Goal: Task Accomplishment & Management: Use online tool/utility

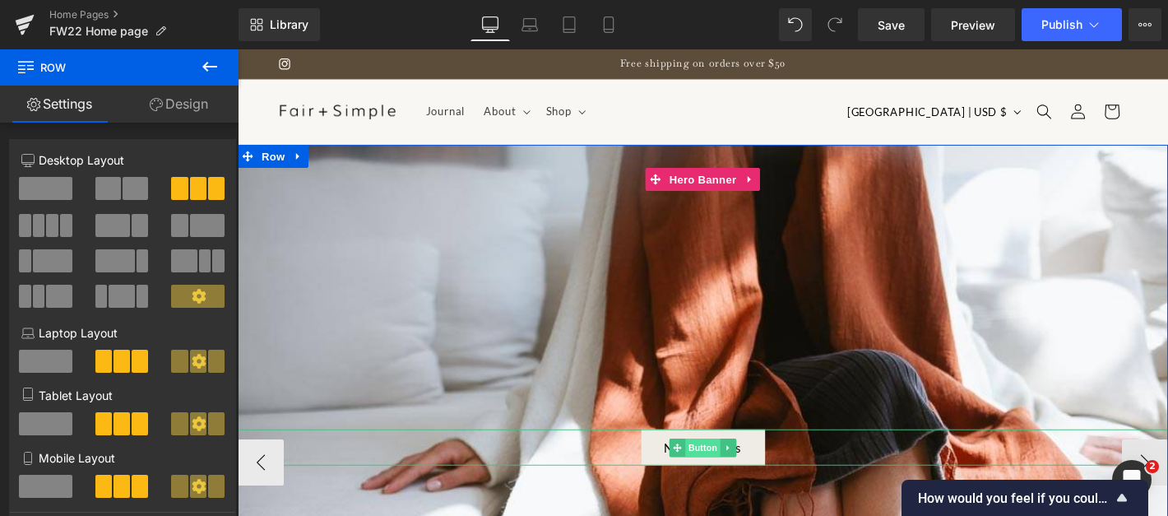
click at [732, 469] on span "Button" at bounding box center [736, 476] width 38 height 20
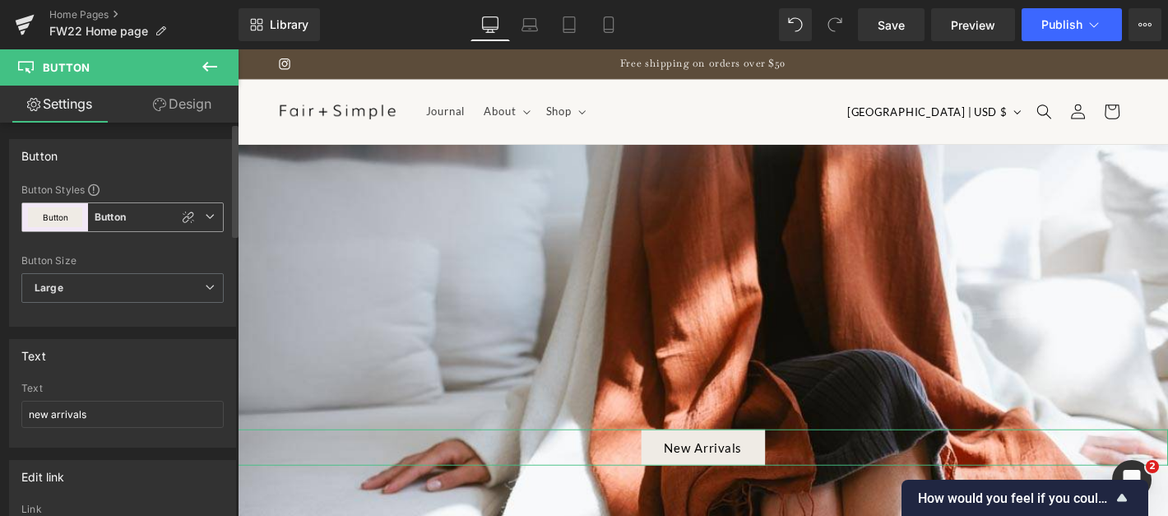
click at [100, 221] on b "Button" at bounding box center [110, 218] width 31 height 14
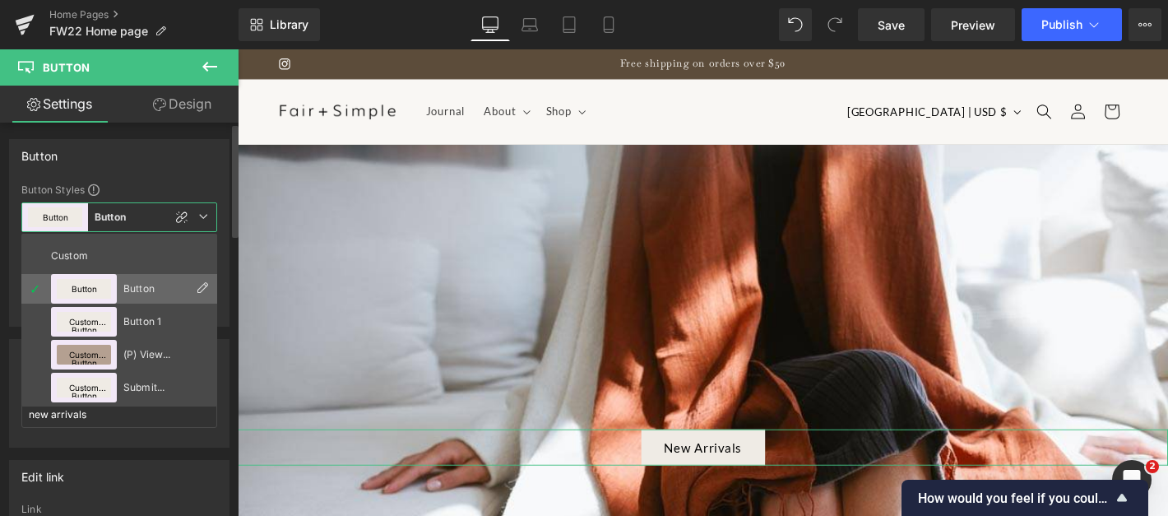
click at [77, 289] on button "Button" at bounding box center [84, 289] width 54 height 20
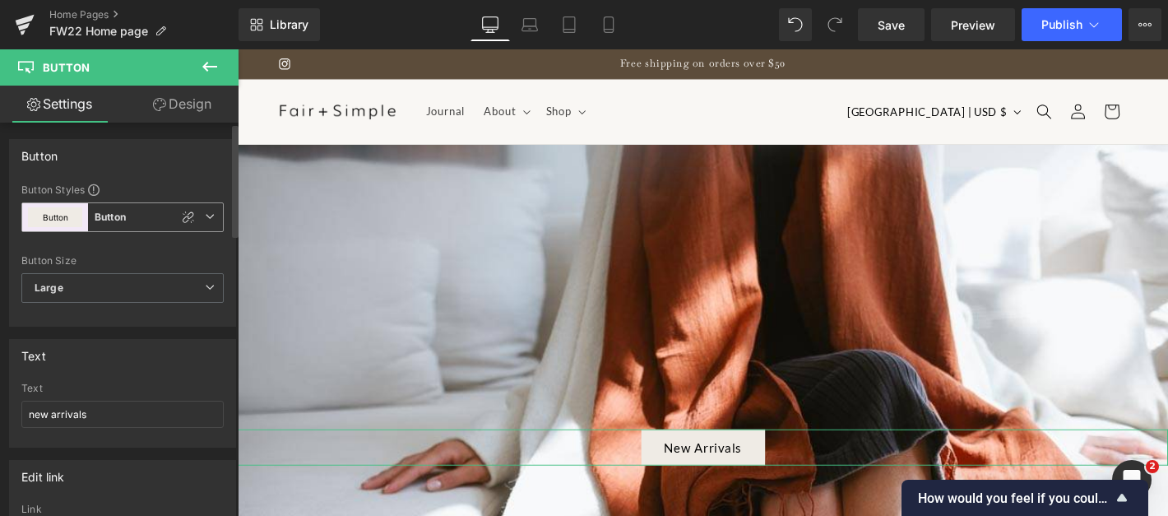
click at [95, 214] on b "Button" at bounding box center [110, 218] width 31 height 14
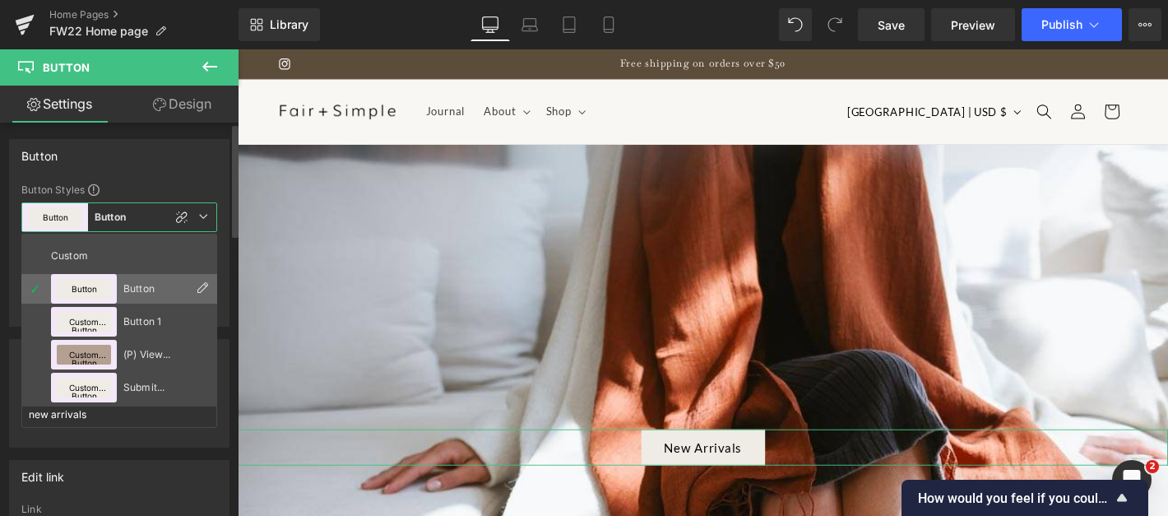
click at [201, 288] on icon at bounding box center [202, 287] width 13 height 13
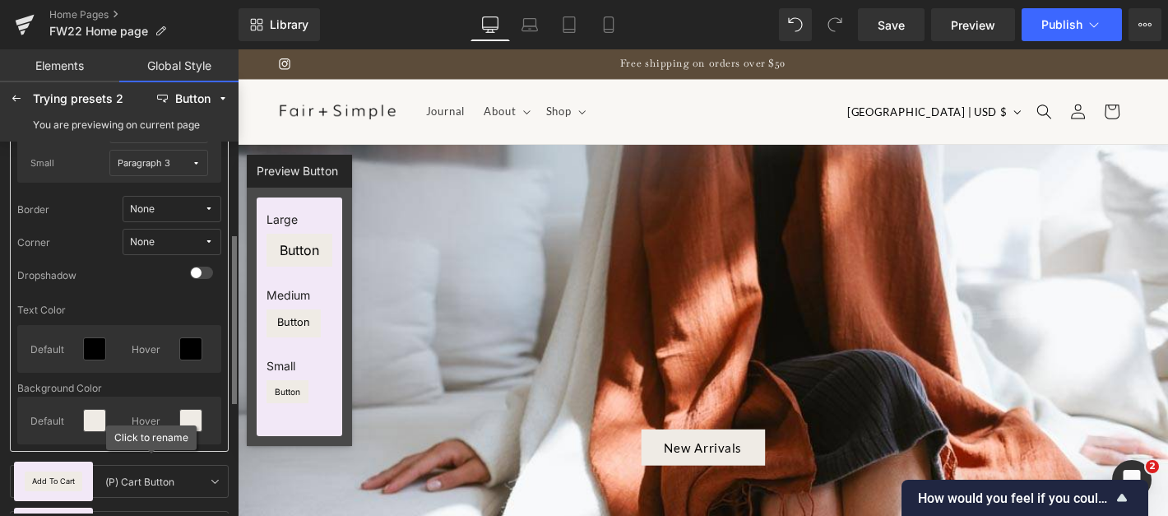
scroll to position [169, 0]
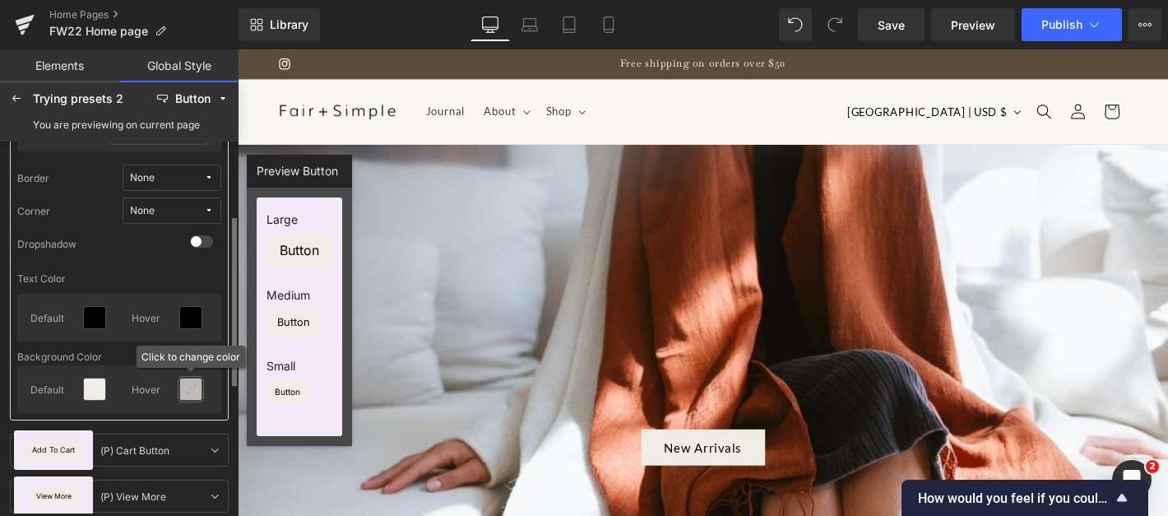
click at [193, 393] on icon at bounding box center [190, 389] width 13 height 13
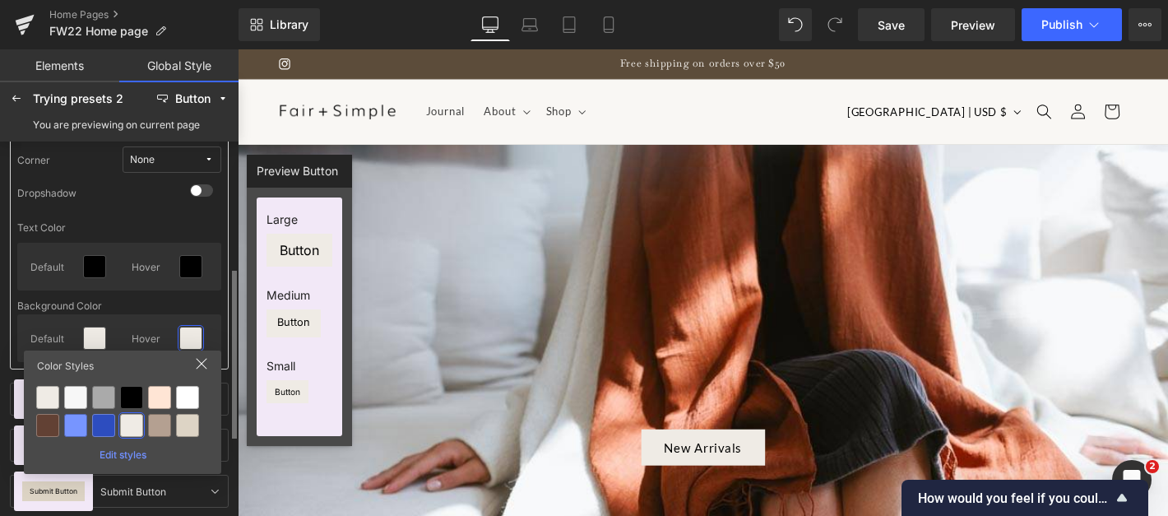
scroll to position [241, 0]
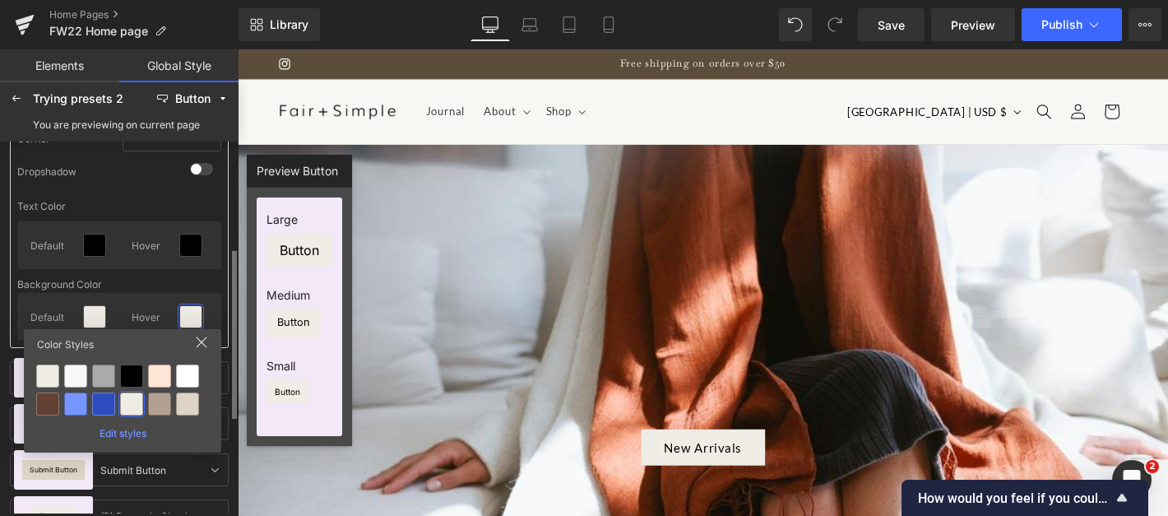
click at [121, 434] on div "Edit styles" at bounding box center [122, 430] width 184 height 18
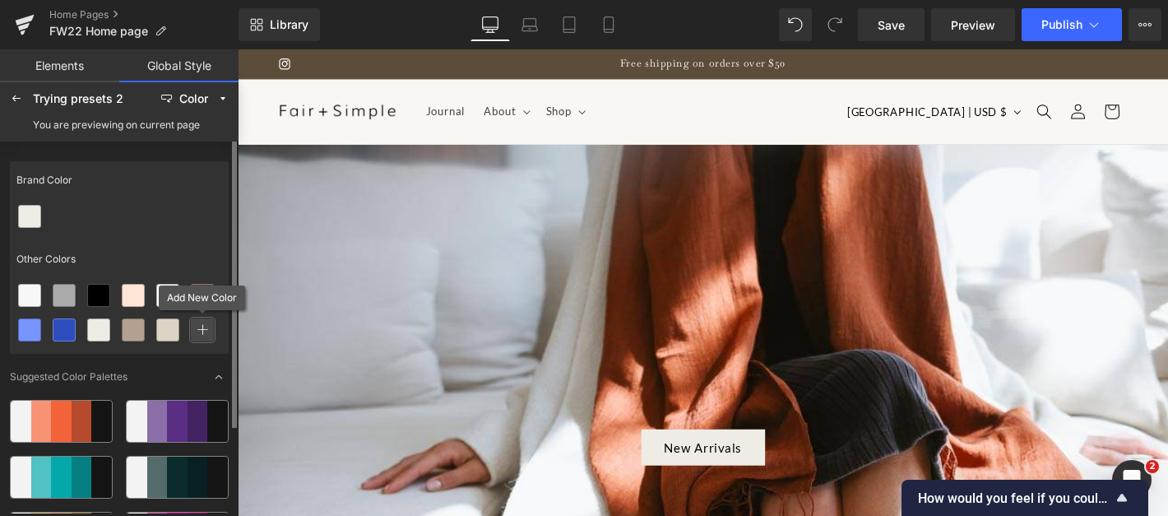
click at [207, 341] on div at bounding box center [202, 330] width 26 height 26
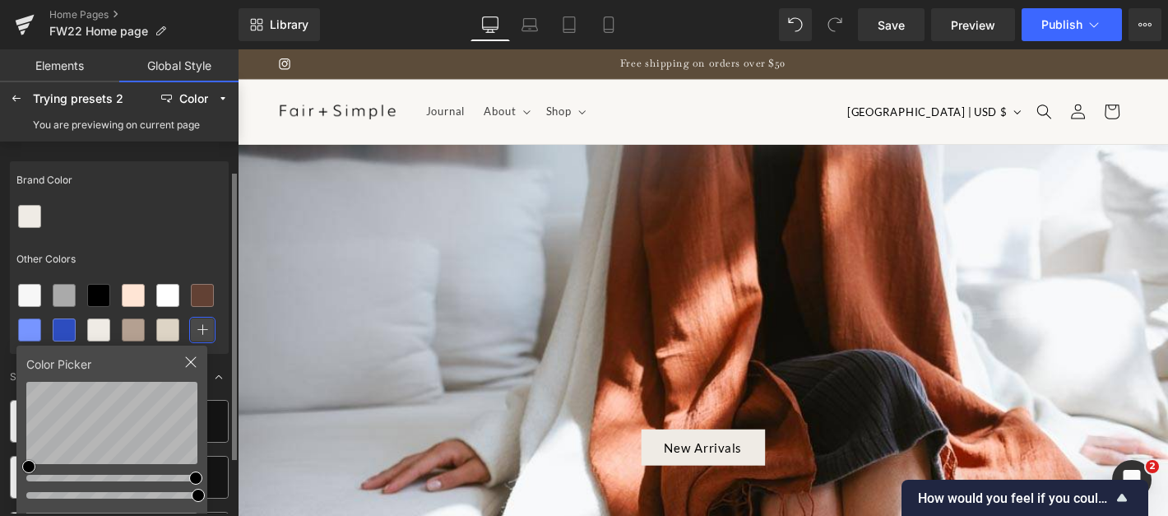
scroll to position [110, 0]
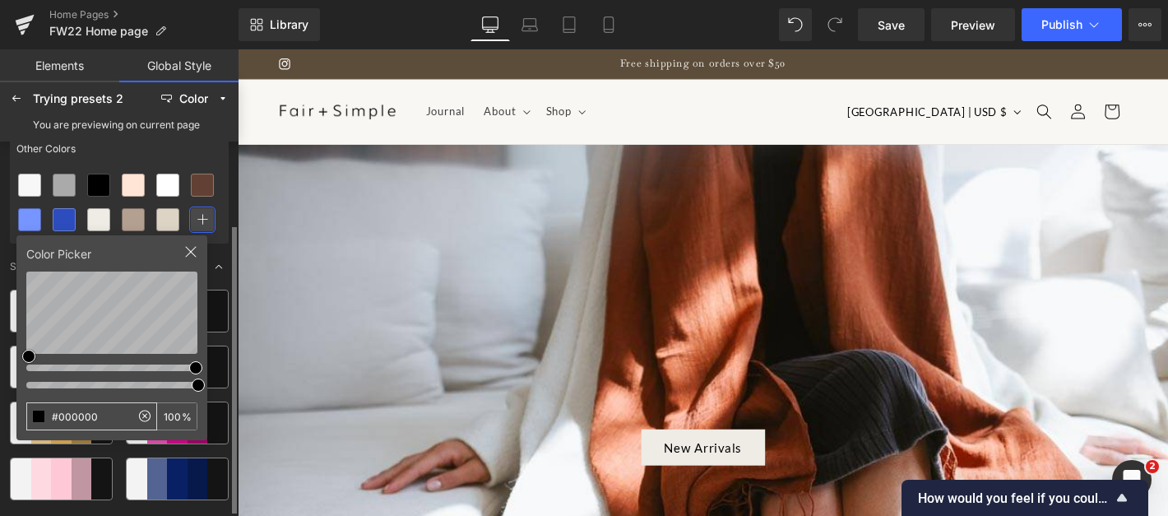
click at [83, 409] on input "#000000" at bounding box center [78, 416] width 103 height 26
type input "efebe5"
click at [202, 156] on div "Other Colors" at bounding box center [119, 149] width 219 height 38
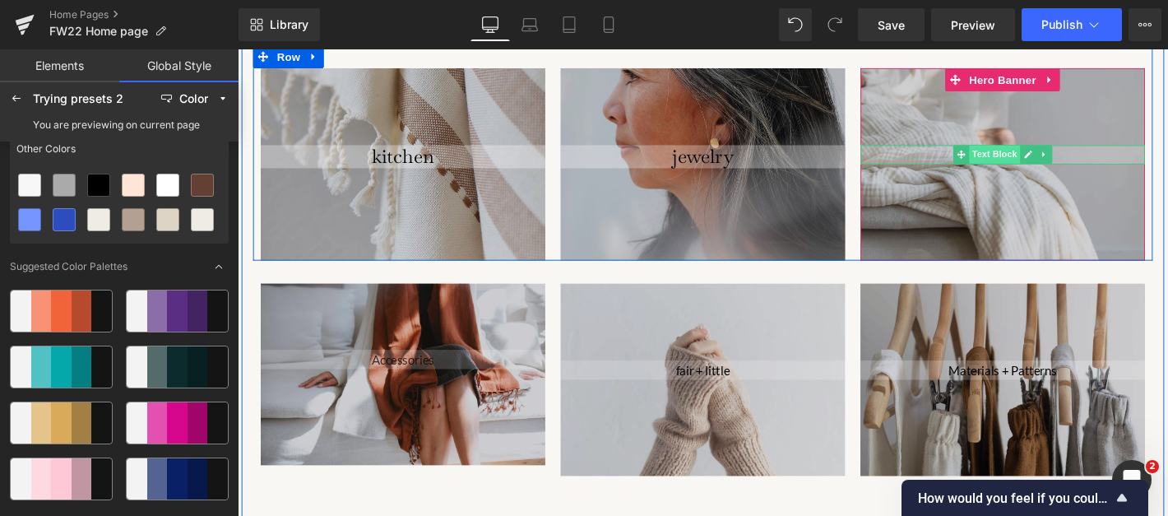
scroll to position [1794, 0]
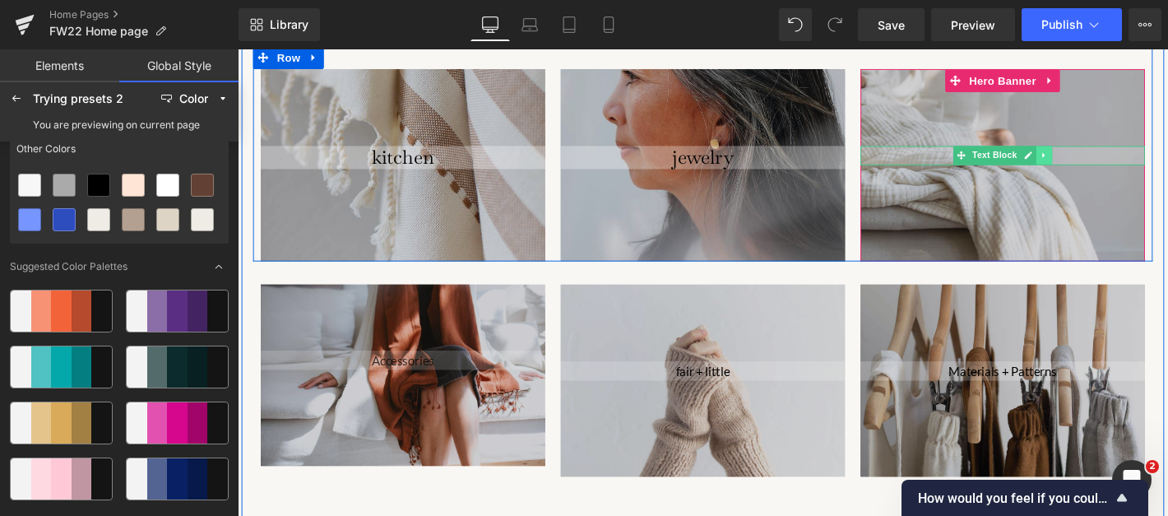
click at [1100, 164] on icon at bounding box center [1100, 163] width 9 height 10
click at [1109, 165] on icon at bounding box center [1109, 163] width 9 height 9
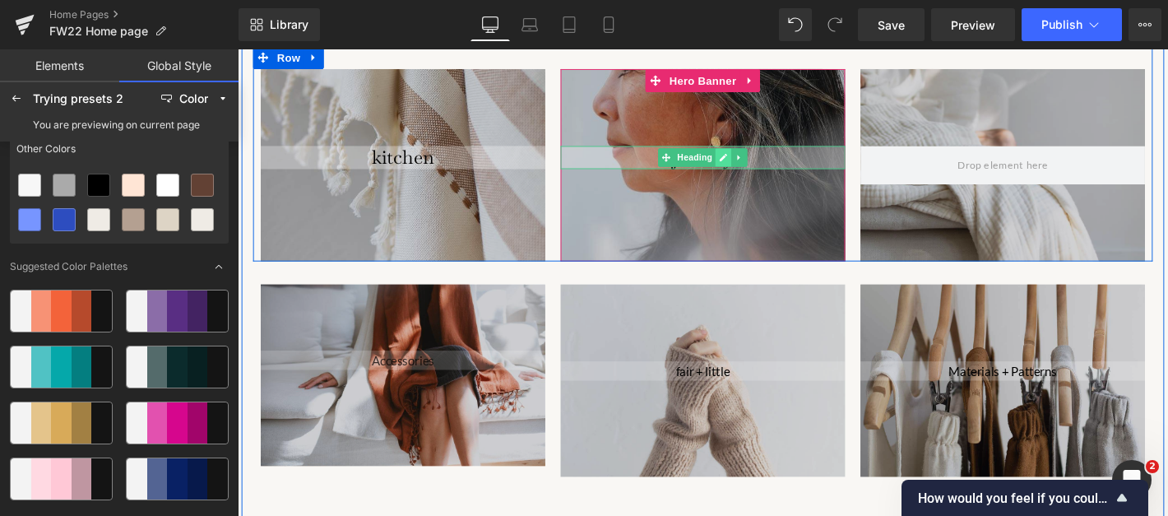
click at [760, 166] on icon at bounding box center [757, 165] width 9 height 10
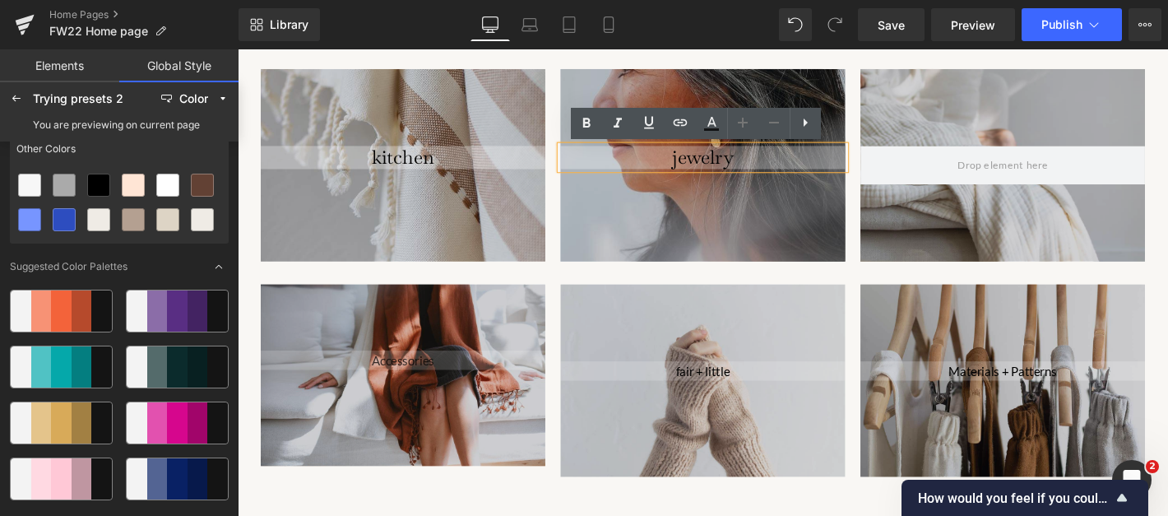
click at [797, 175] on h2 "jewelry" at bounding box center [735, 165] width 304 height 25
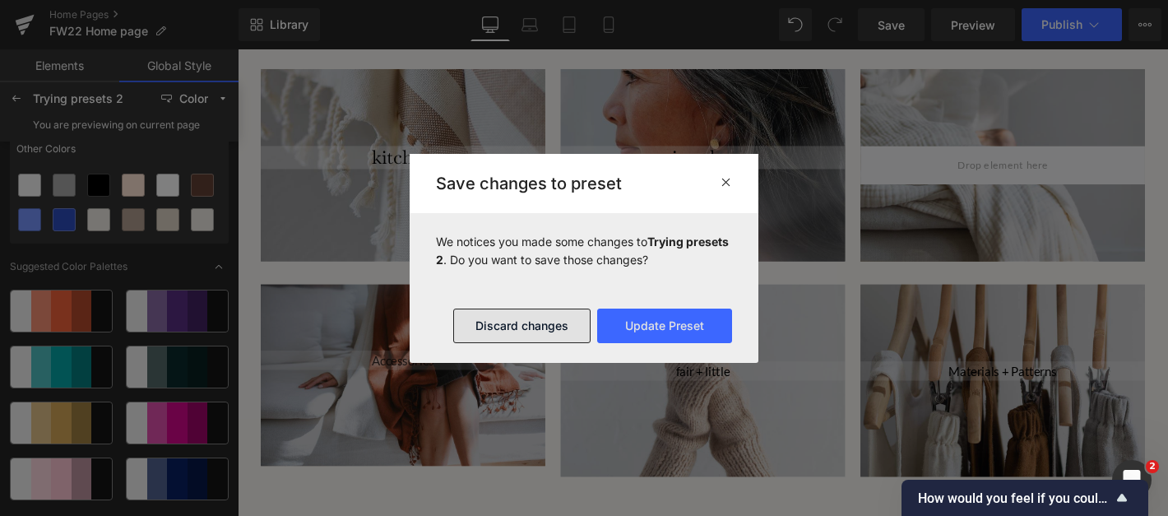
click at [561, 322] on button "Discard changes" at bounding box center [521, 326] width 137 height 35
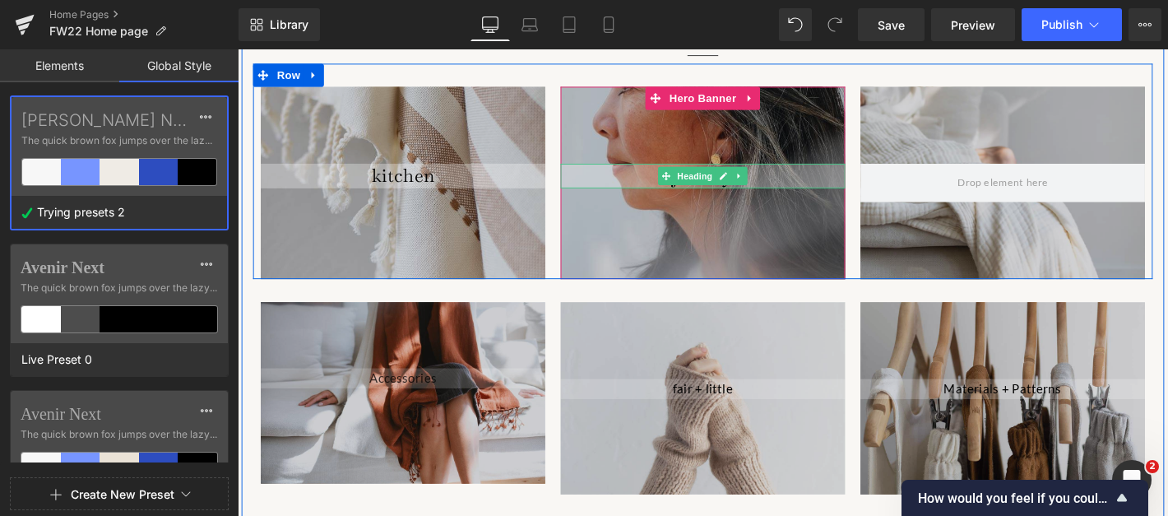
drag, startPoint x: 761, startPoint y: 168, endPoint x: 734, endPoint y: 181, distance: 30.2
click at [734, 181] on span "jewelry Heading" at bounding box center [735, 192] width 304 height 41
click at [779, 175] on link at bounding box center [774, 185] width 17 height 20
click at [767, 180] on icon at bounding box center [766, 184] width 9 height 9
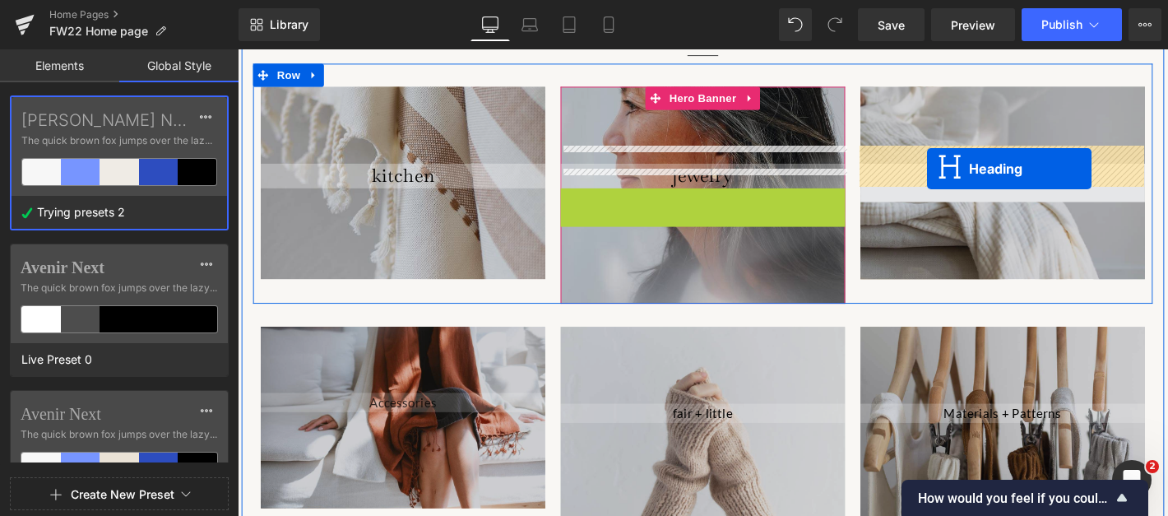
drag, startPoint x: 692, startPoint y: 193, endPoint x: 977, endPoint y: 177, distance: 285.1
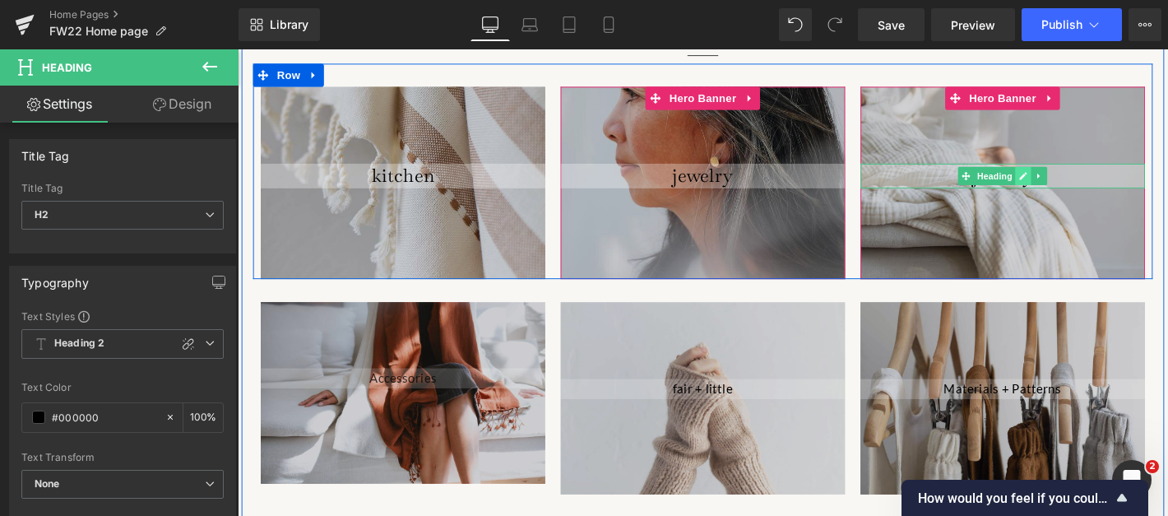
click at [1079, 180] on icon at bounding box center [1078, 185] width 9 height 10
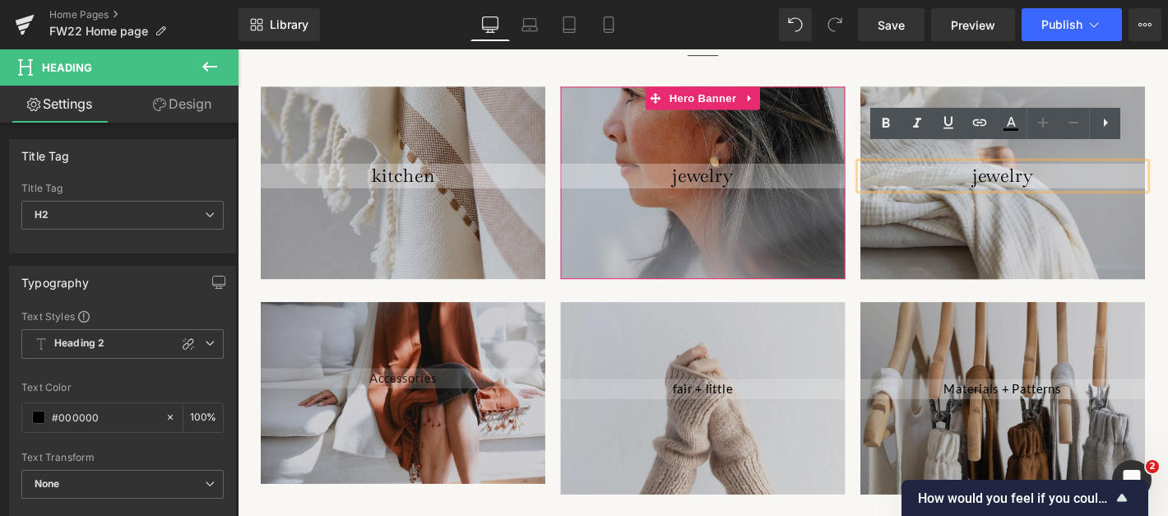
click at [1063, 172] on h2 "jewelry" at bounding box center [1056, 185] width 304 height 26
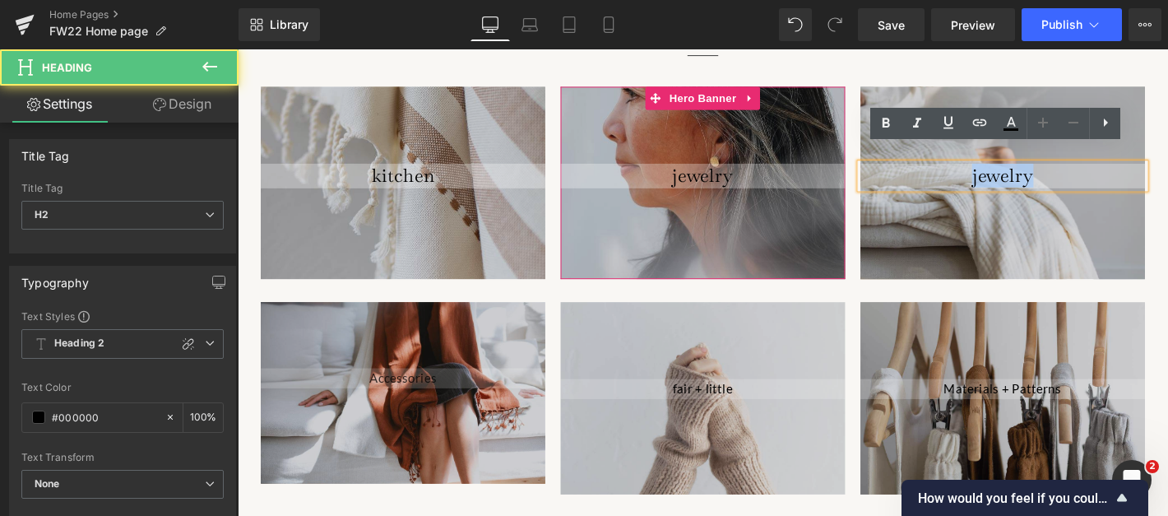
click at [1063, 172] on h2 "jewelry" at bounding box center [1056, 185] width 304 height 26
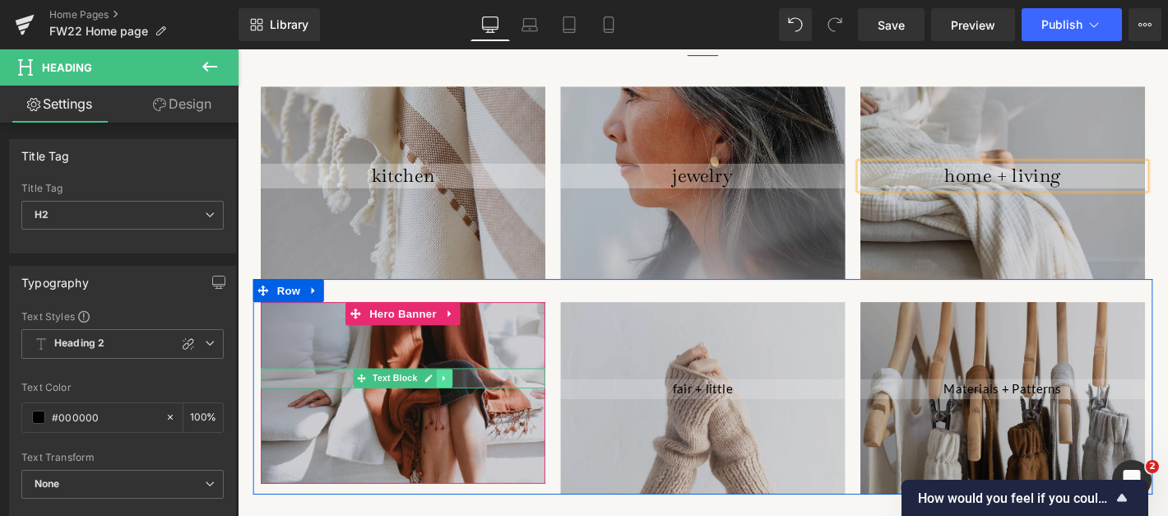
click at [458, 397] on icon at bounding box center [458, 402] width 9 height 10
click at [463, 397] on icon at bounding box center [467, 401] width 9 height 9
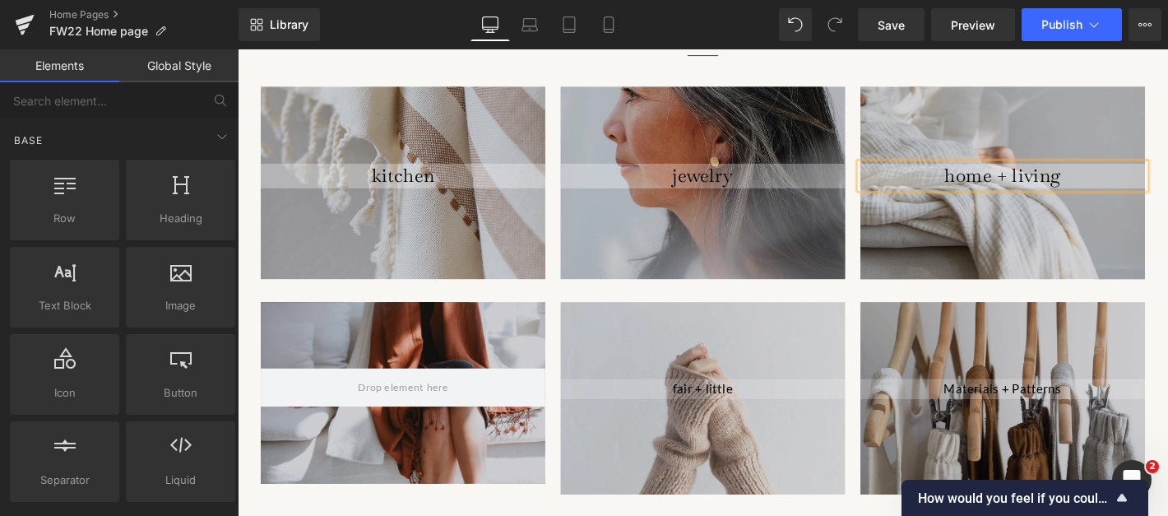
click at [1074, 201] on div at bounding box center [1056, 193] width 304 height 206
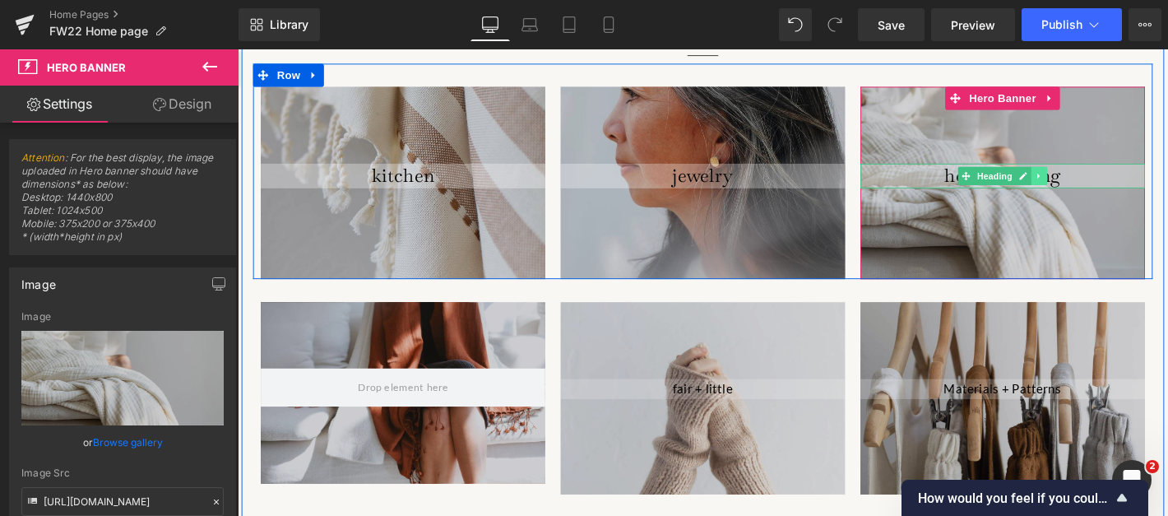
click at [1100, 175] on link at bounding box center [1095, 185] width 17 height 20
click at [1086, 180] on icon at bounding box center [1087, 184] width 9 height 9
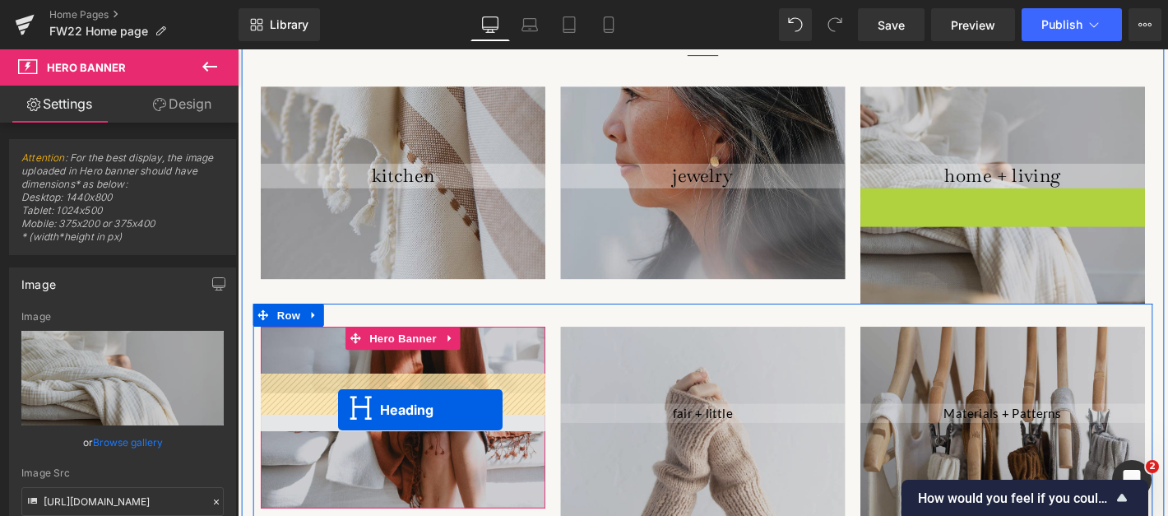
drag, startPoint x: 1020, startPoint y: 188, endPoint x: 345, endPoint y: 435, distance: 719.3
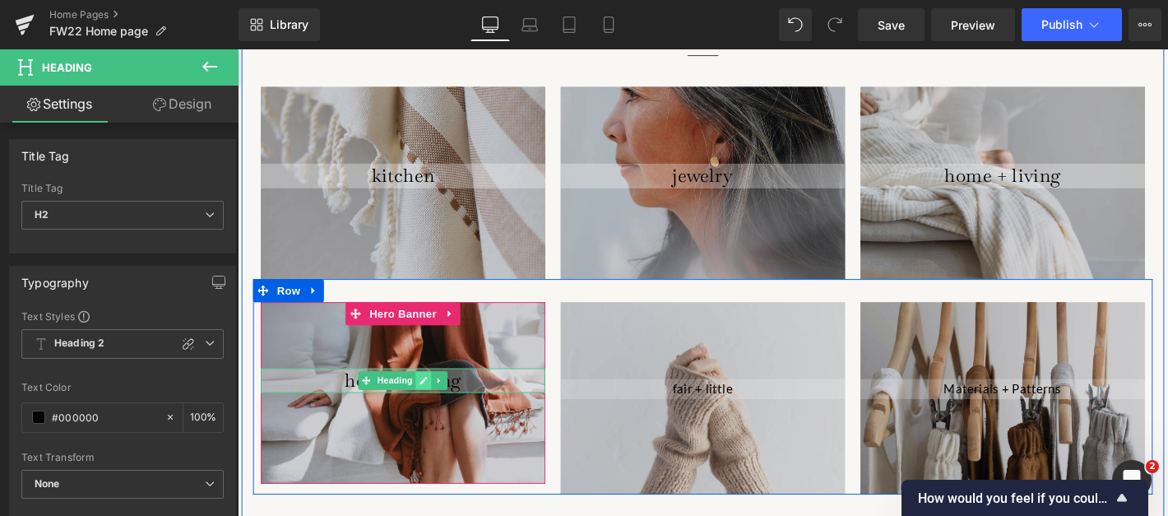
click at [438, 394] on link at bounding box center [437, 404] width 17 height 20
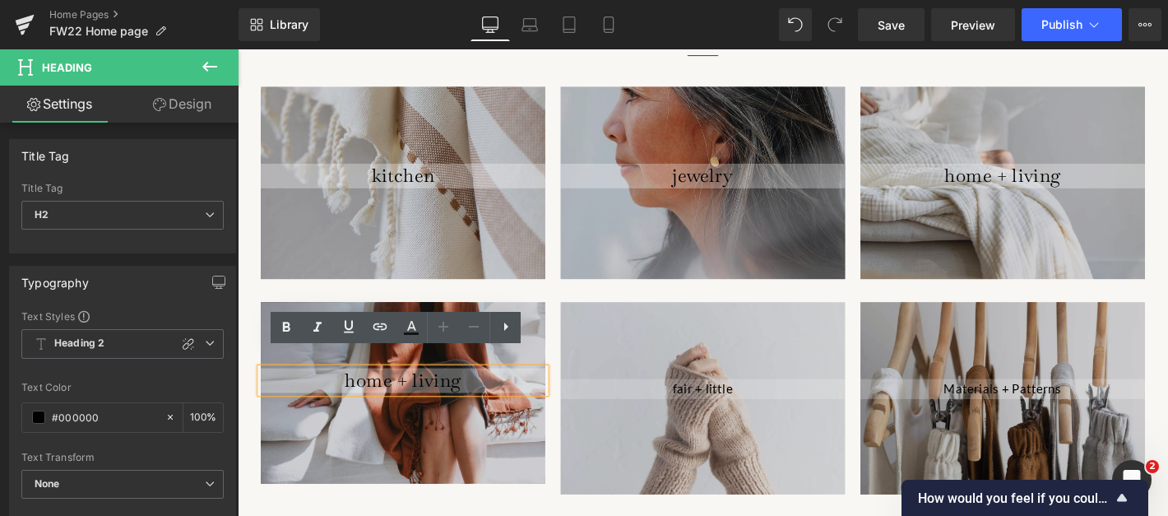
click at [438, 391] on h2 "home + living" at bounding box center [414, 404] width 304 height 26
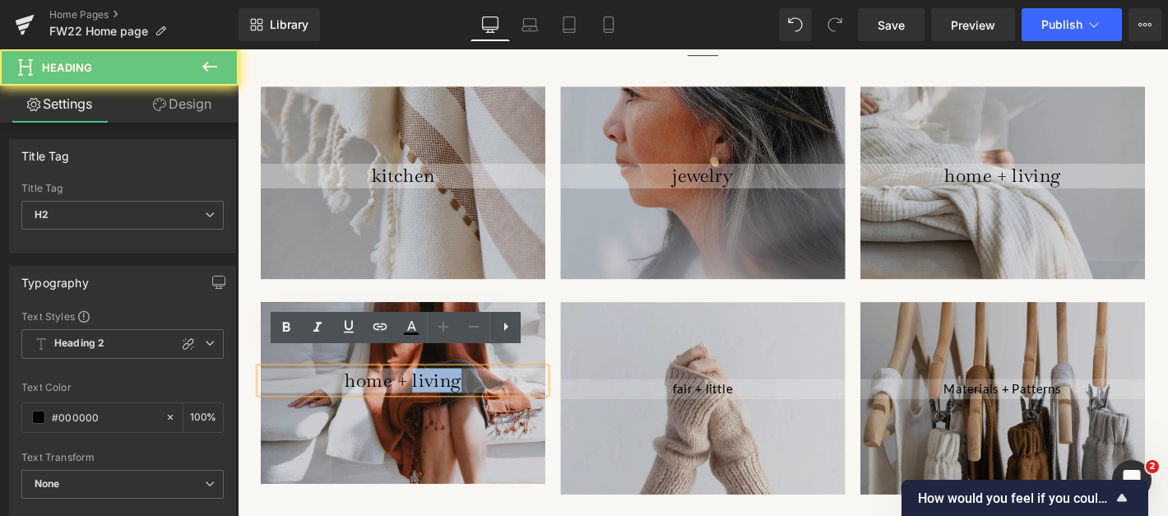
click at [438, 391] on h2 "home + living" at bounding box center [414, 404] width 304 height 26
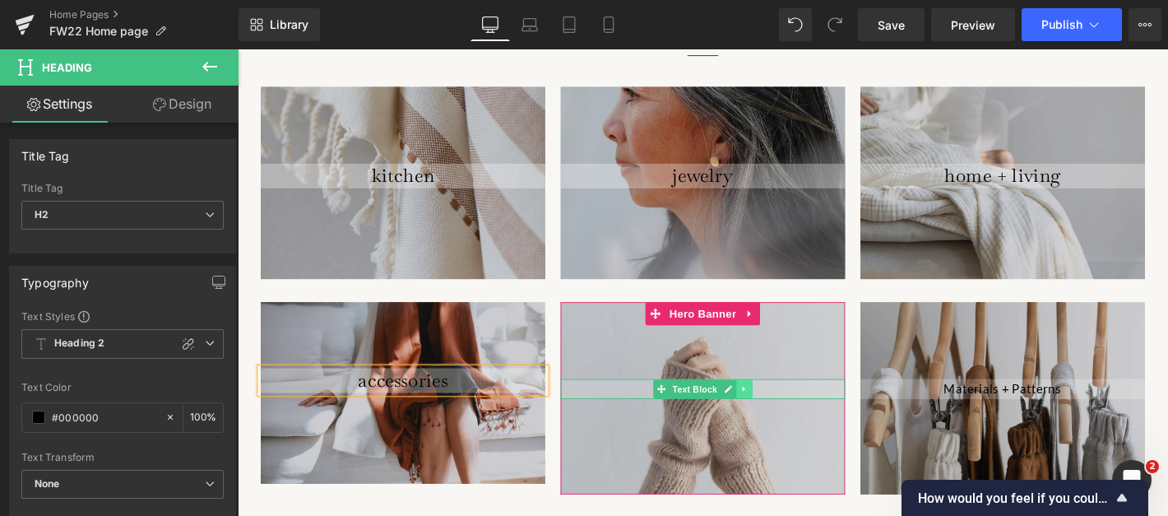
click at [776, 408] on icon at bounding box center [779, 413] width 9 height 10
click at [781, 403] on link at bounding box center [788, 413] width 17 height 20
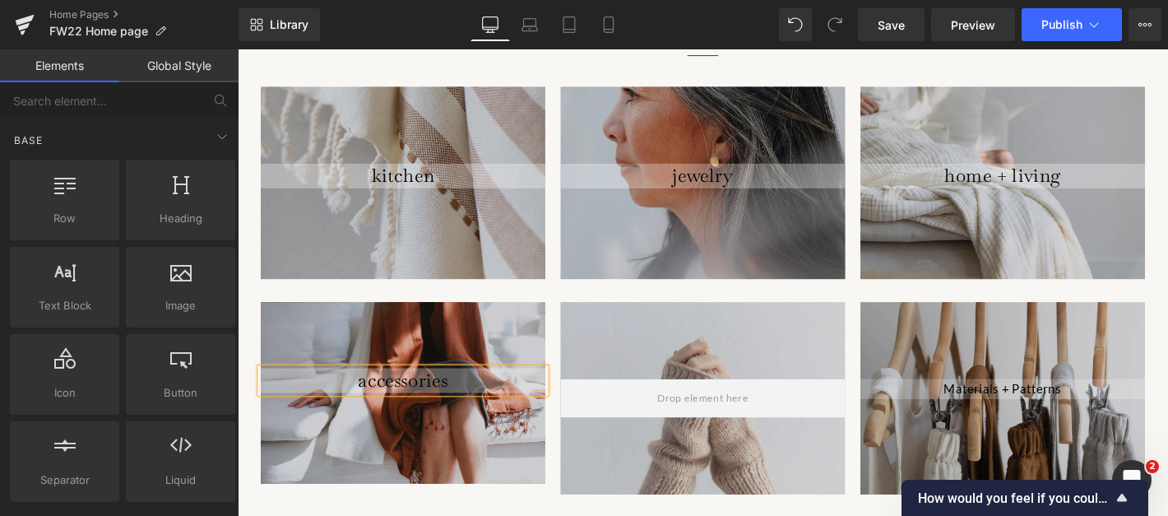
click at [485, 432] on div at bounding box center [414, 417] width 304 height 194
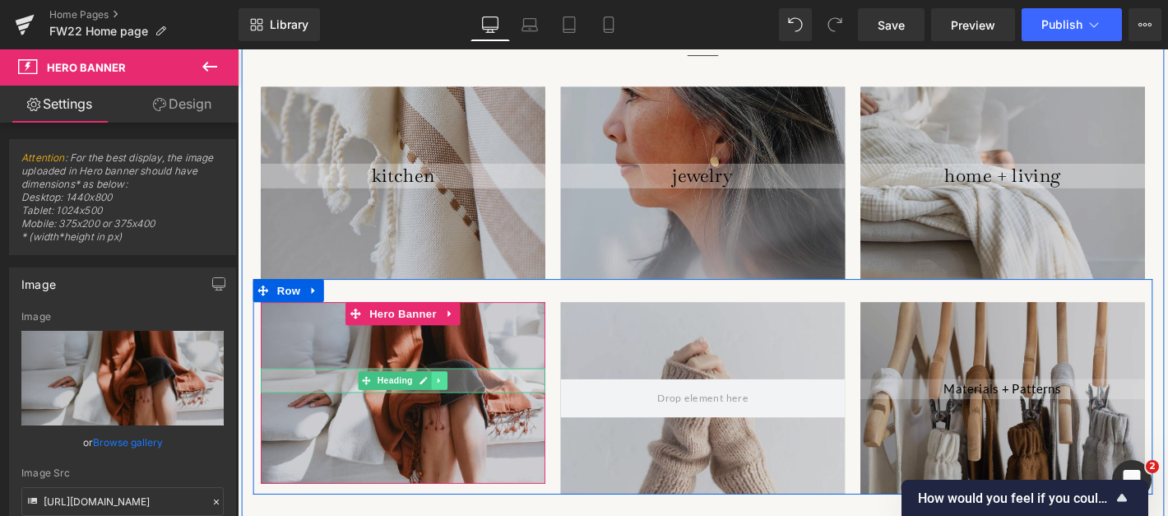
click at [456, 399] on icon at bounding box center [453, 404] width 9 height 10
click at [444, 399] on icon at bounding box center [445, 403] width 9 height 9
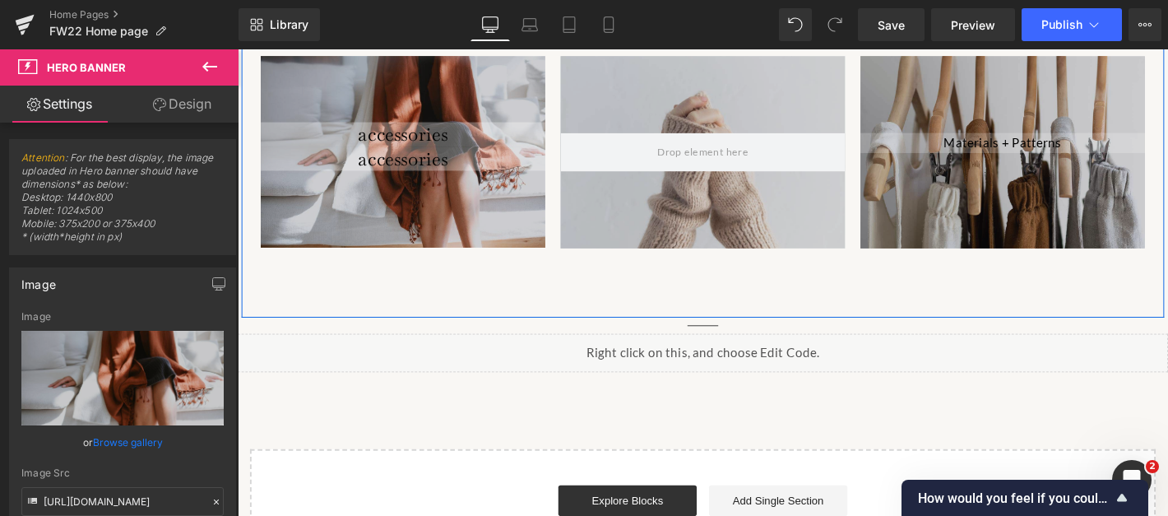
scroll to position [2074, 0]
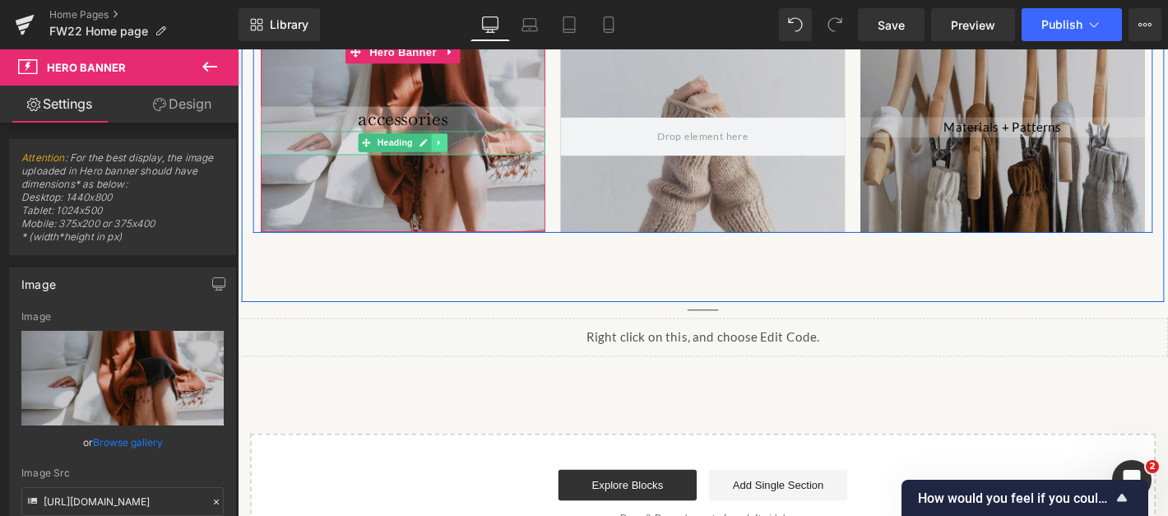
click at [460, 139] on link at bounding box center [453, 149] width 17 height 20
click at [445, 144] on icon at bounding box center [445, 148] width 9 height 9
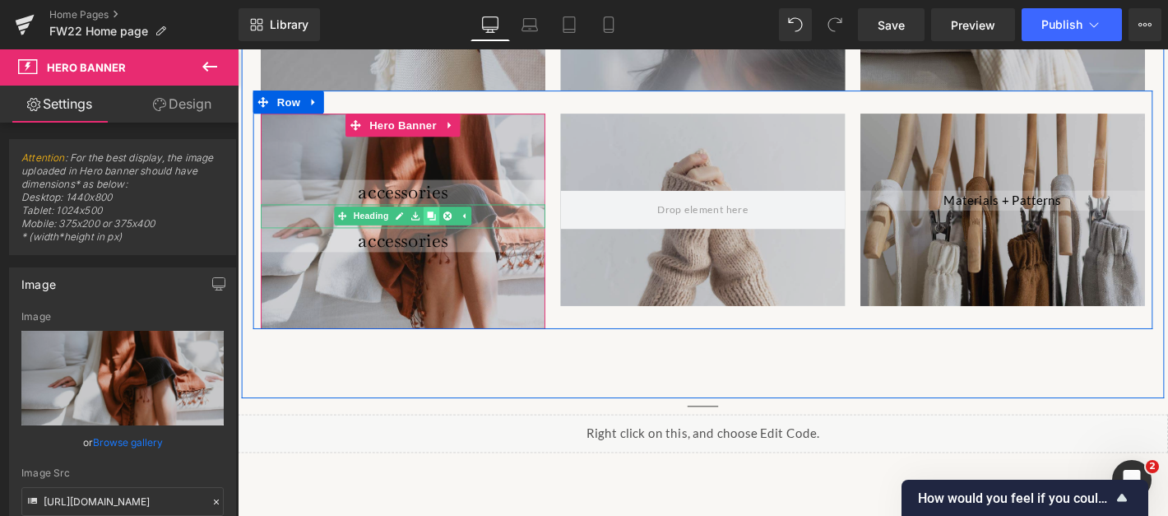
scroll to position [1958, 0]
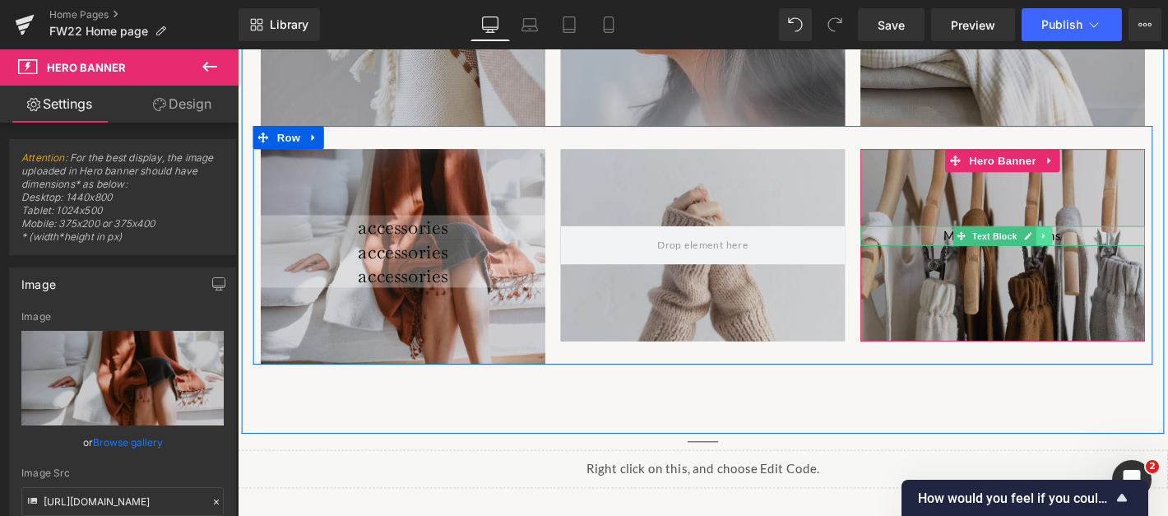
click at [1099, 247] on icon at bounding box center [1100, 250] width 2 height 6
click at [1114, 239] on link at bounding box center [1109, 249] width 17 height 20
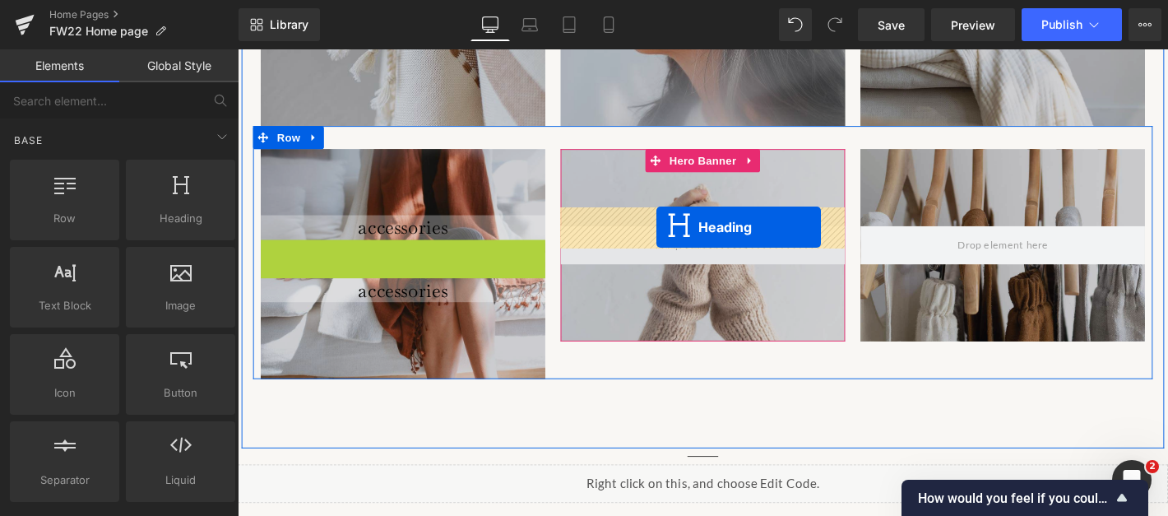
drag, startPoint x: 352, startPoint y: 241, endPoint x: 686, endPoint y: 239, distance: 334.1
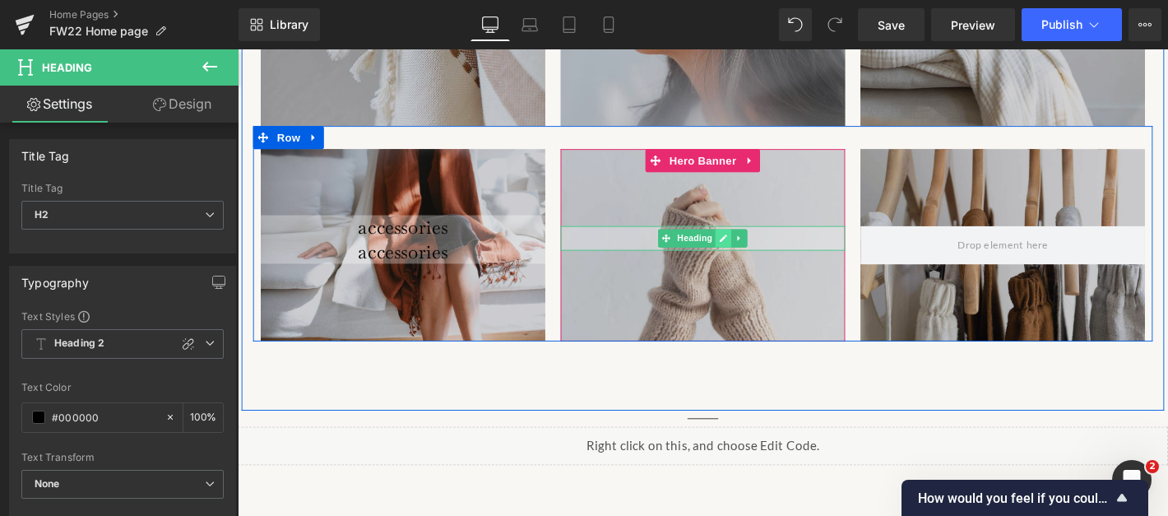
click at [762, 242] on link at bounding box center [758, 252] width 17 height 20
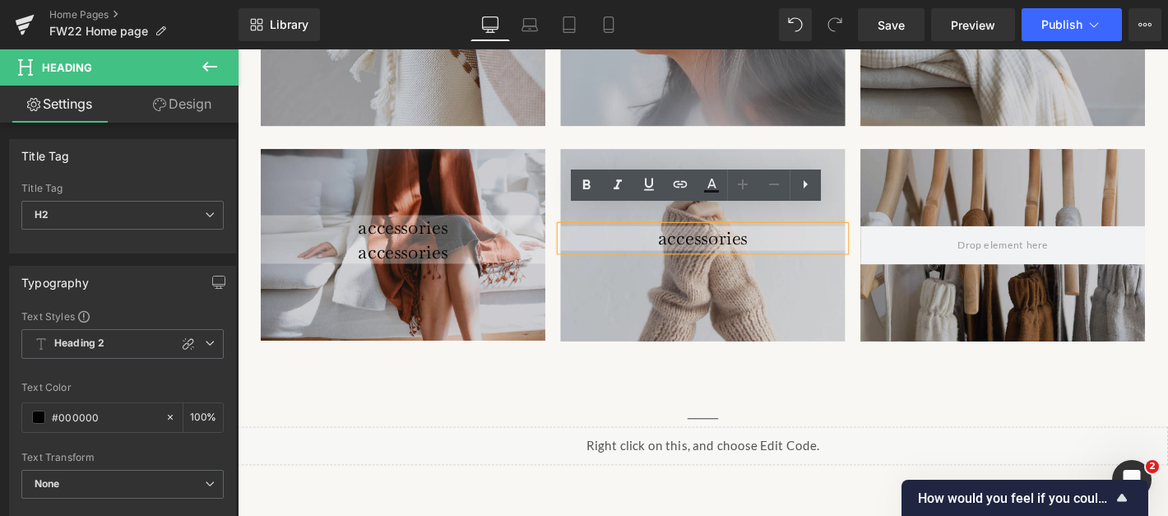
click at [762, 239] on h2 "accessories" at bounding box center [735, 252] width 304 height 26
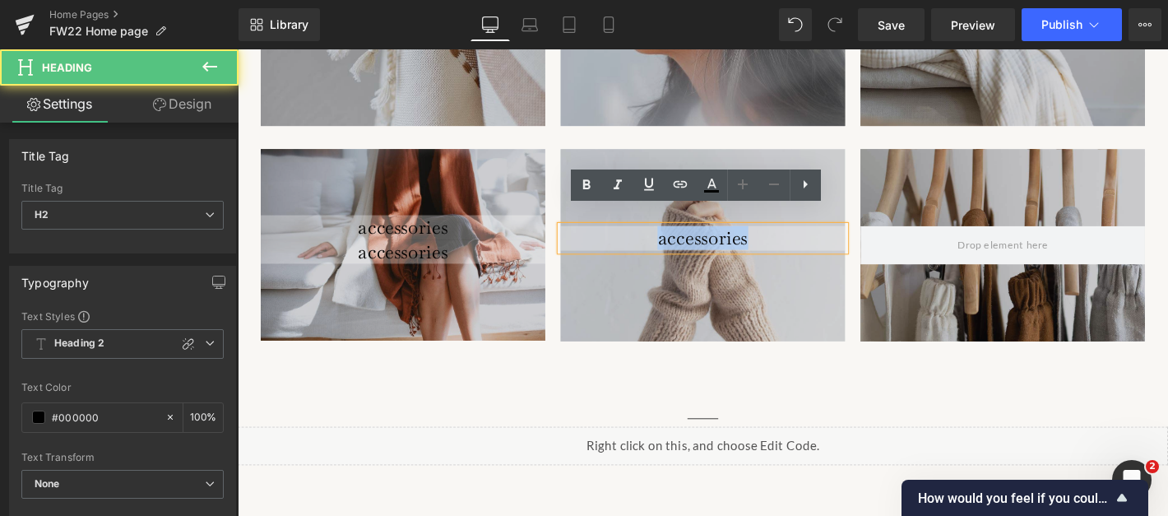
click at [762, 239] on h2 "accessories" at bounding box center [735, 252] width 304 height 26
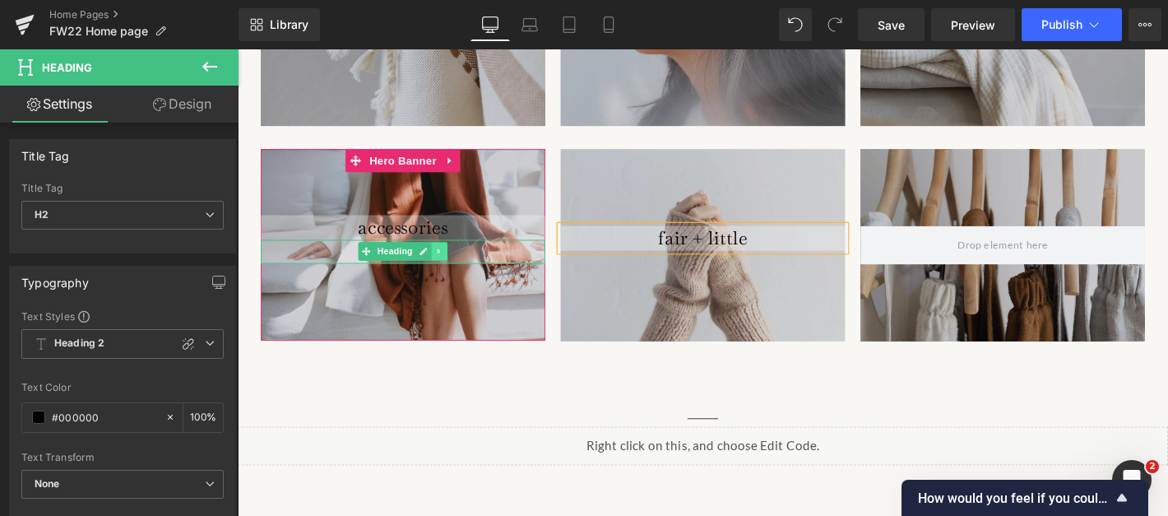
click at [453, 261] on icon at bounding box center [453, 266] width 9 height 10
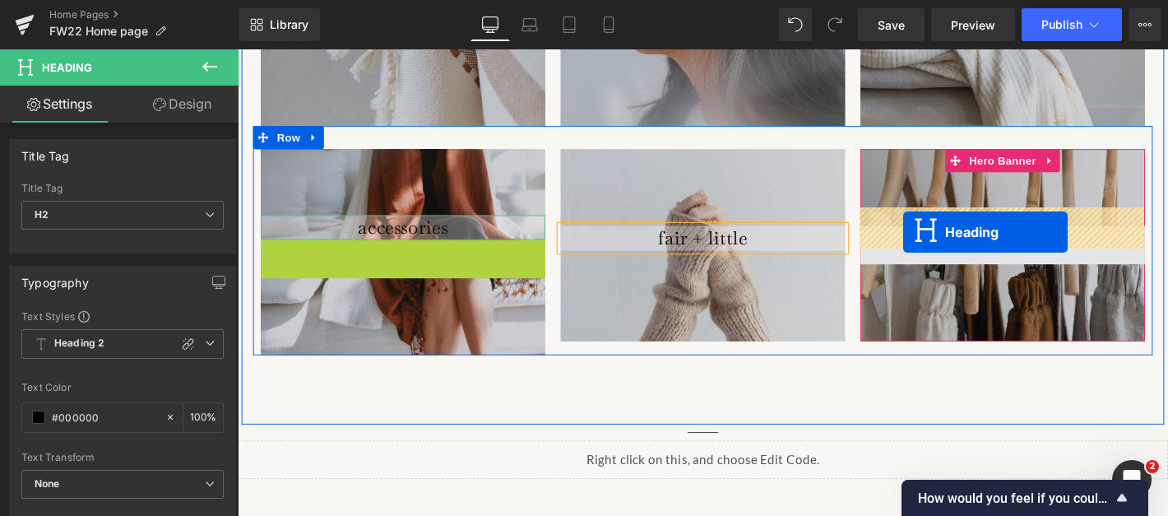
drag, startPoint x: 354, startPoint y: 248, endPoint x: 950, endPoint y: 244, distance: 596.6
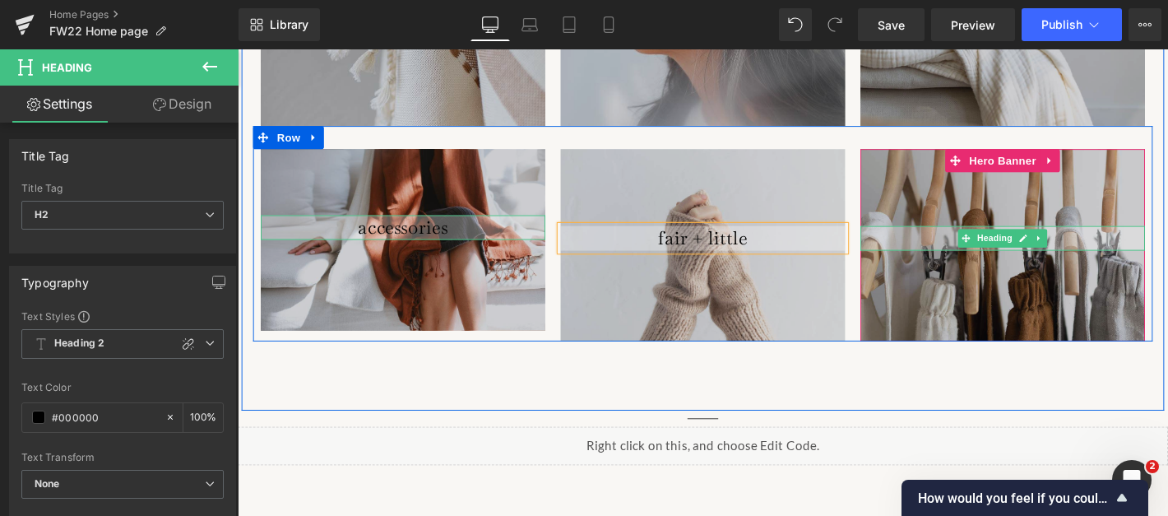
click at [996, 239] on h2 "accessories" at bounding box center [1056, 252] width 304 height 26
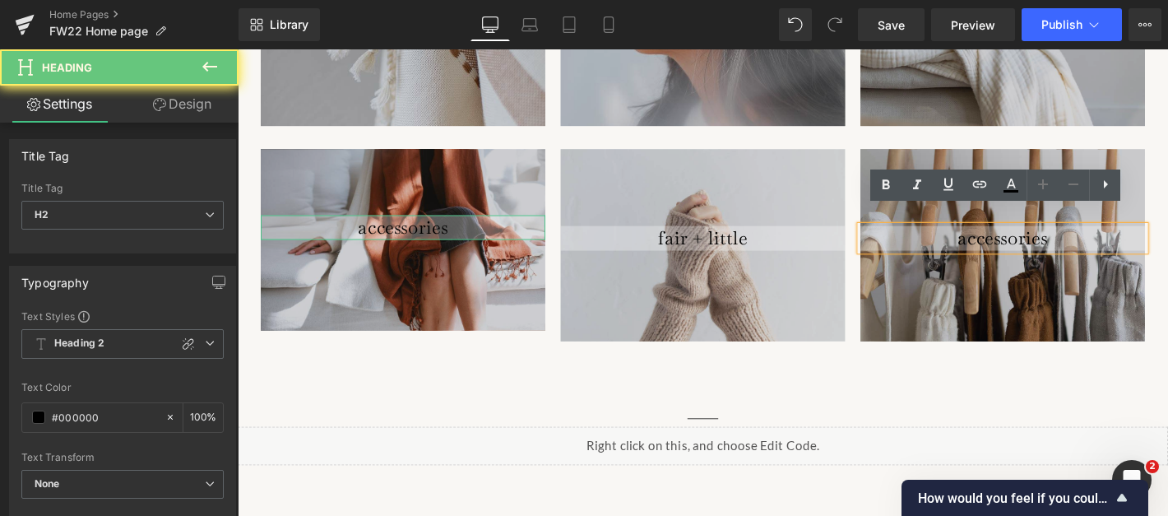
click at [1088, 239] on h2 "accessories" at bounding box center [1056, 252] width 304 height 26
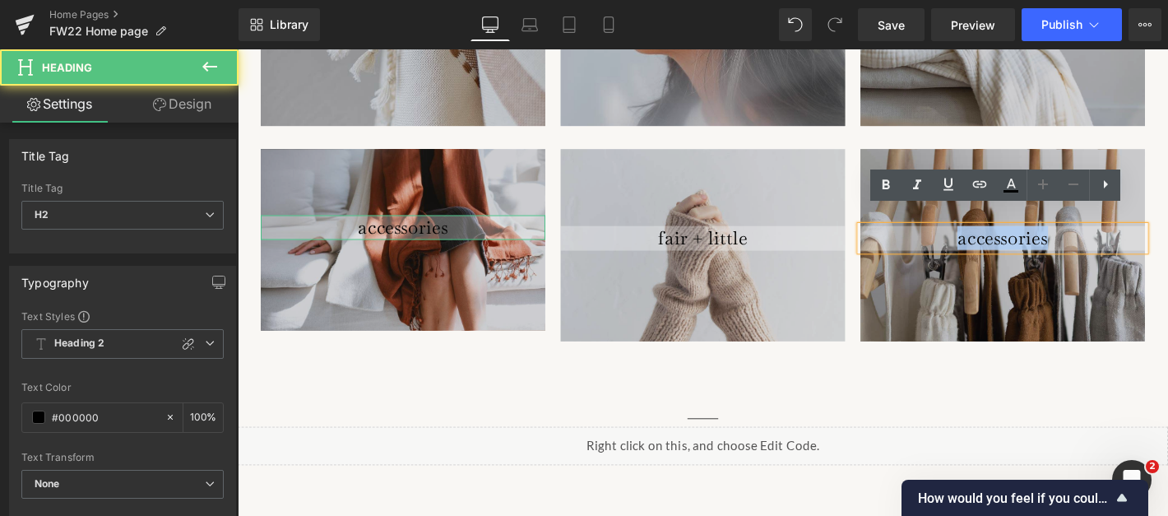
click at [1088, 239] on h2 "accessories" at bounding box center [1056, 252] width 304 height 26
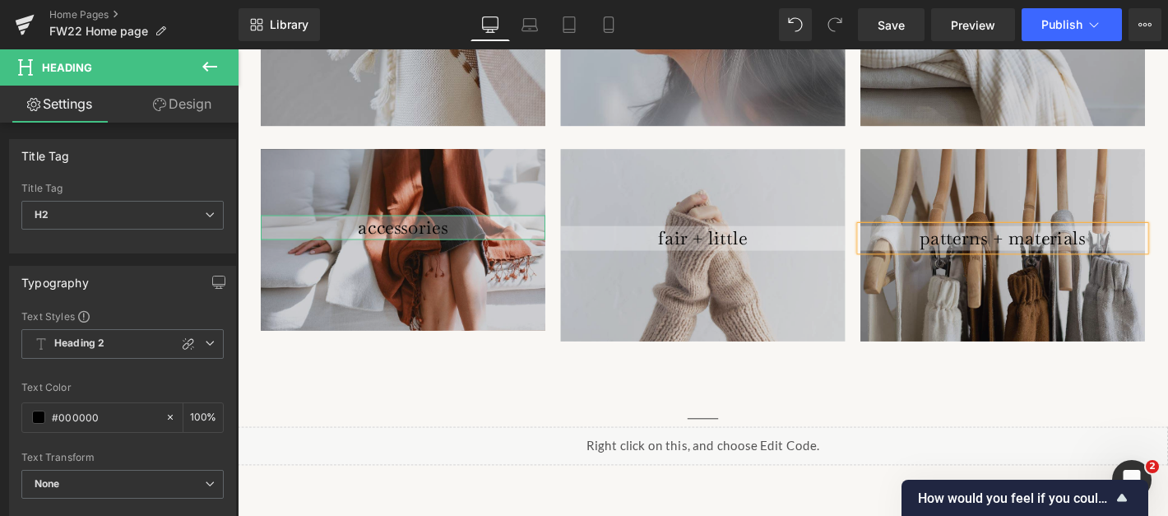
click at [1045, 370] on div "Our Collections Heading Separator kitchen Heading Hero Banner 100px jewelry Hea…" at bounding box center [735, 140] width 987 height 591
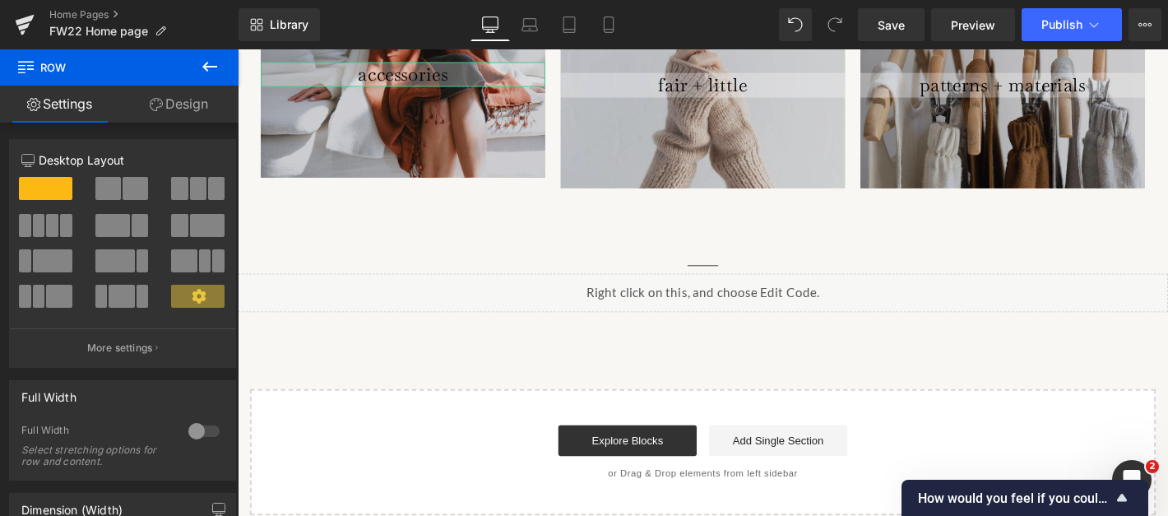
scroll to position [2121, 0]
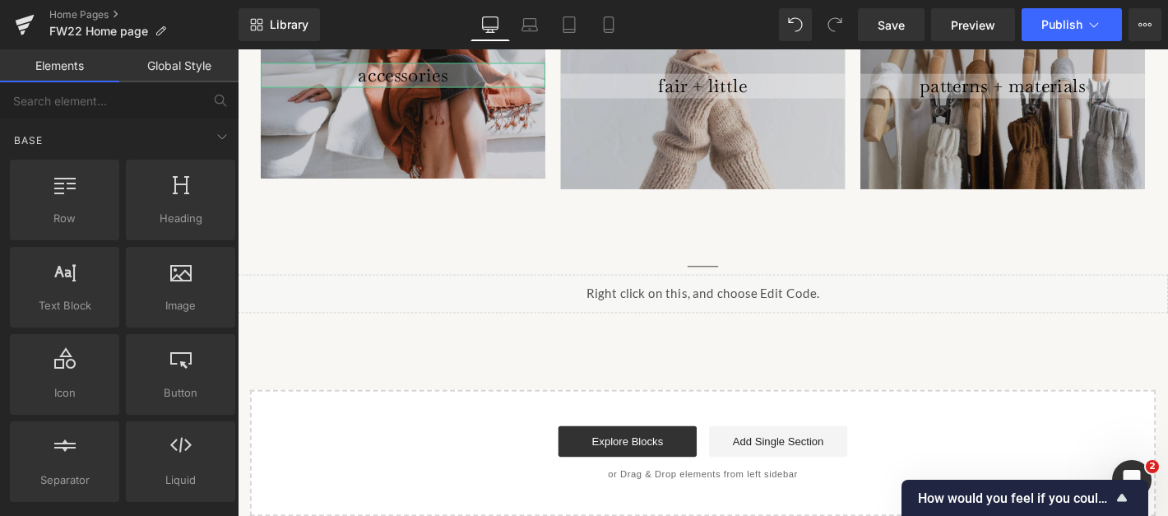
click at [734, 272] on span "Separator" at bounding box center [735, 282] width 51 height 20
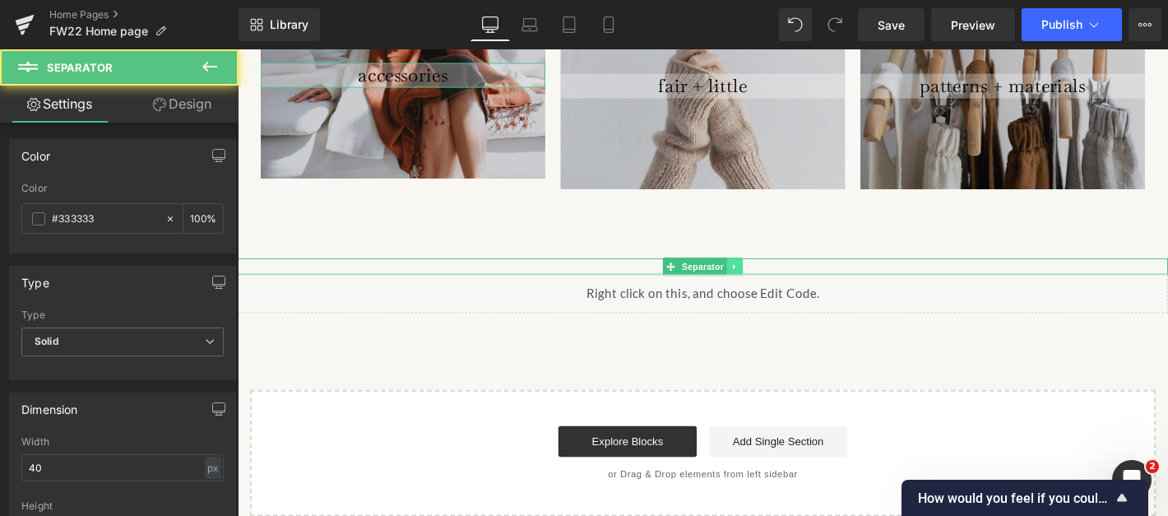
click at [767, 277] on icon at bounding box center [769, 282] width 9 height 10
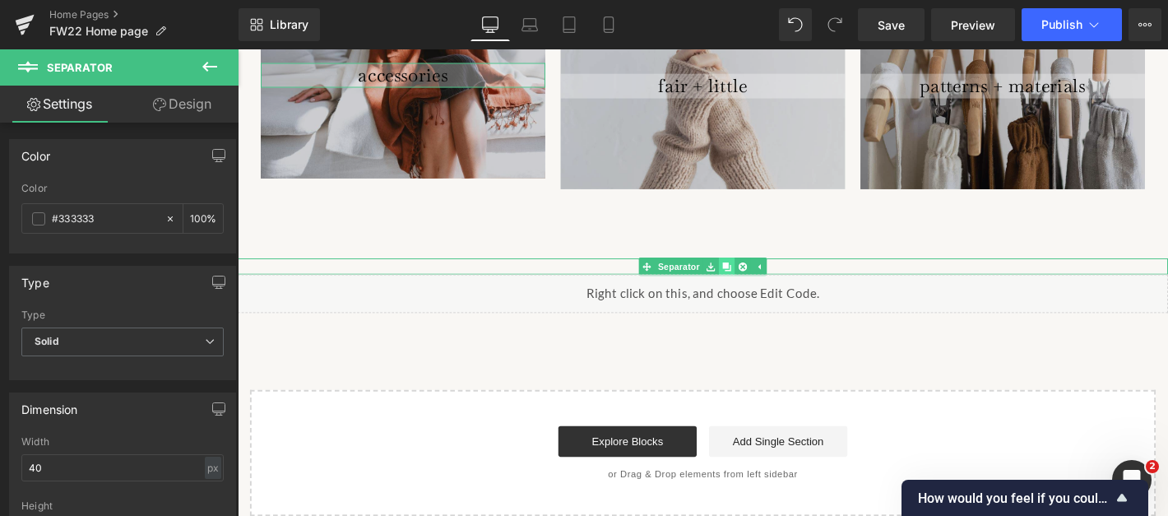
click at [761, 277] on icon at bounding box center [761, 281] width 9 height 9
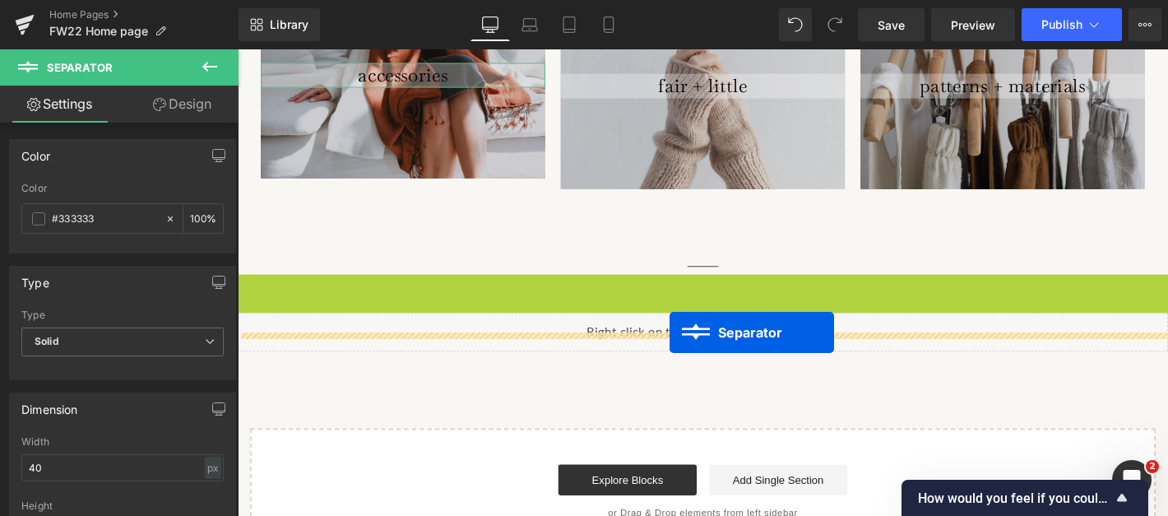
drag, startPoint x: 700, startPoint y: 278, endPoint x: 700, endPoint y: 352, distance: 74.1
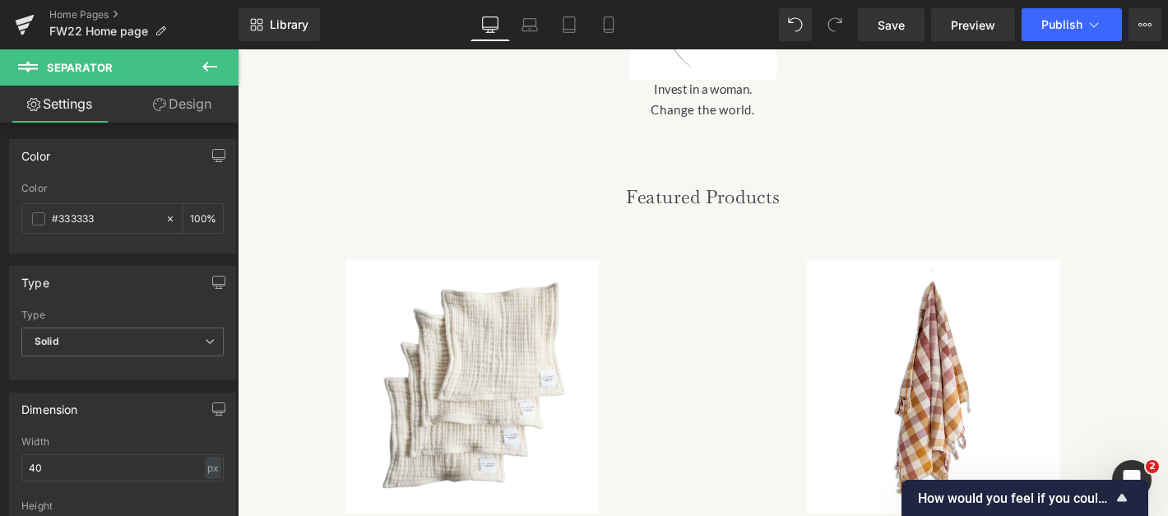
scroll to position [1050, 0]
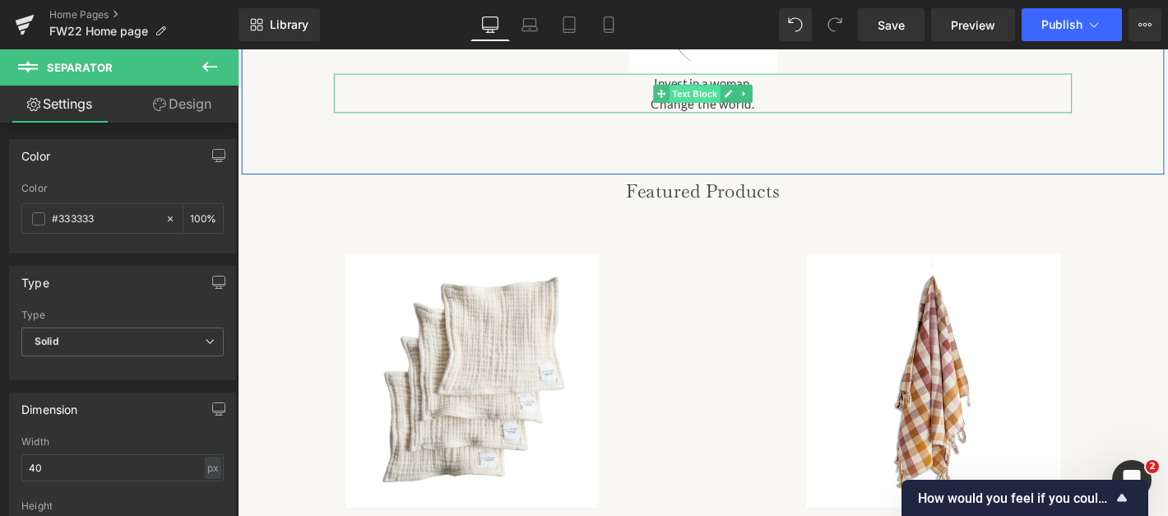
click at [746, 87] on span "Text Block" at bounding box center [726, 97] width 54 height 20
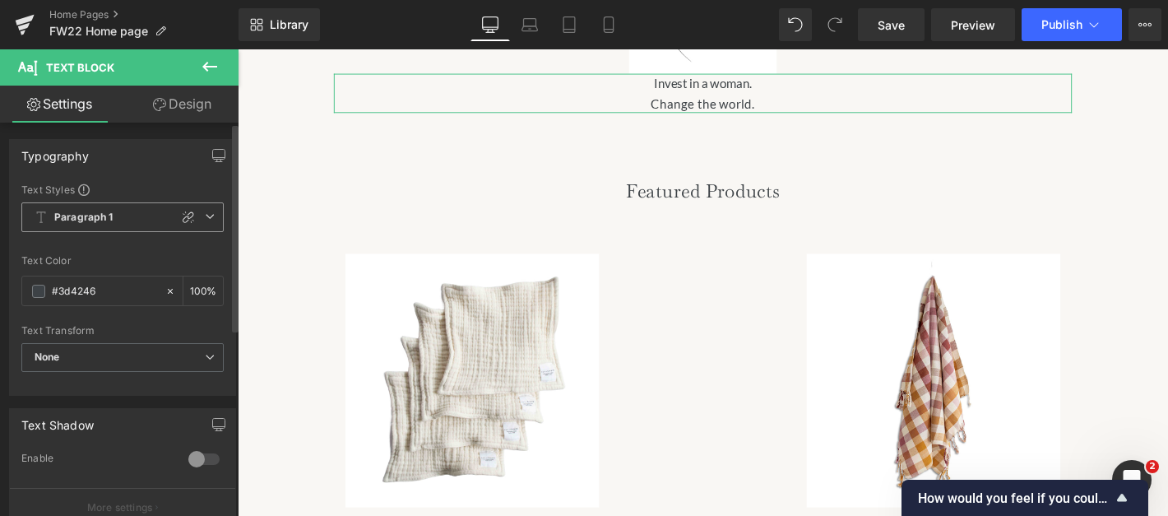
click at [128, 216] on span "Paragraph 1" at bounding box center [122, 217] width 202 height 30
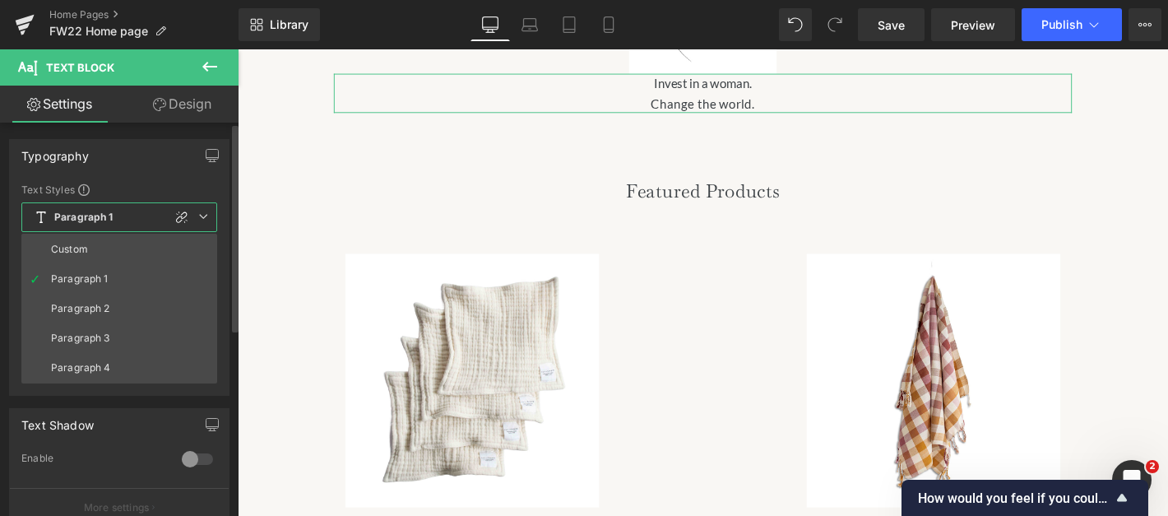
click at [170, 175] on div "Typography Text Styles Custom Paragraph 1 Paragraph 2 Paragraph 3 Paragraph 4 P…" at bounding box center [119, 267] width 221 height 257
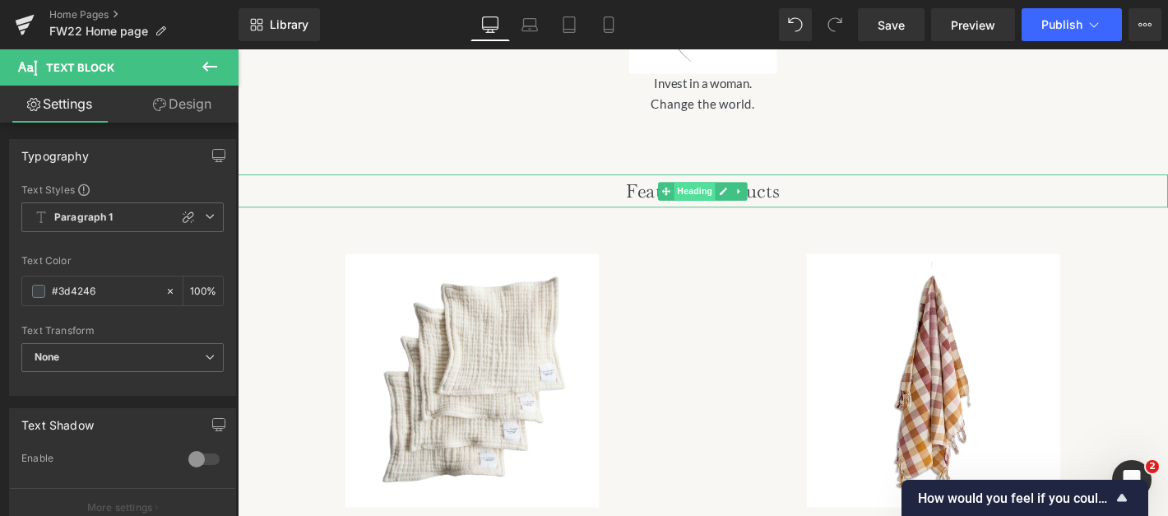
click at [712, 192] on span "Heading" at bounding box center [727, 202] width 44 height 20
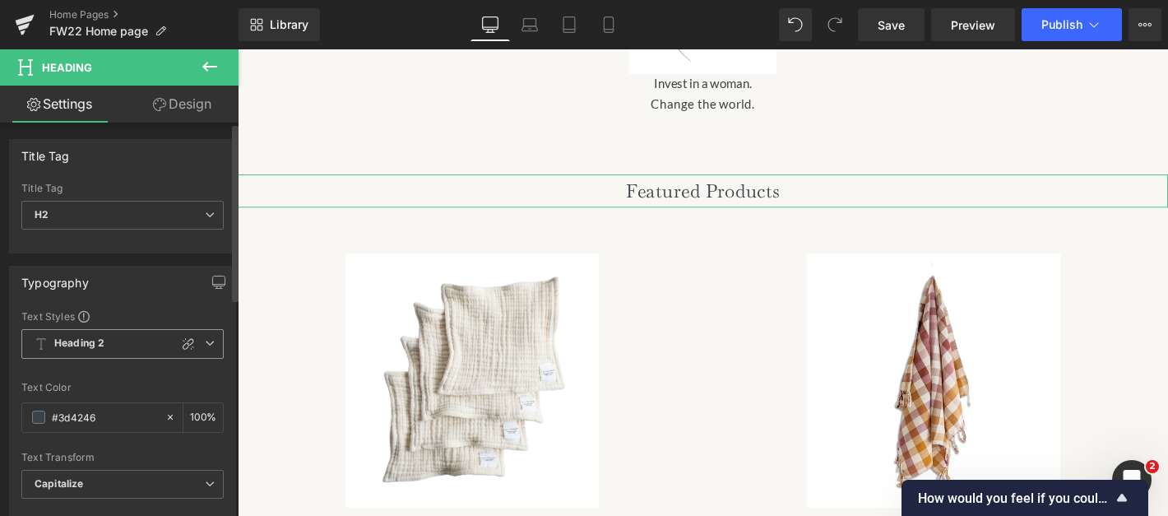
click at [206, 347] on icon at bounding box center [210, 343] width 10 height 10
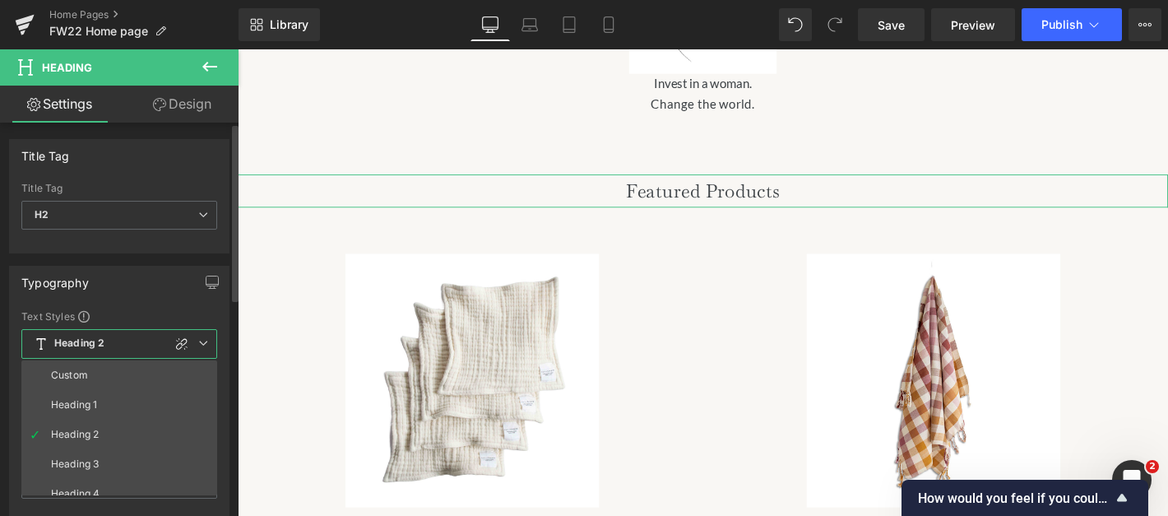
click at [134, 309] on div "Typography Text Styles Custom Heading 1 Heading 2 Heading 3 Heading 4 Heading 5…" at bounding box center [119, 394] width 221 height 257
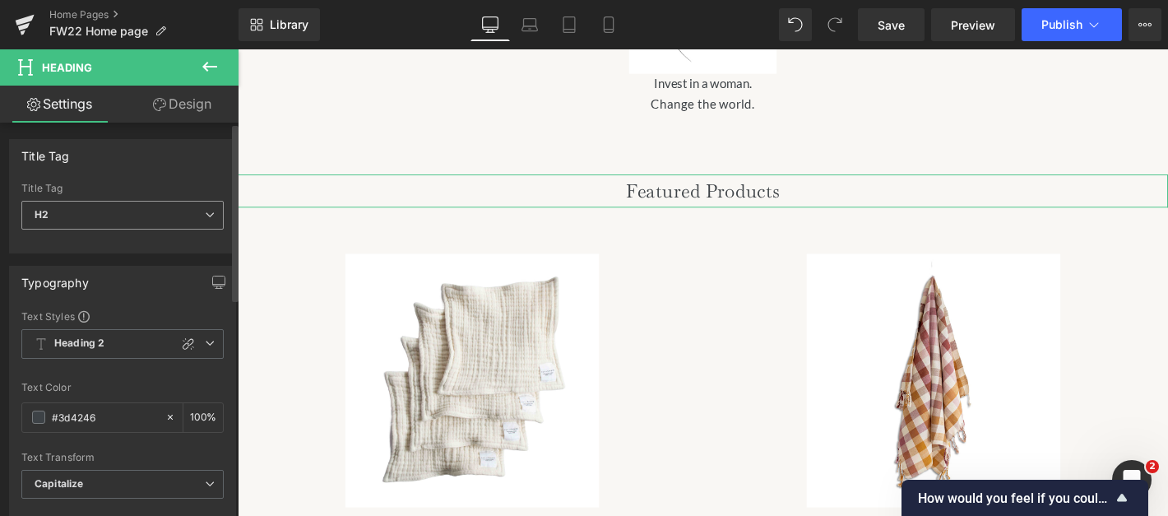
click at [115, 212] on span "H2" at bounding box center [122, 215] width 202 height 29
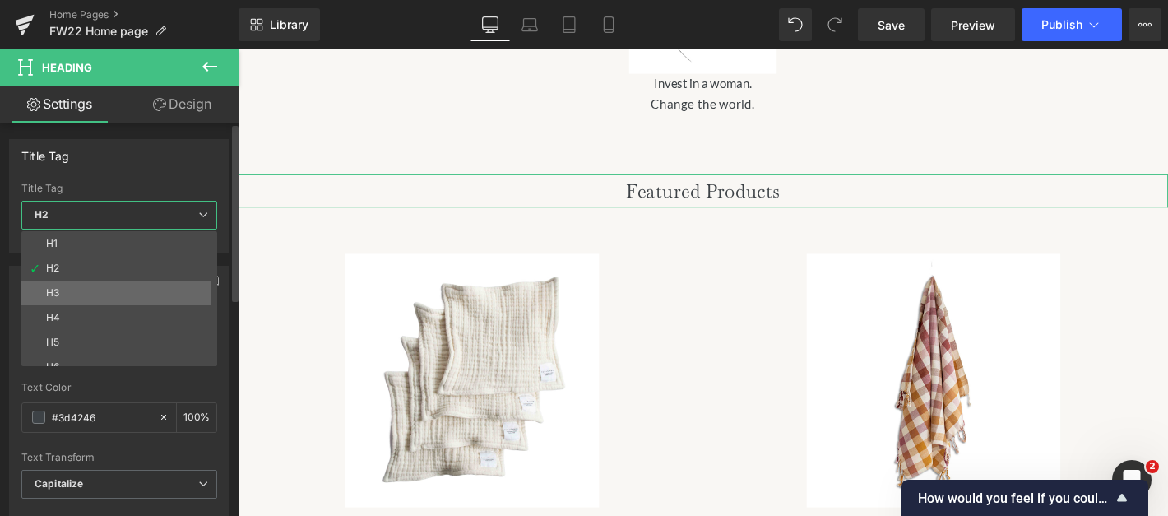
scroll to position [13, 0]
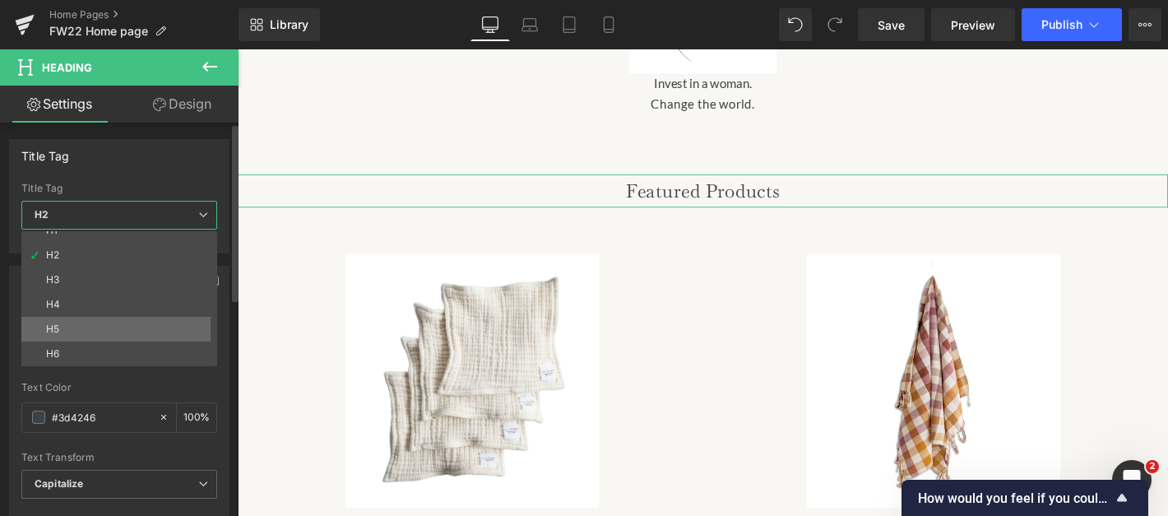
click at [74, 320] on li "H5" at bounding box center [122, 329] width 203 height 25
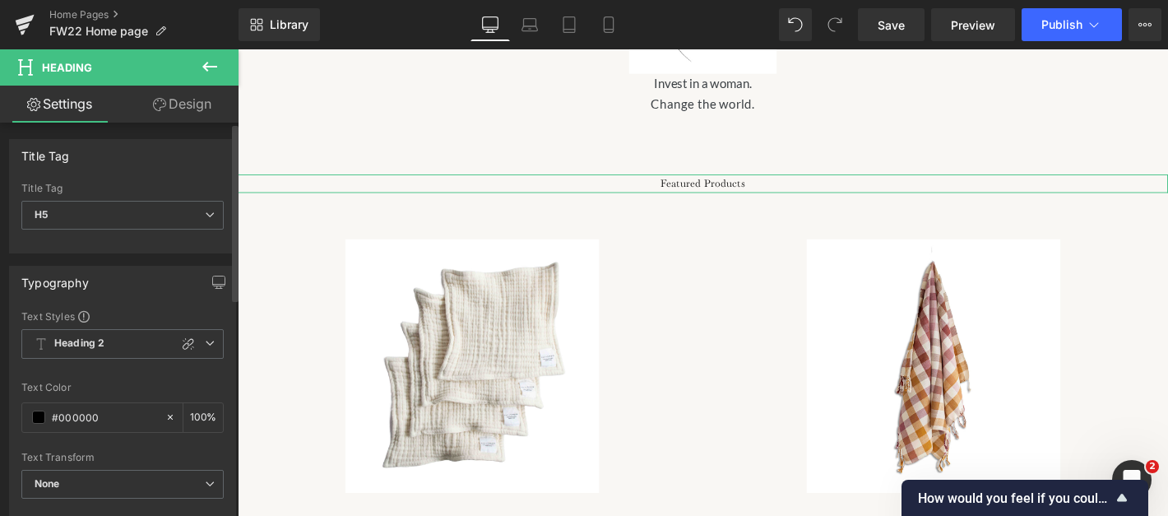
click at [159, 187] on div "Title Tag" at bounding box center [122, 189] width 202 height 12
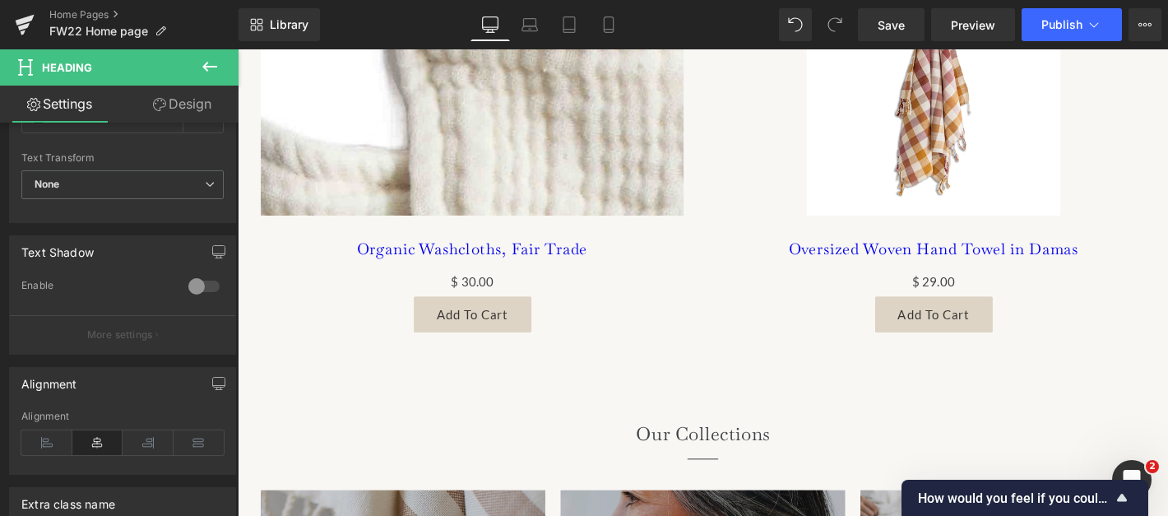
scroll to position [1359, 0]
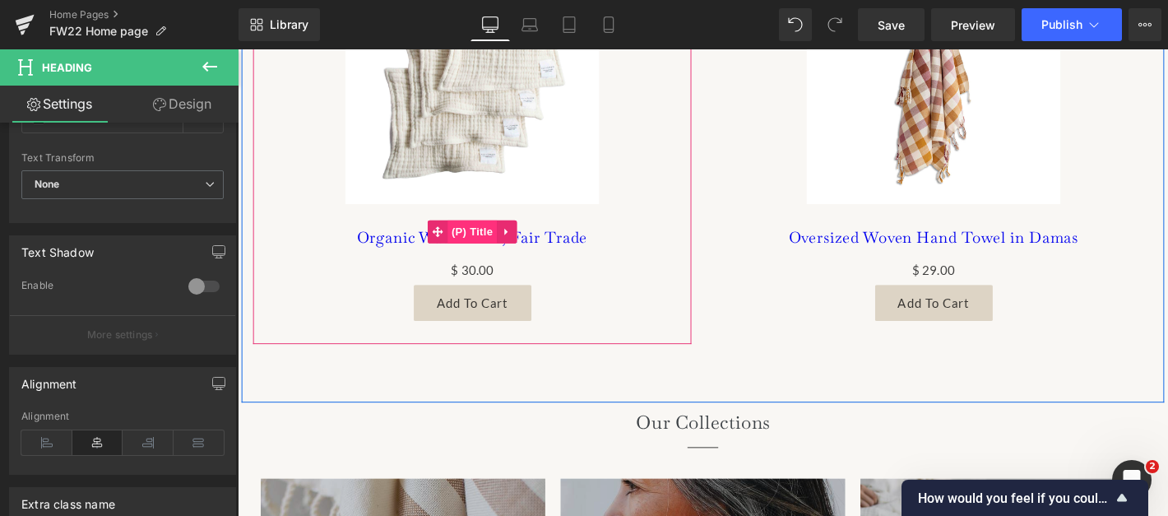
click at [499, 244] on span "(P) Title" at bounding box center [488, 244] width 53 height 25
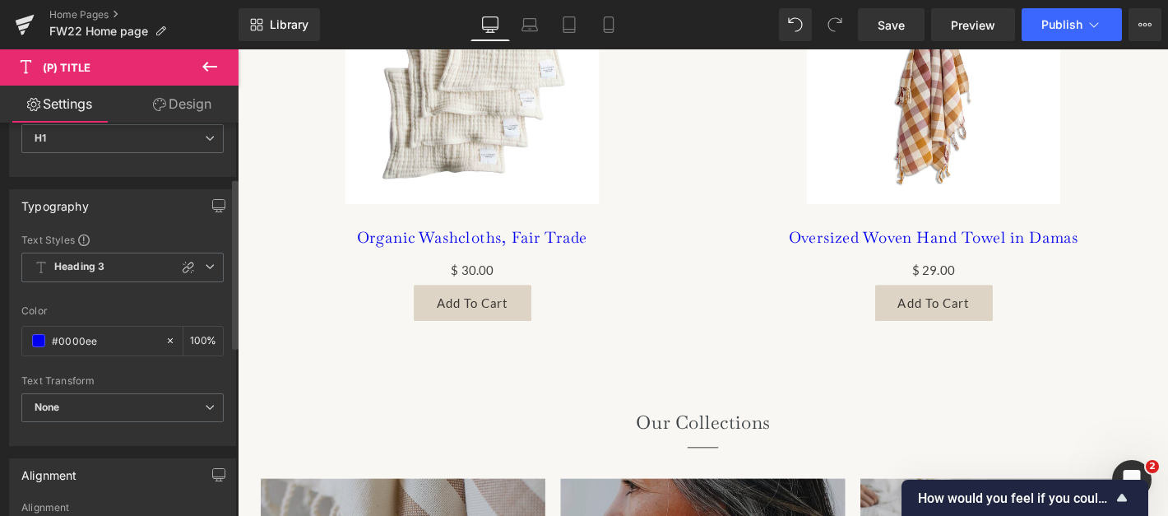
scroll to position [127, 0]
click at [119, 346] on input "#0000ee" at bounding box center [104, 340] width 105 height 18
click at [39, 342] on span at bounding box center [38, 339] width 13 height 13
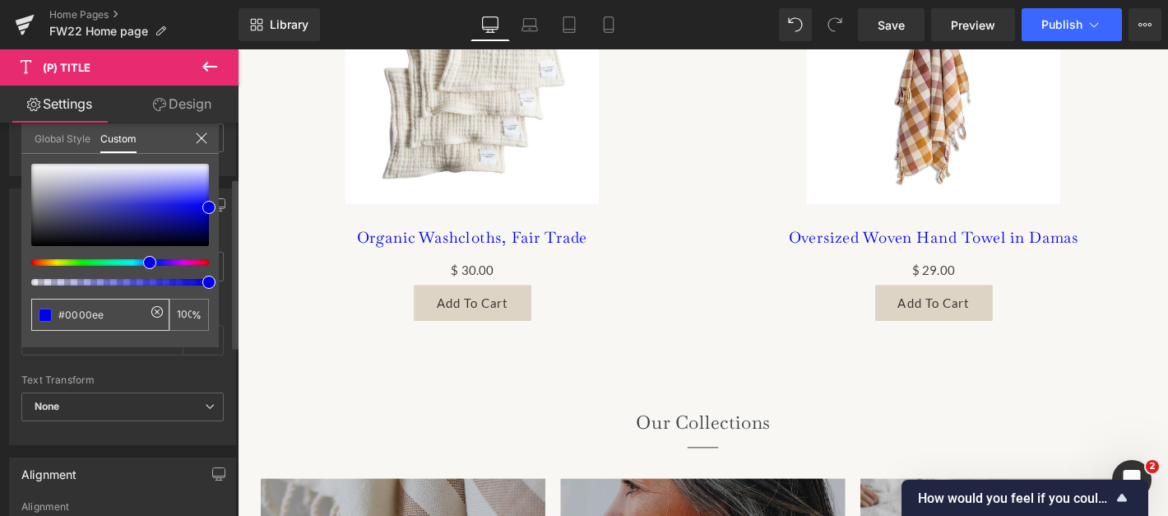
click at [96, 314] on input "#0000ee" at bounding box center [101, 314] width 87 height 17
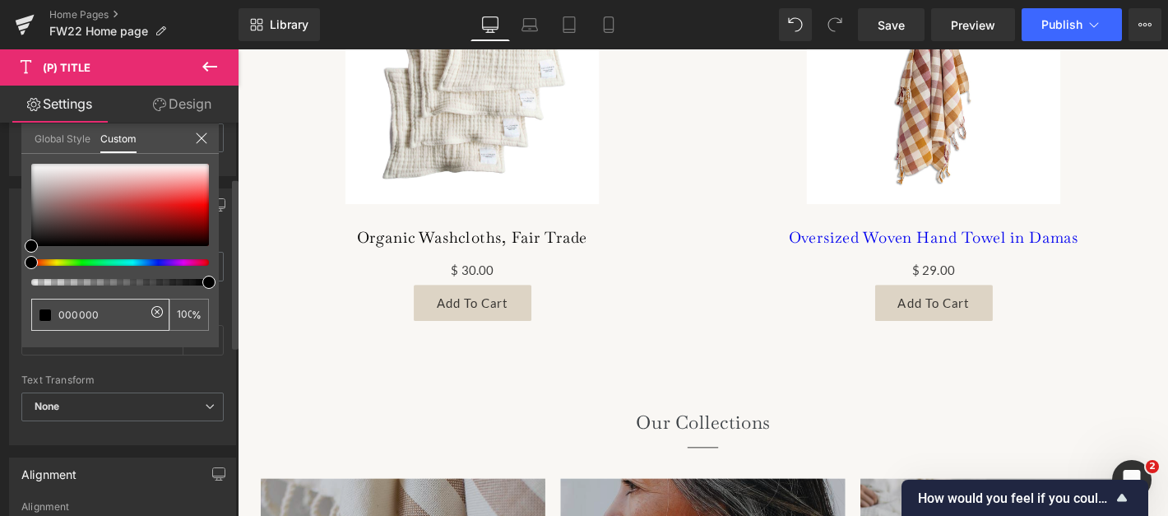
type input "000000"
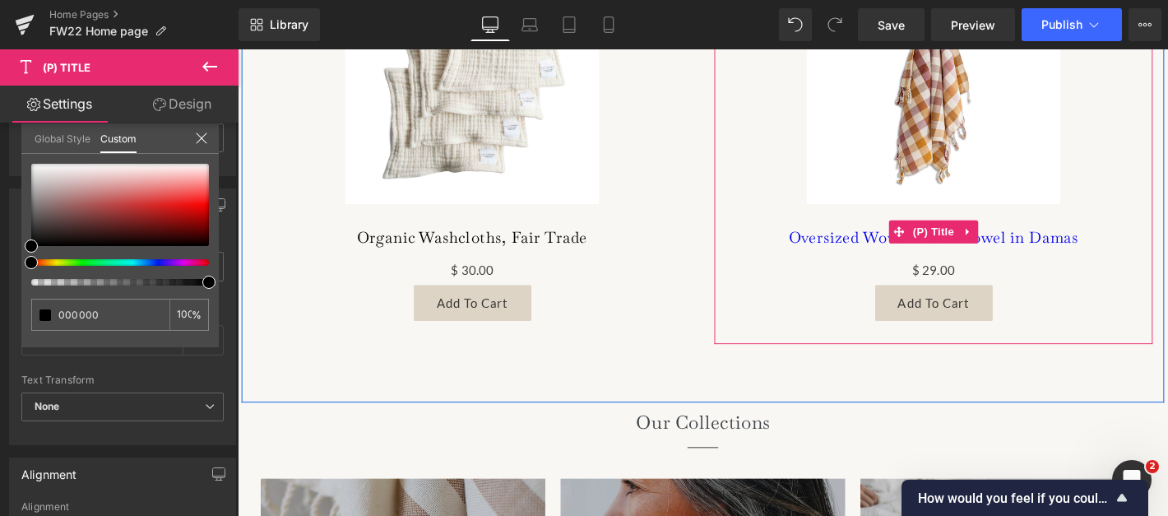
click at [1001, 237] on body "Skip to content Your cart is empty Continue shopping Have an account? Log in to…" at bounding box center [736, 157] width 996 height 2934
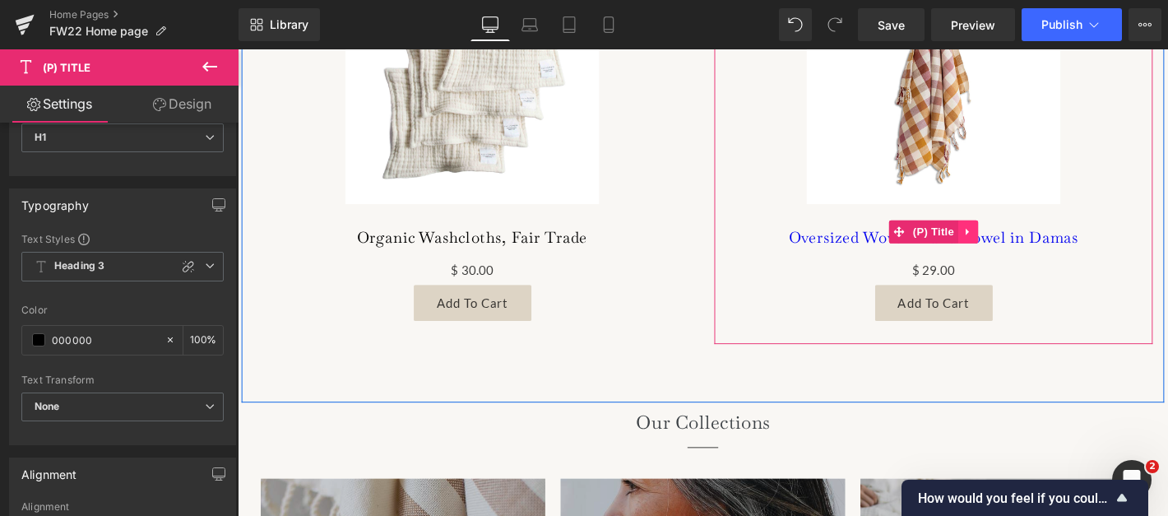
click at [1020, 240] on icon at bounding box center [1020, 244] width 12 height 12
click at [979, 237] on link at bounding box center [987, 244] width 21 height 25
click at [893, 249] on link "Oversized Woven Hand Towel in Damas" at bounding box center [983, 250] width 310 height 20
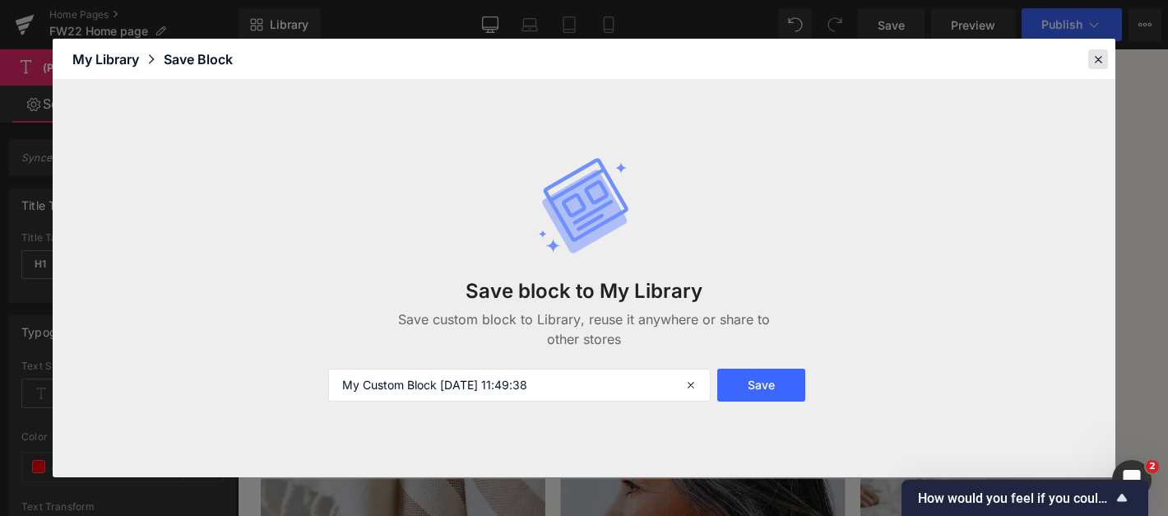
click at [1099, 57] on icon at bounding box center [1098, 59] width 15 height 15
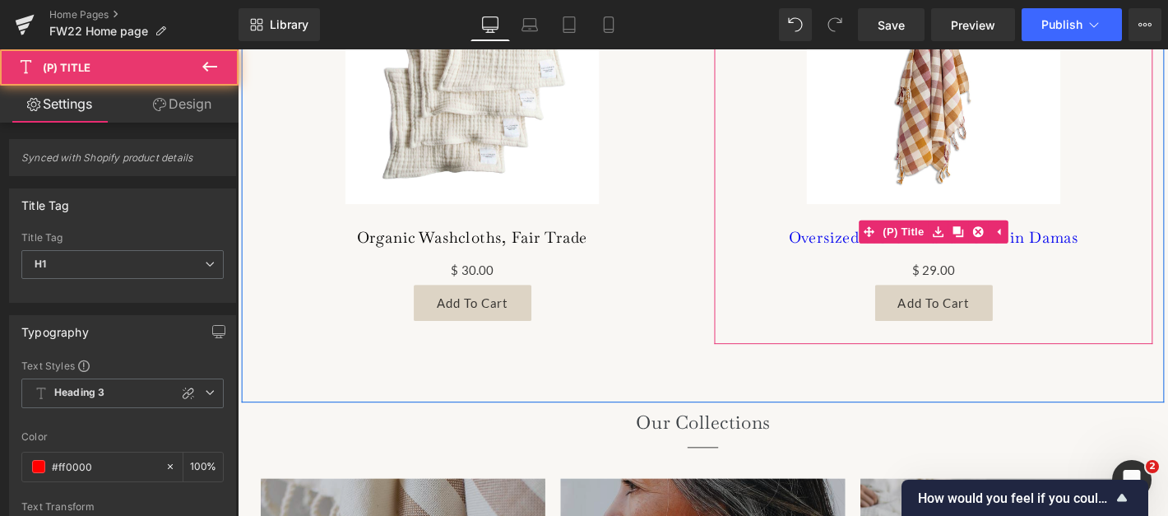
click at [885, 248] on link "Oversized Woven Hand Towel in Damas" at bounding box center [983, 250] width 310 height 20
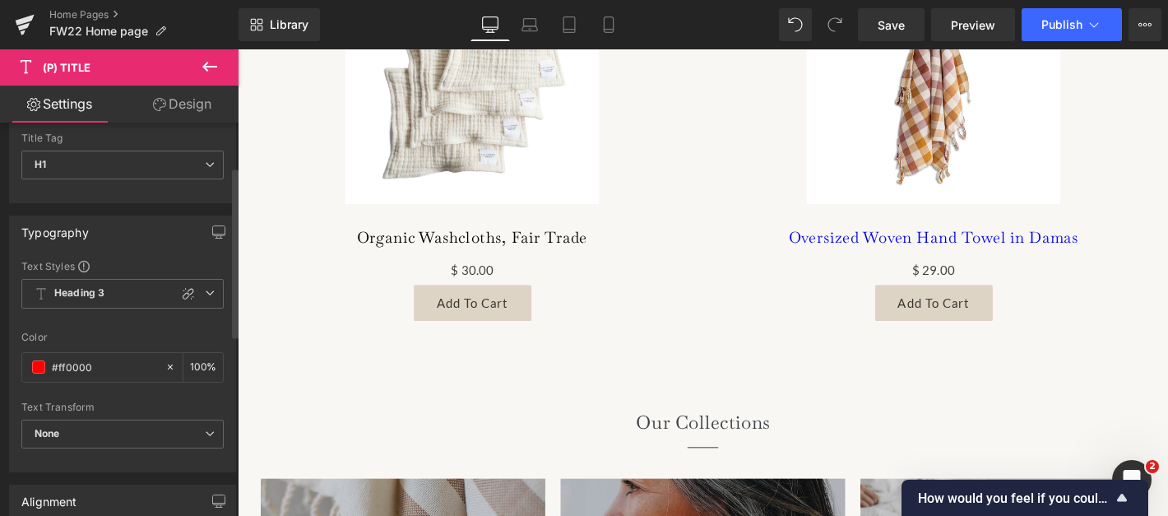
scroll to position [101, 0]
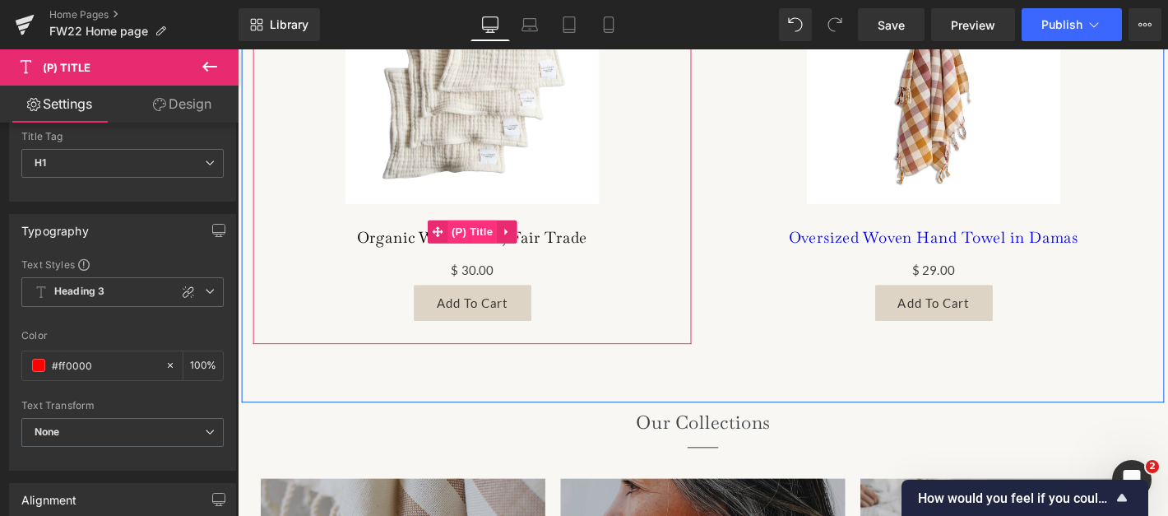
click at [491, 245] on span "(P) Title" at bounding box center [488, 244] width 53 height 25
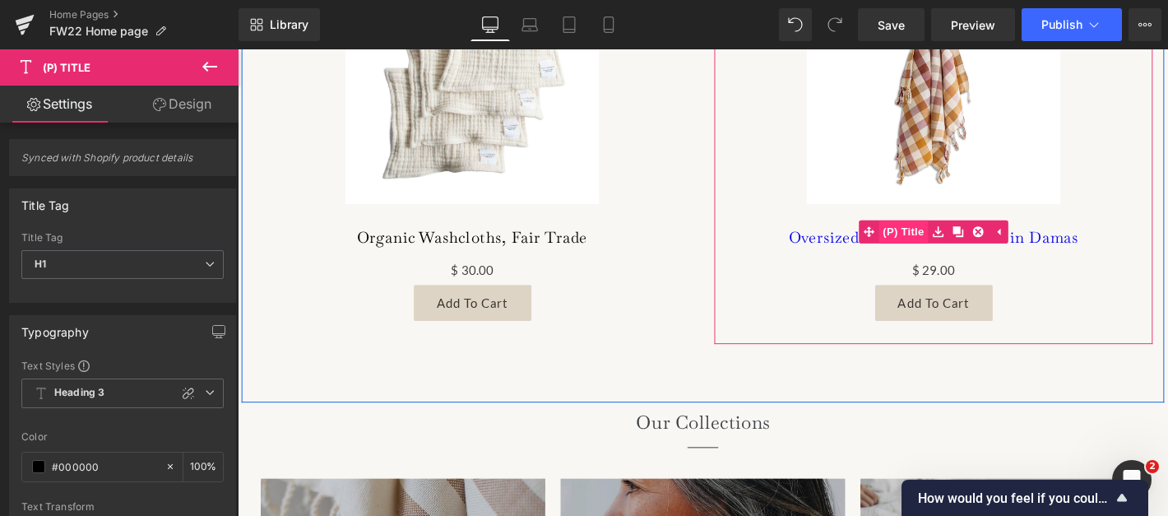
click at [961, 239] on span "(P) Title" at bounding box center [950, 244] width 53 height 25
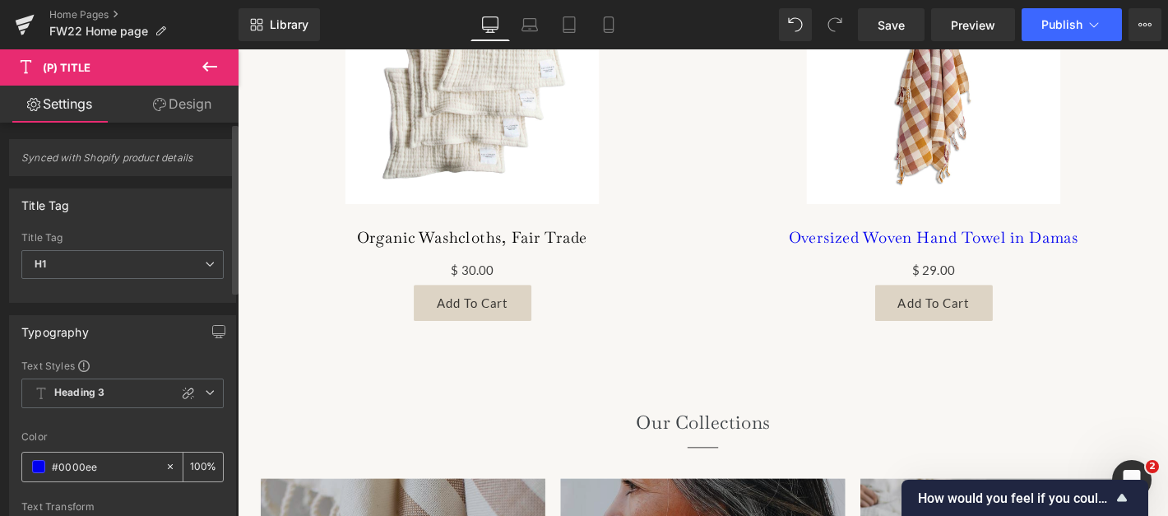
click at [116, 462] on input "#0000ee" at bounding box center [104, 467] width 105 height 18
type input "#000000"
click at [118, 426] on div at bounding box center [122, 421] width 202 height 11
click at [118, 398] on span "Heading 3" at bounding box center [122, 394] width 202 height 30
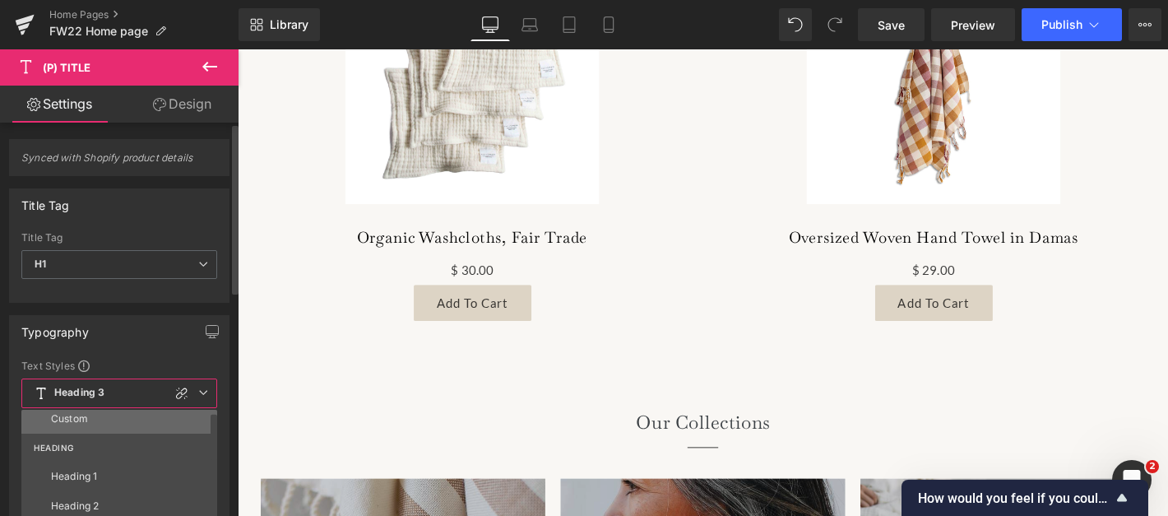
scroll to position [4, 0]
click at [109, 362] on div "Text Styles" at bounding box center [119, 365] width 196 height 13
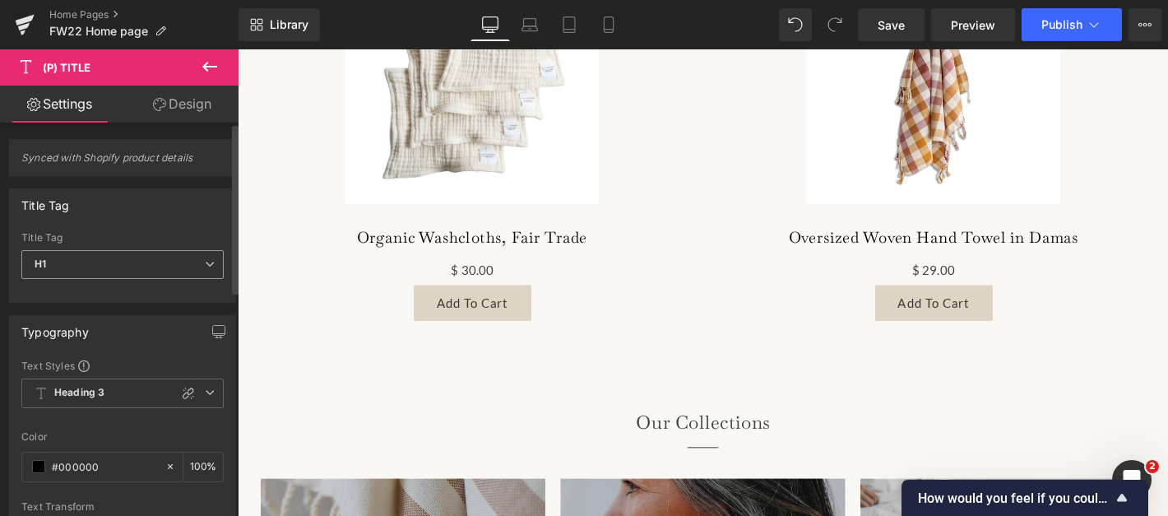
click at [108, 260] on span "H1" at bounding box center [122, 264] width 202 height 29
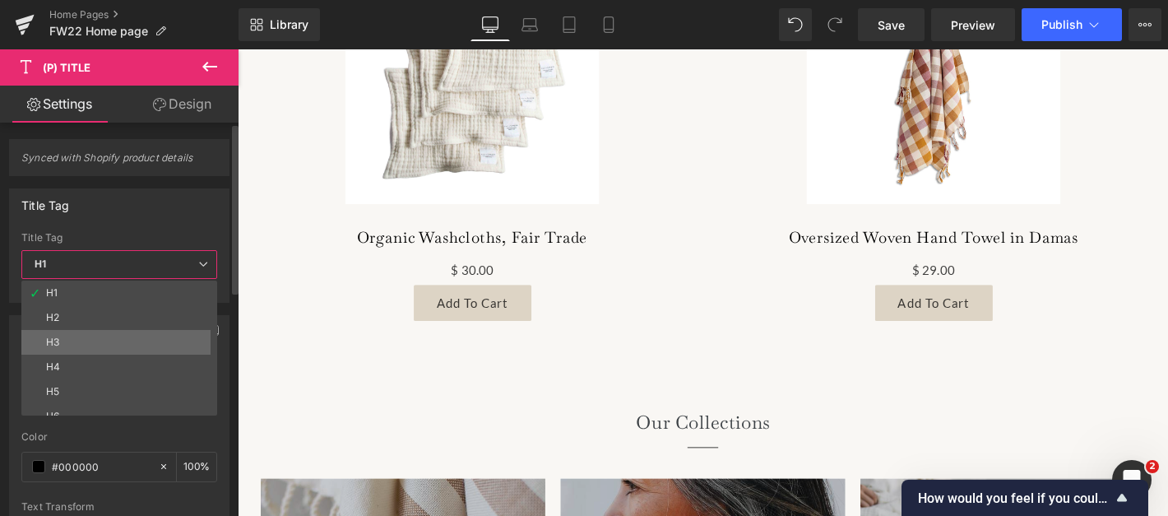
click at [72, 346] on li "H3" at bounding box center [122, 342] width 203 height 25
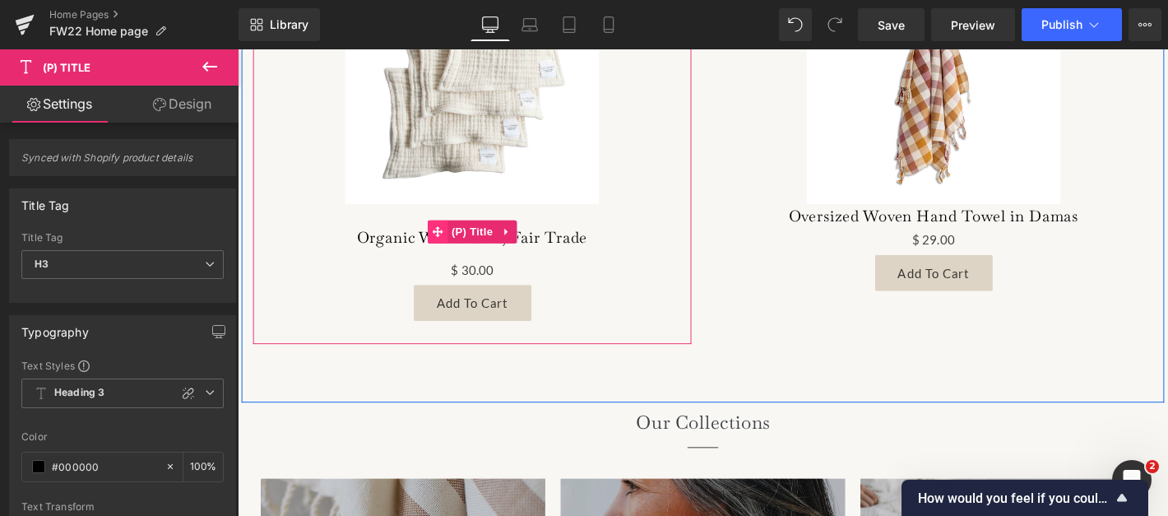
click at [446, 232] on span at bounding box center [451, 244] width 21 height 25
click at [492, 240] on span "(P) Title" at bounding box center [488, 245] width 53 height 25
click at [483, 239] on span "(P) Title" at bounding box center [488, 244] width 53 height 25
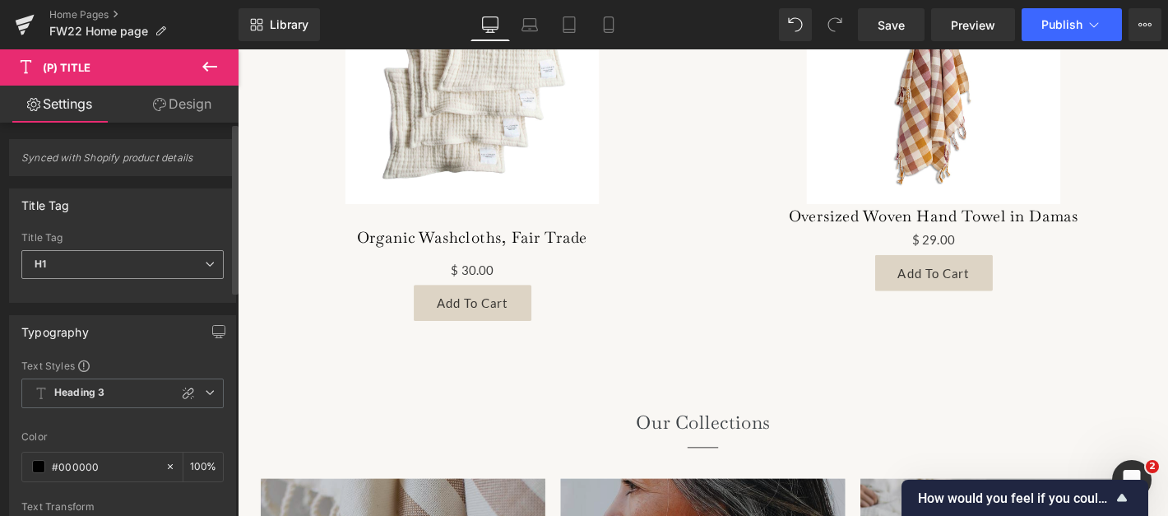
click at [205, 264] on icon at bounding box center [210, 264] width 10 height 10
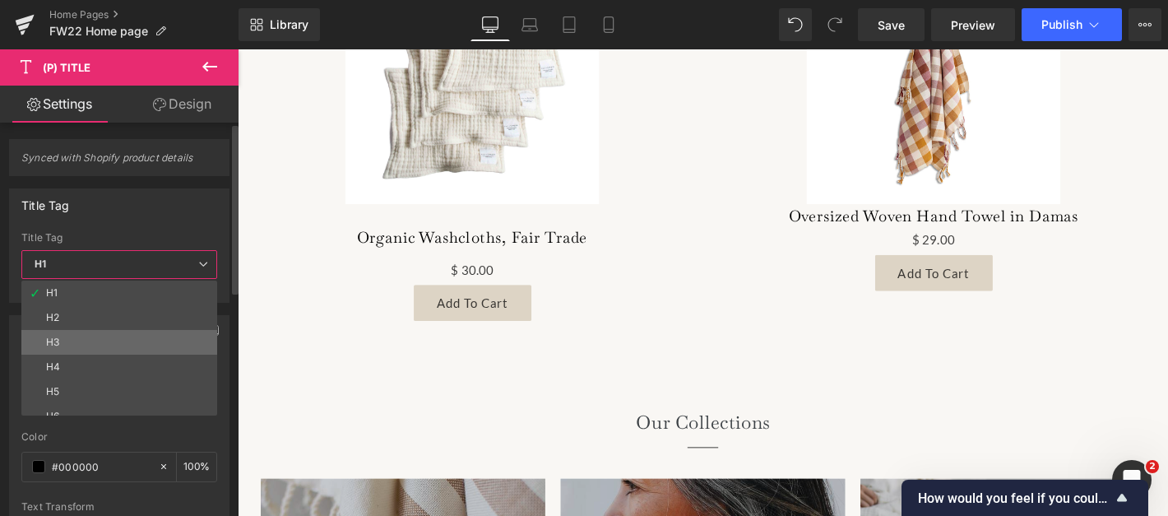
click at [132, 343] on li "H3" at bounding box center [122, 342] width 203 height 25
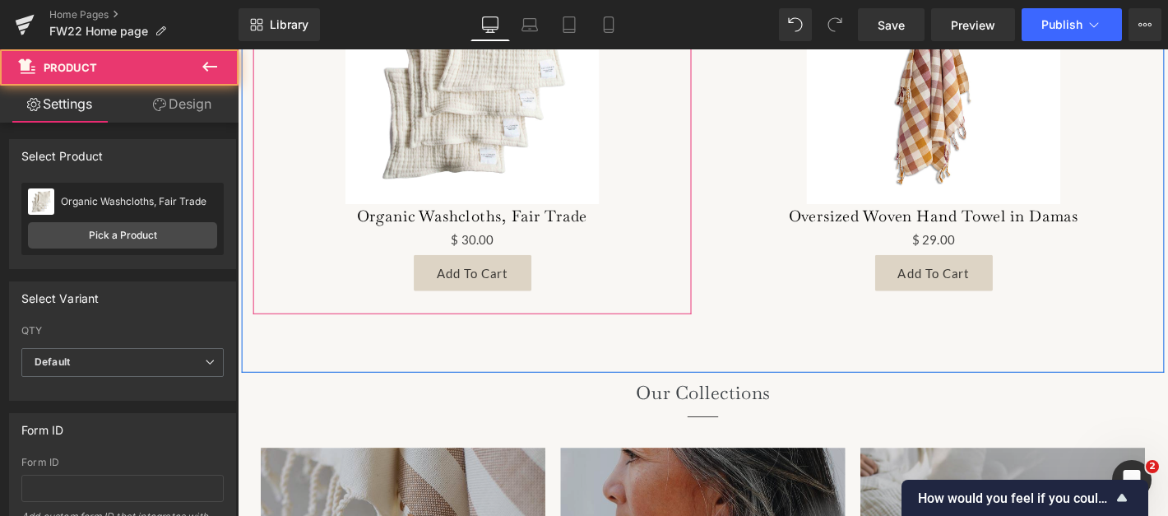
click at [377, 304] on div "Sale Off (P) Image Organic Washcloths, Fair Trade (P) Title $ 30.00 (P) Price A…" at bounding box center [488, 126] width 469 height 414
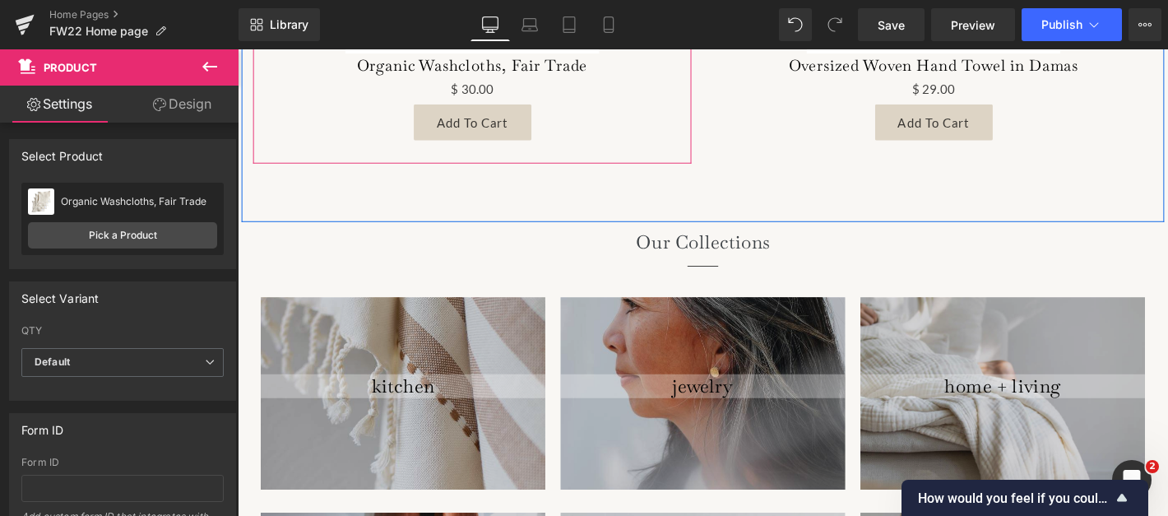
scroll to position [1526, 0]
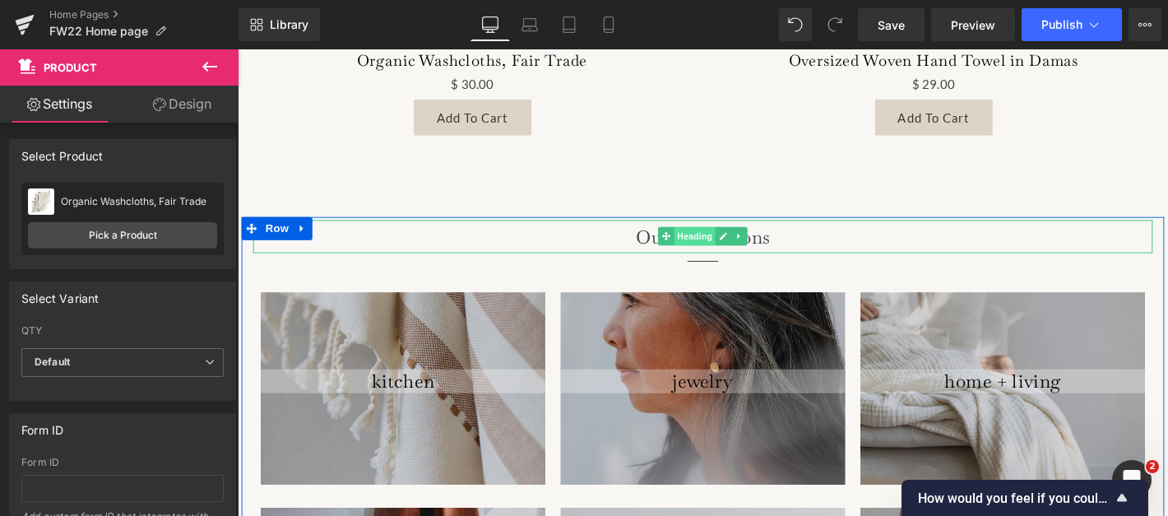
click at [727, 245] on span "Heading" at bounding box center [727, 249] width 44 height 20
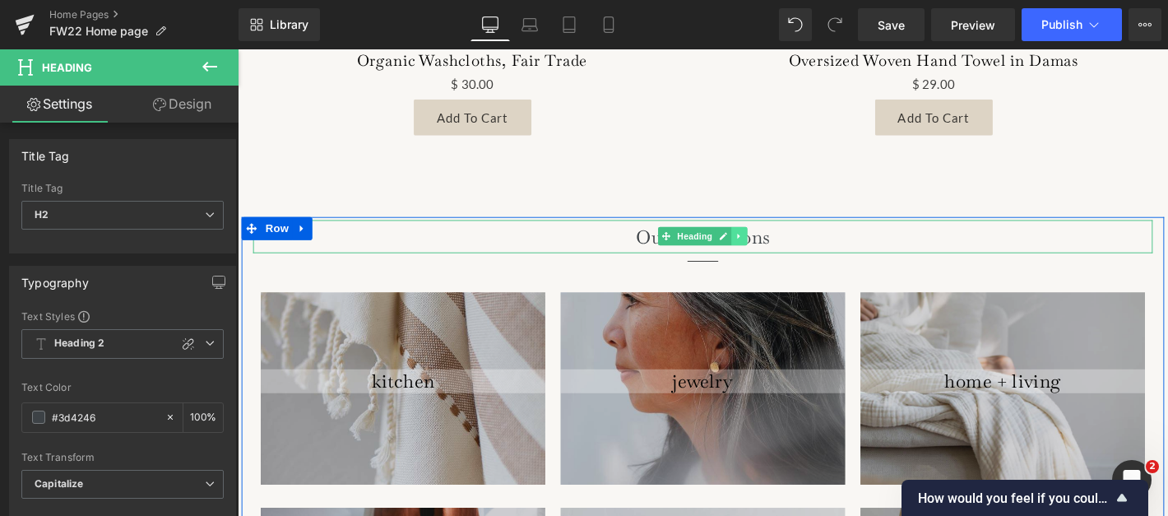
click at [782, 246] on link at bounding box center [774, 249] width 17 height 20
click at [782, 246] on icon at bounding box center [783, 249] width 9 height 10
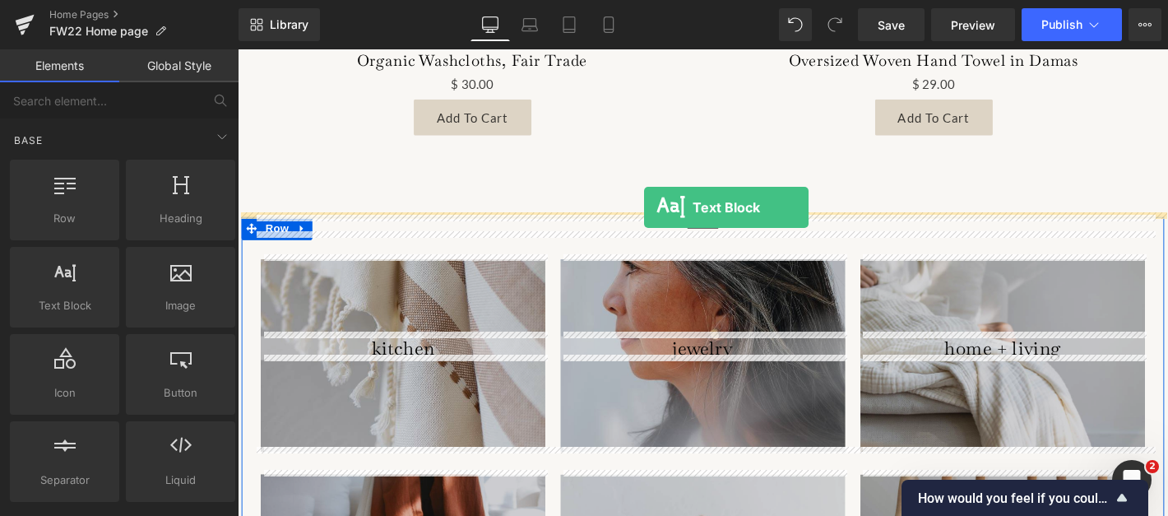
drag, startPoint x: 308, startPoint y: 304, endPoint x: 672, endPoint y: 218, distance: 374.4
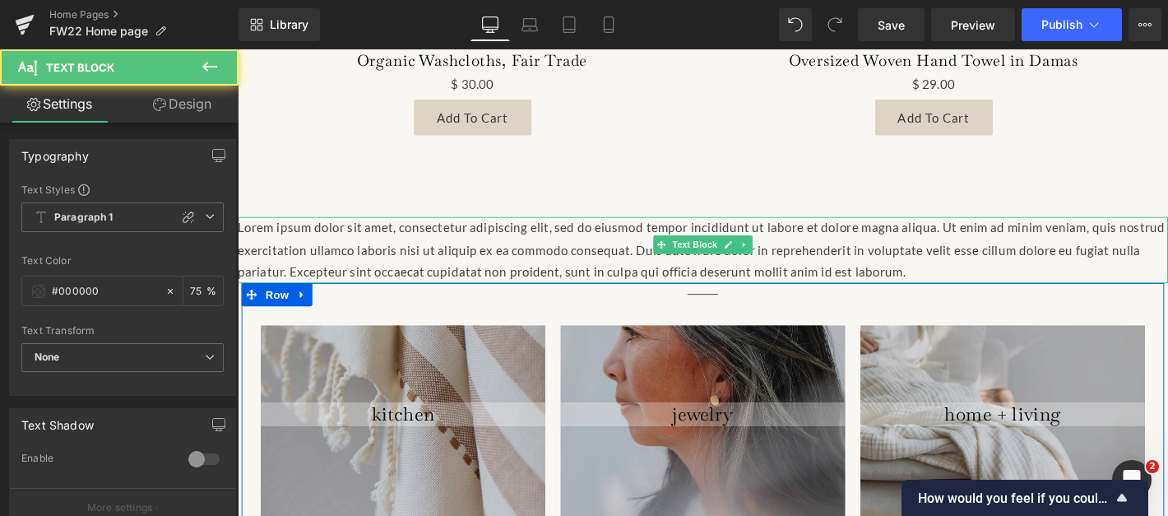
click at [724, 239] on p "Lorem ipsum dolor sit amet, consectetur adipiscing elit, sed do eiusmod tempor …" at bounding box center [736, 264] width 996 height 71
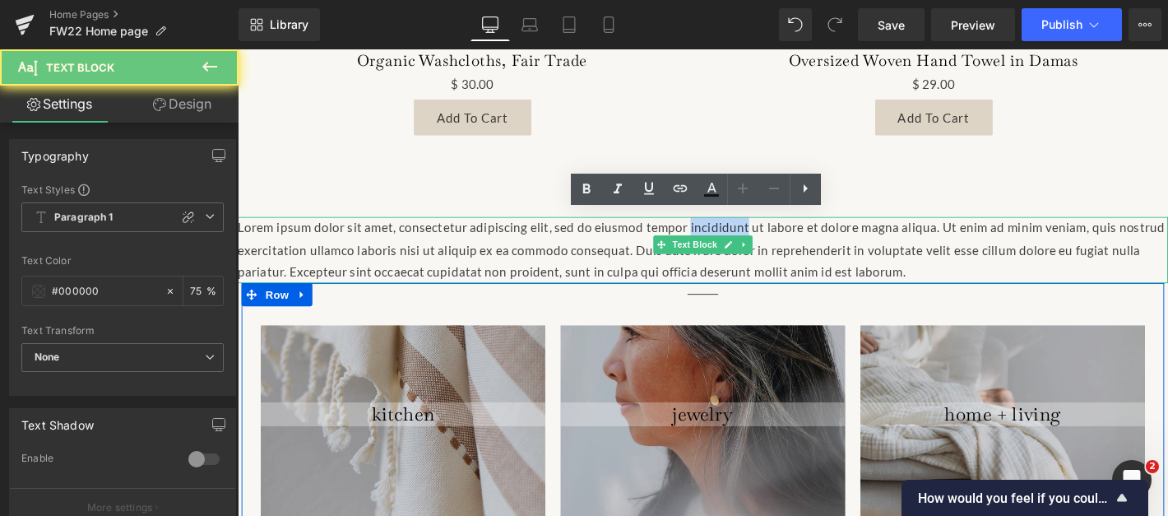
click at [724, 239] on p "Lorem ipsum dolor sit amet, consectetur adipiscing elit, sed do eiusmod tempor …" at bounding box center [736, 264] width 996 height 71
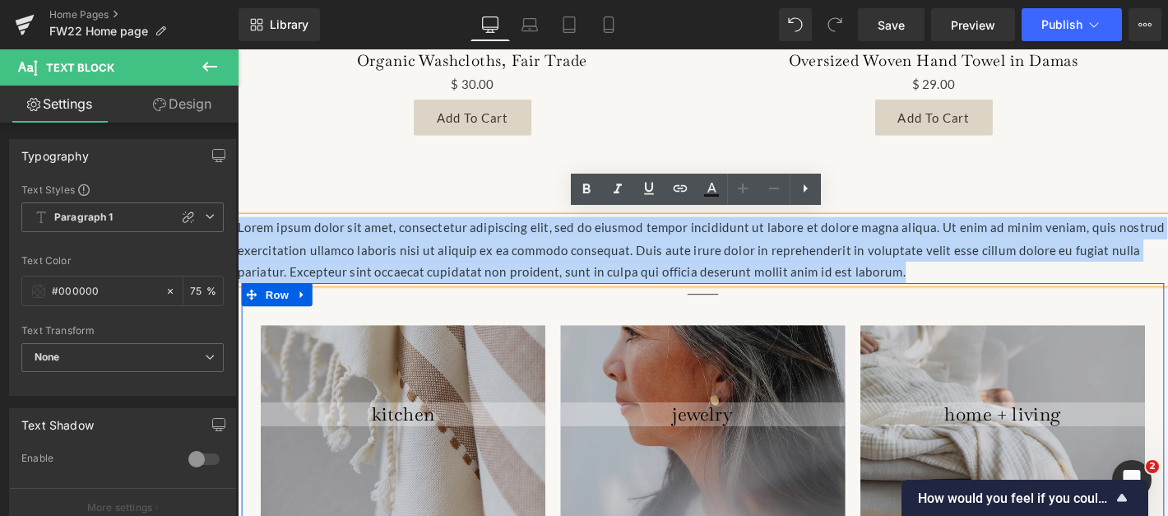
click at [724, 239] on p "Lorem ipsum dolor sit amet, consectetur adipiscing elit, sed do eiusmod tempor …" at bounding box center [736, 264] width 996 height 71
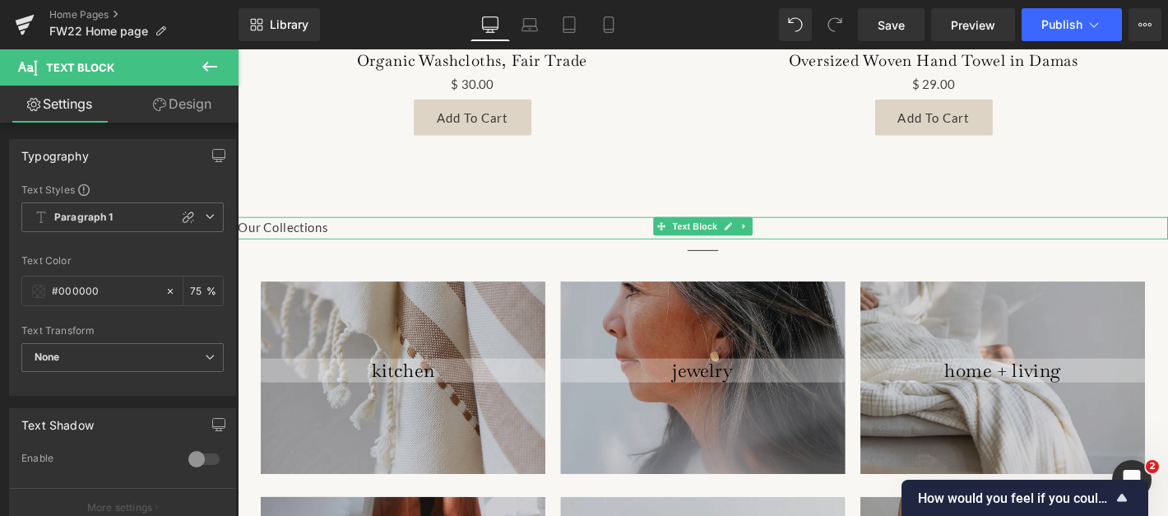
click at [238, 49] on div "76px" at bounding box center [238, 49] width 0 height 0
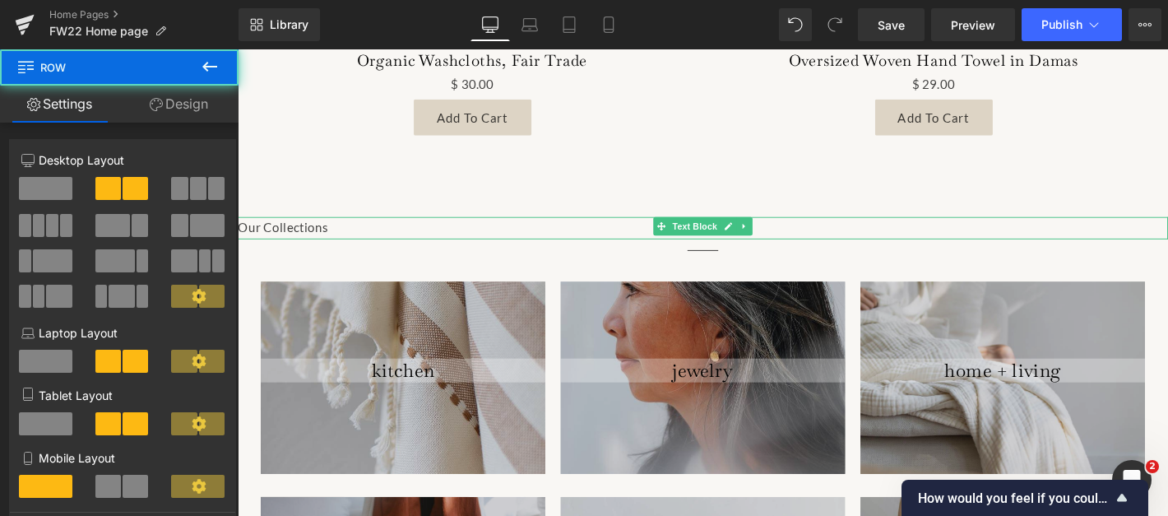
click at [300, 238] on p "Our Collections" at bounding box center [736, 241] width 996 height 24
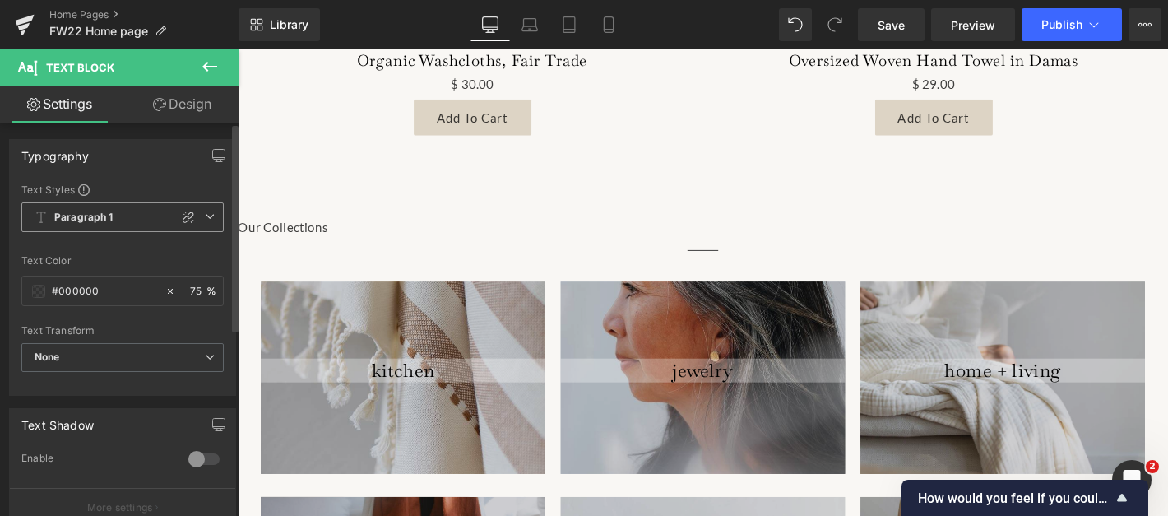
click at [205, 216] on icon at bounding box center [210, 216] width 10 height 10
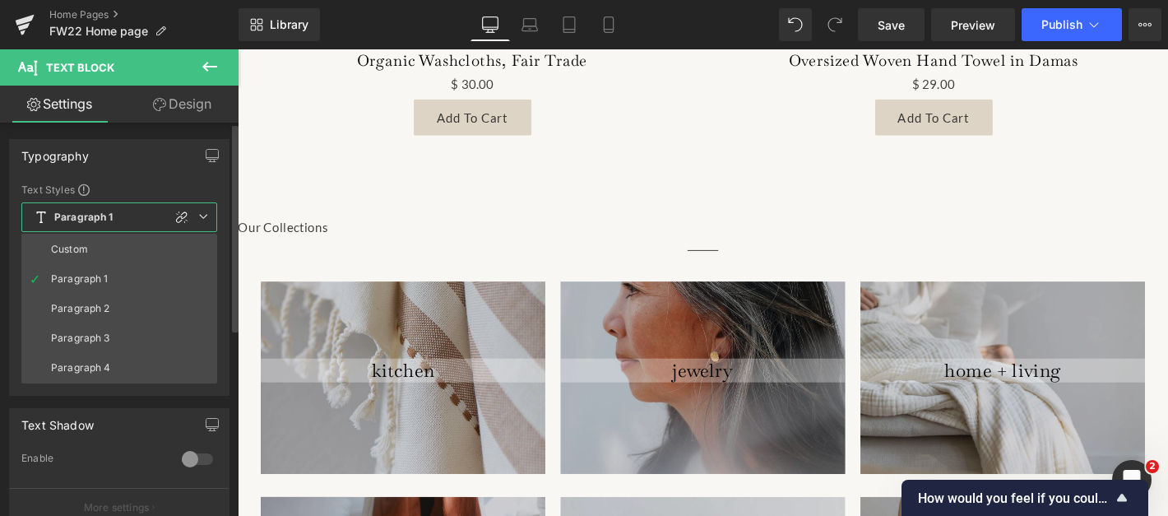
click at [200, 216] on icon at bounding box center [203, 216] width 10 height 10
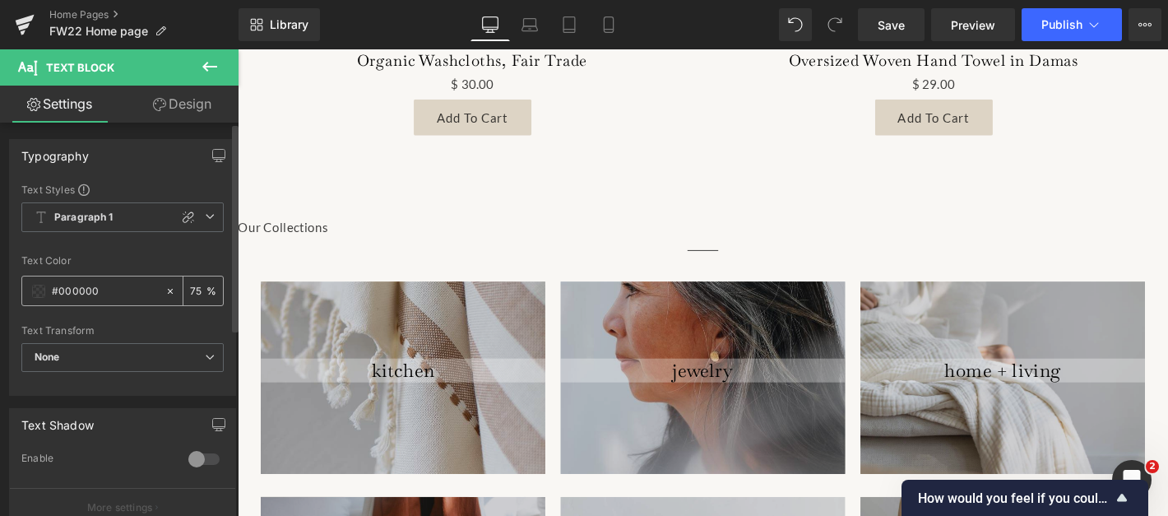
click at [190, 291] on input "75" at bounding box center [198, 290] width 16 height 18
type input "100"
click at [203, 248] on div at bounding box center [122, 245] width 202 height 11
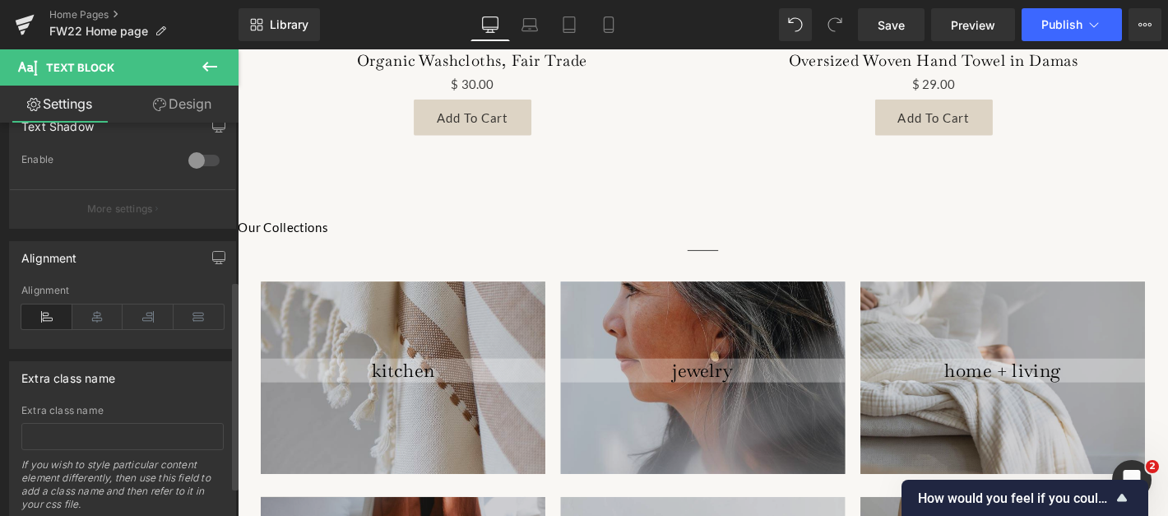
scroll to position [300, 0]
click at [88, 341] on div at bounding box center [122, 342] width 202 height 11
click at [88, 328] on div "Alignment" at bounding box center [122, 315] width 202 height 63
click at [94, 318] on icon at bounding box center [97, 316] width 51 height 25
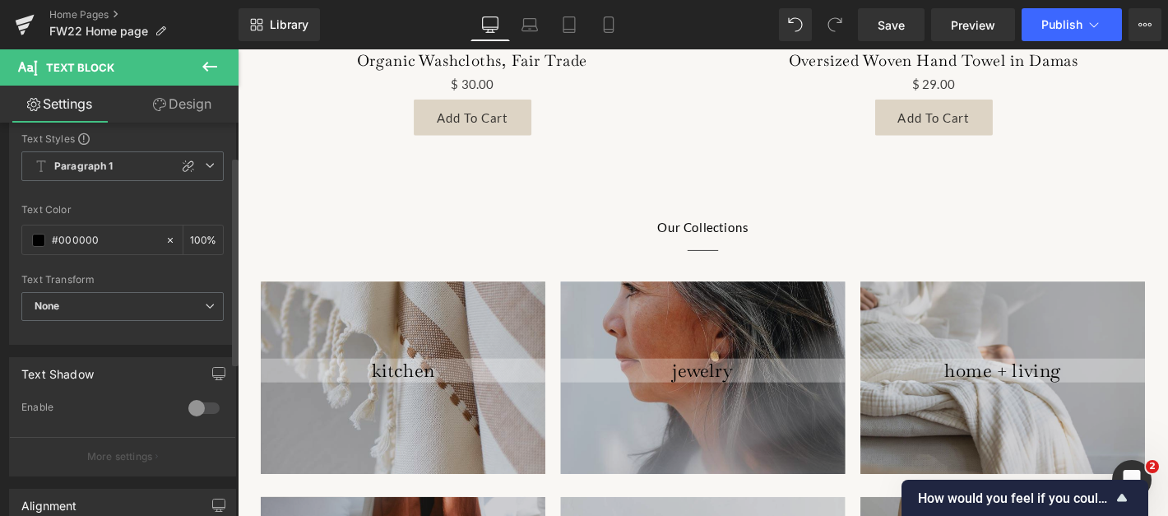
scroll to position [48, 0]
click at [86, 175] on b "Paragraph 1" at bounding box center [83, 170] width 59 height 14
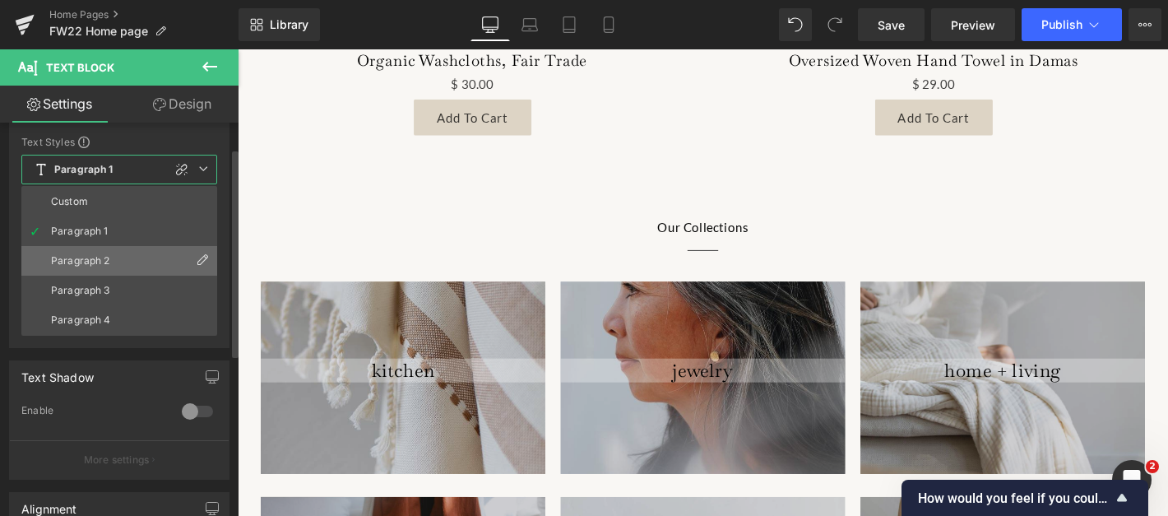
click at [87, 258] on div "Paragraph 2" at bounding box center [80, 261] width 59 height 12
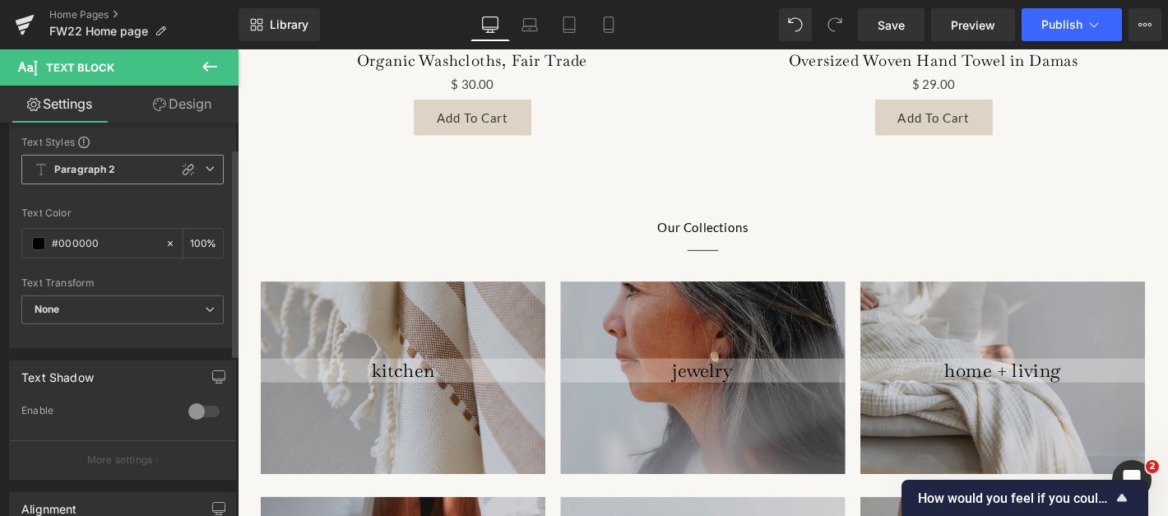
click at [94, 161] on span "Paragraph 2" at bounding box center [122, 170] width 202 height 30
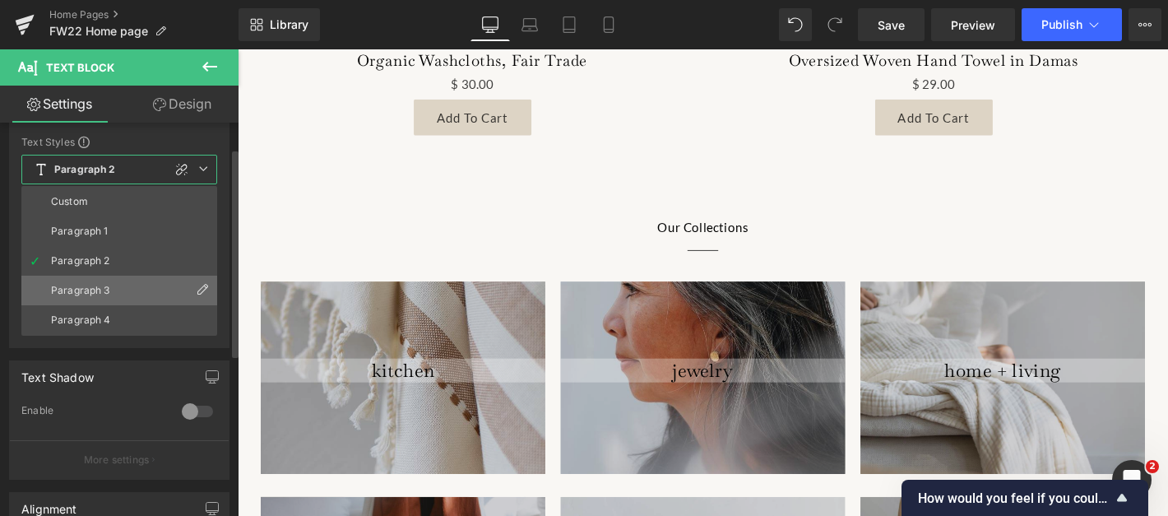
click at [86, 291] on div "Paragraph 3" at bounding box center [80, 291] width 59 height 12
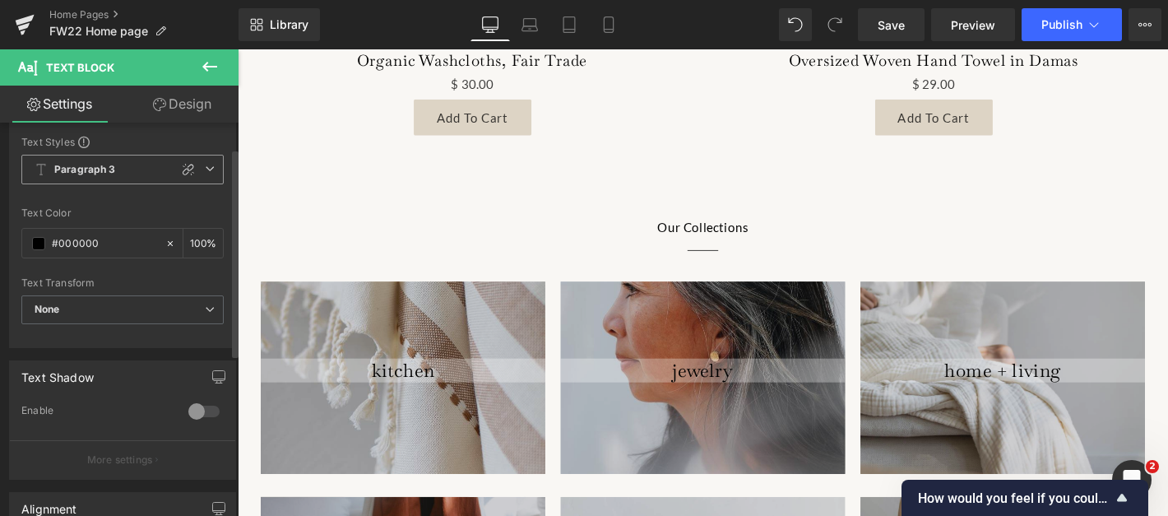
click at [89, 164] on b "Paragraph 3" at bounding box center [85, 170] width 62 height 14
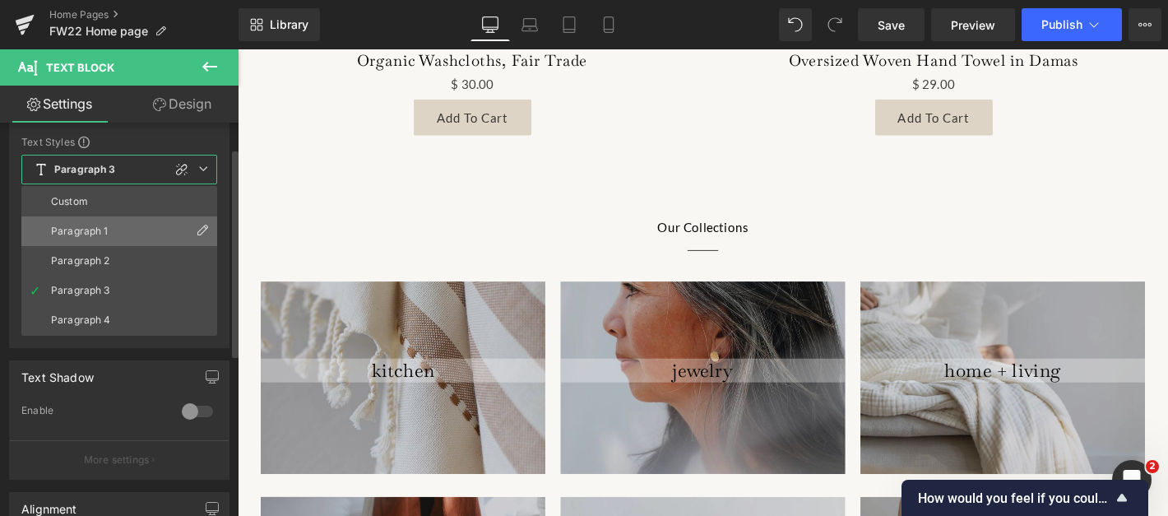
click at [90, 225] on div "Paragraph 1" at bounding box center [80, 231] width 58 height 12
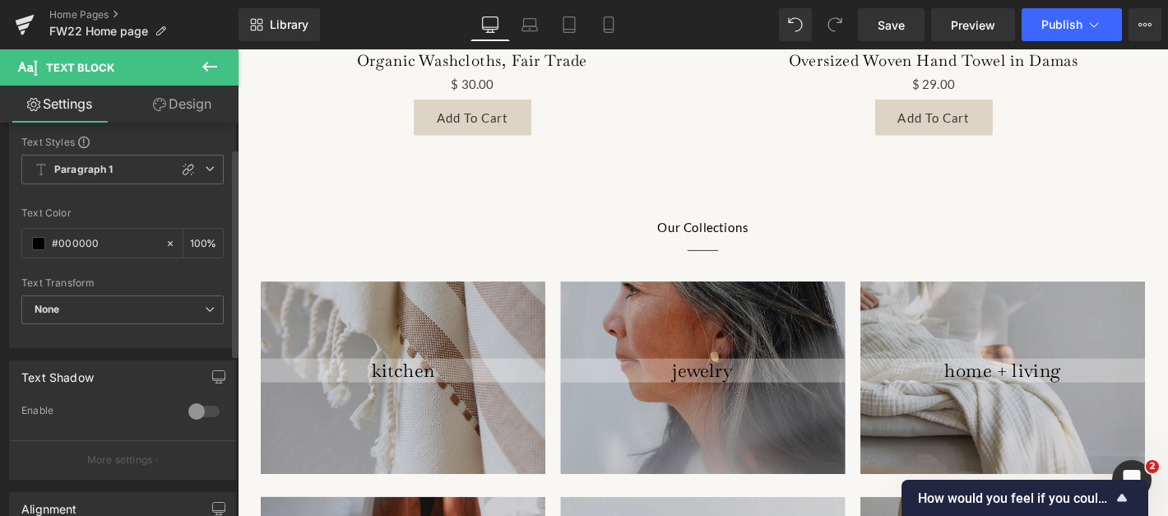
click at [103, 204] on div "Text Styles Custom Paragraph 1 Paragraph 2 Paragraph 3 Paragraph 4 Paragraph 1 …" at bounding box center [122, 241] width 225 height 212
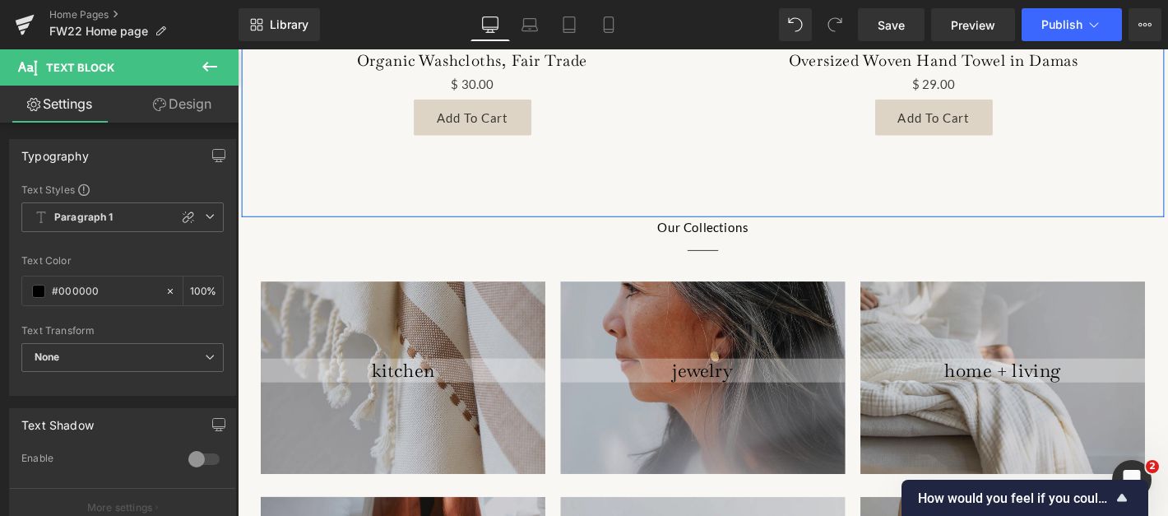
scroll to position [1401, 0]
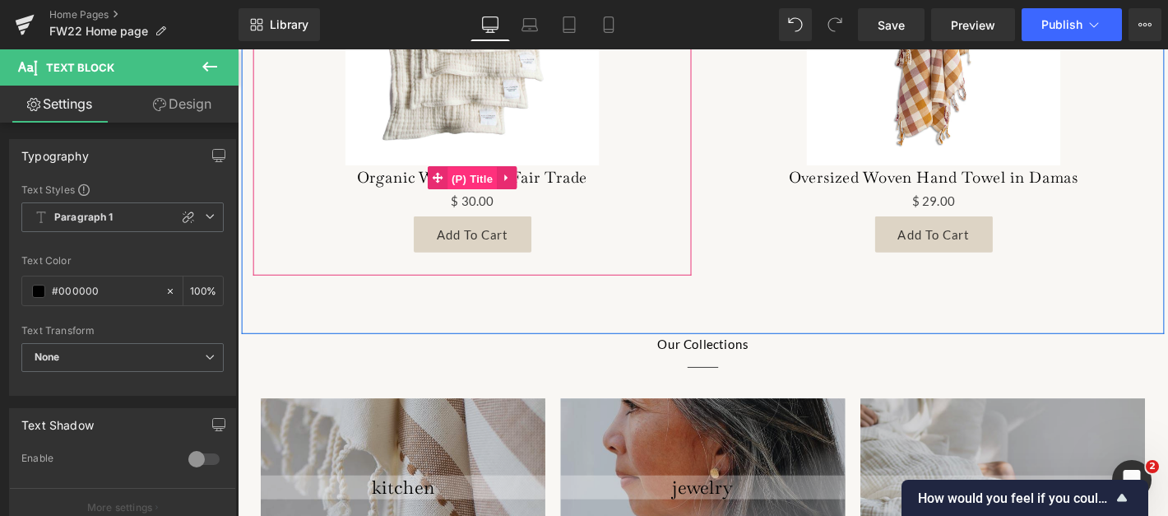
click at [502, 183] on span "(P) Title" at bounding box center [488, 187] width 53 height 25
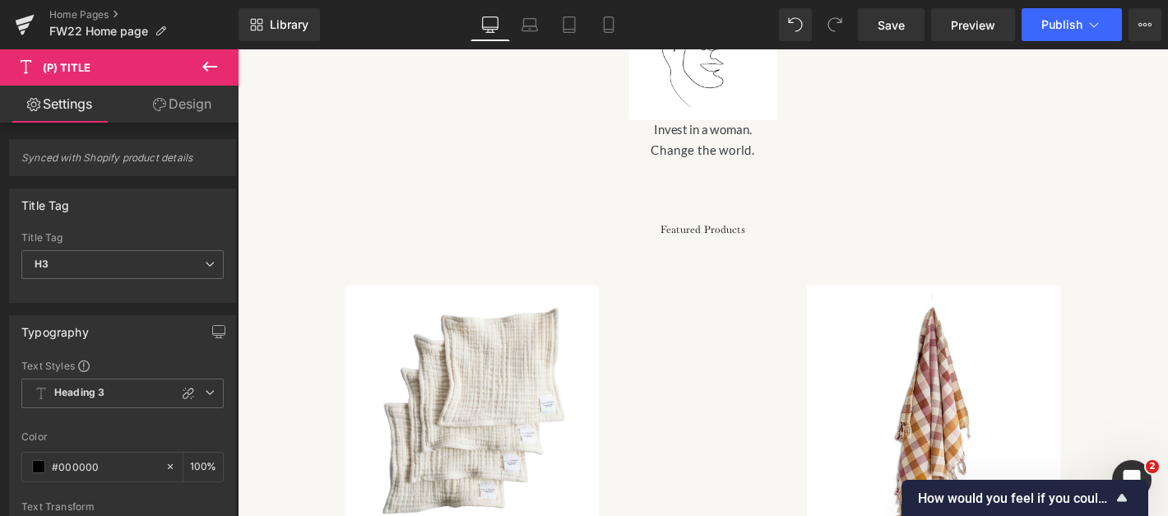
scroll to position [966, 0]
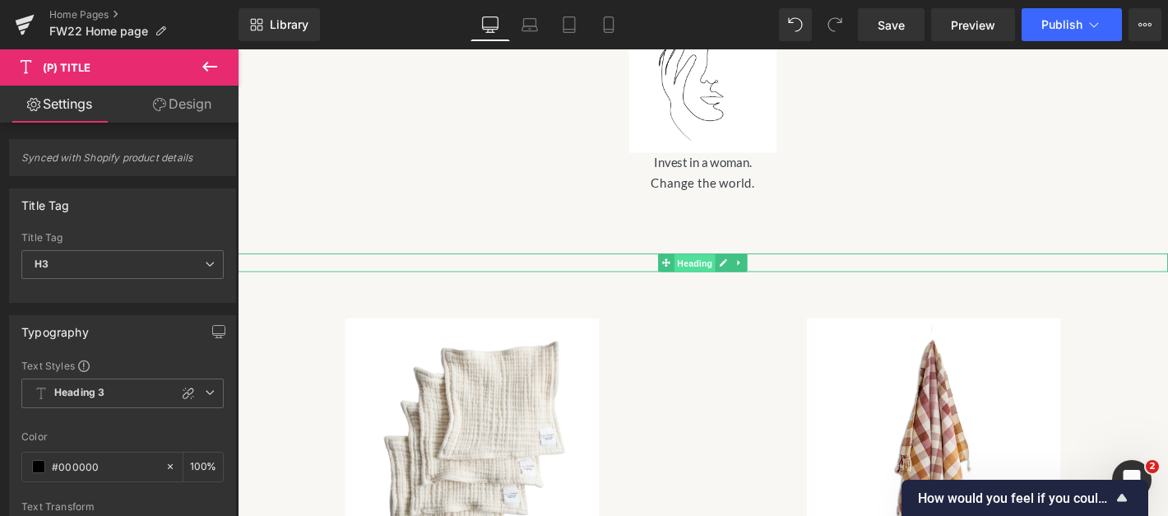
click at [726, 268] on span "Heading" at bounding box center [727, 278] width 44 height 20
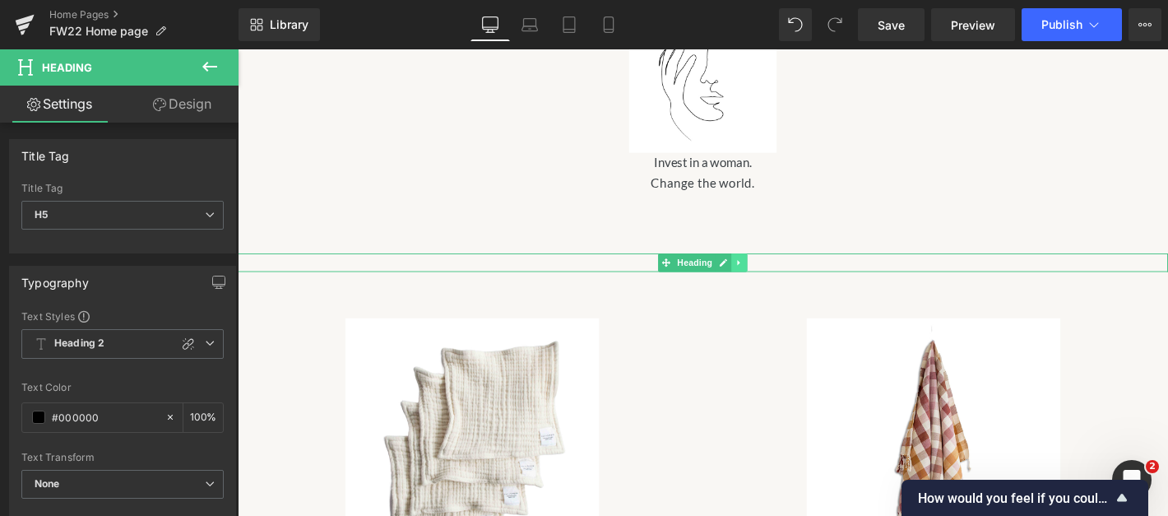
click at [770, 272] on icon at bounding box center [774, 277] width 9 height 10
click at [767, 272] on icon at bounding box center [766, 277] width 9 height 10
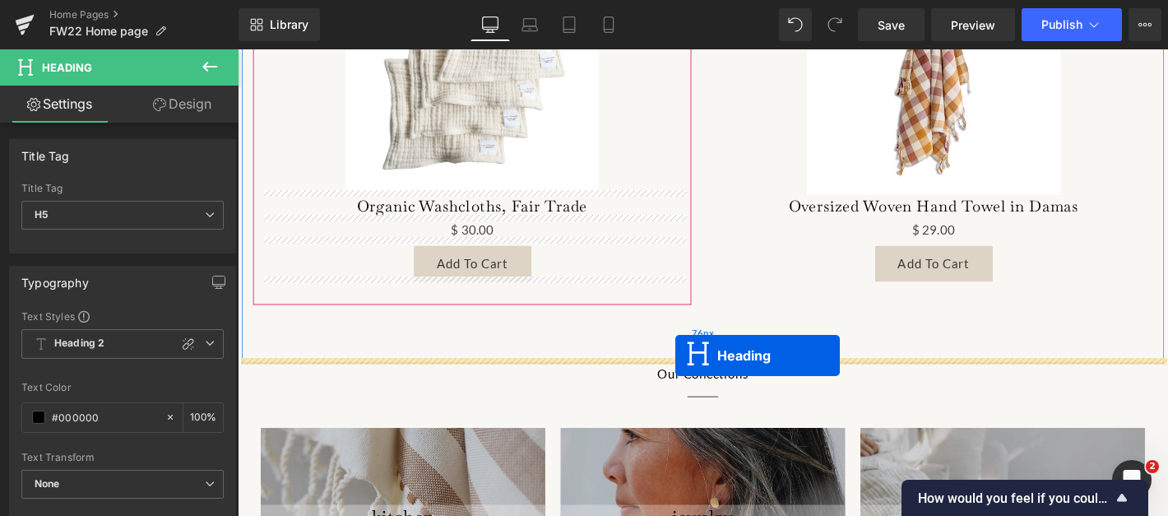
drag, startPoint x: 699, startPoint y: 301, endPoint x: 705, endPoint y: 379, distance: 77.6
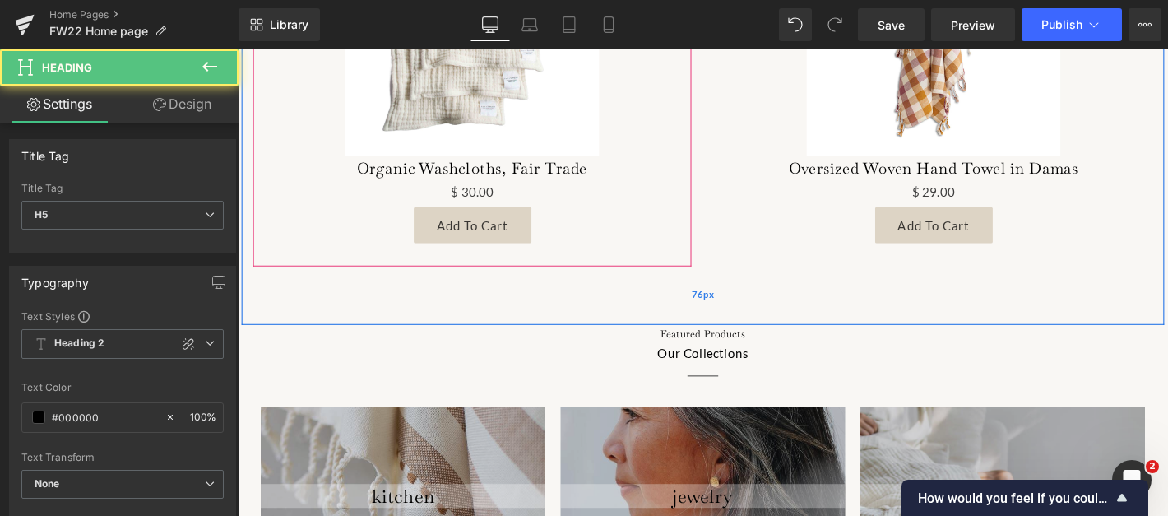
scroll to position [1369, 0]
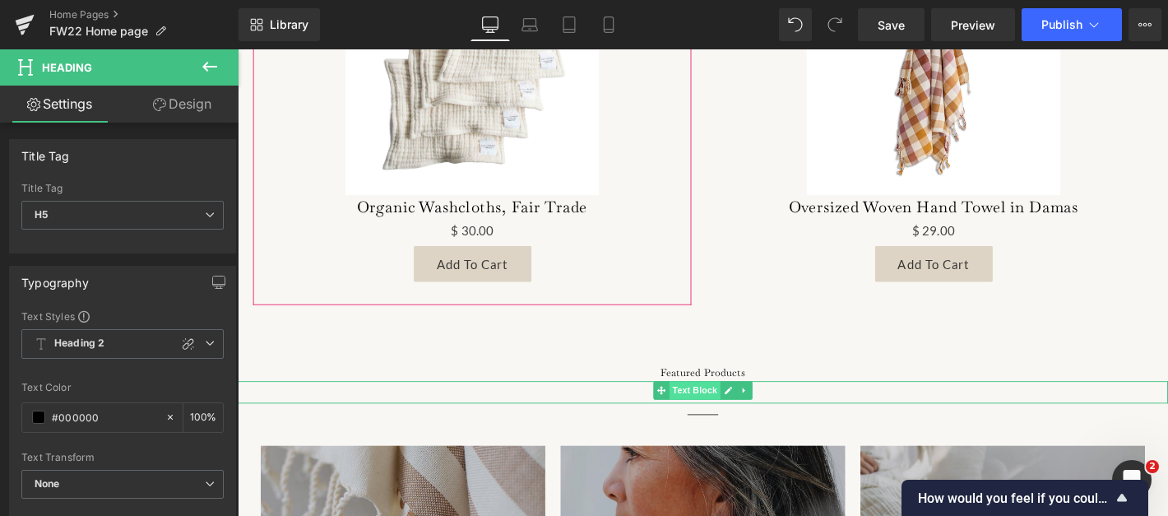
click at [750, 424] on span "Text Block" at bounding box center [726, 414] width 54 height 20
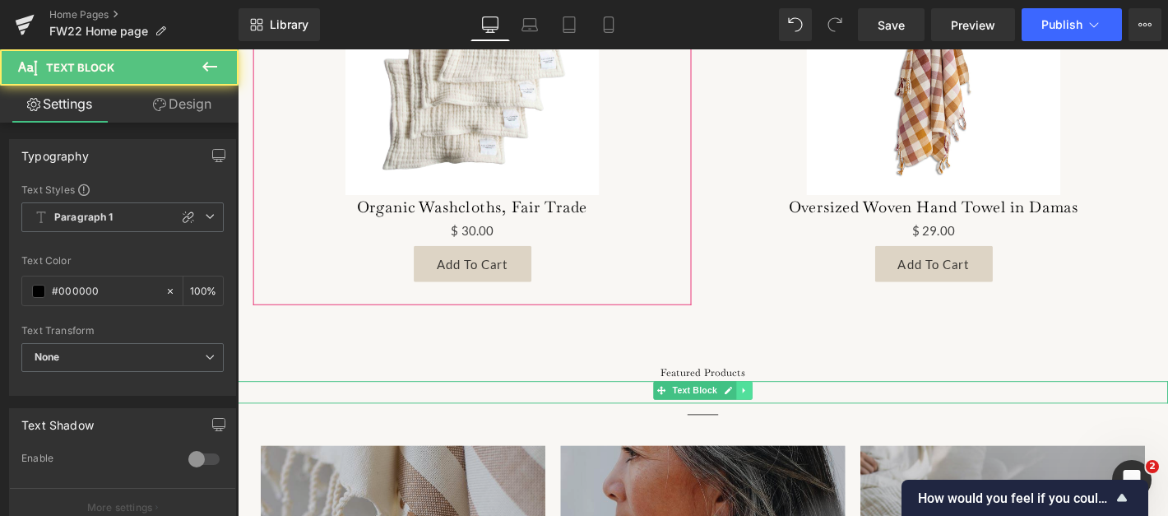
click at [783, 419] on icon at bounding box center [779, 414] width 9 height 10
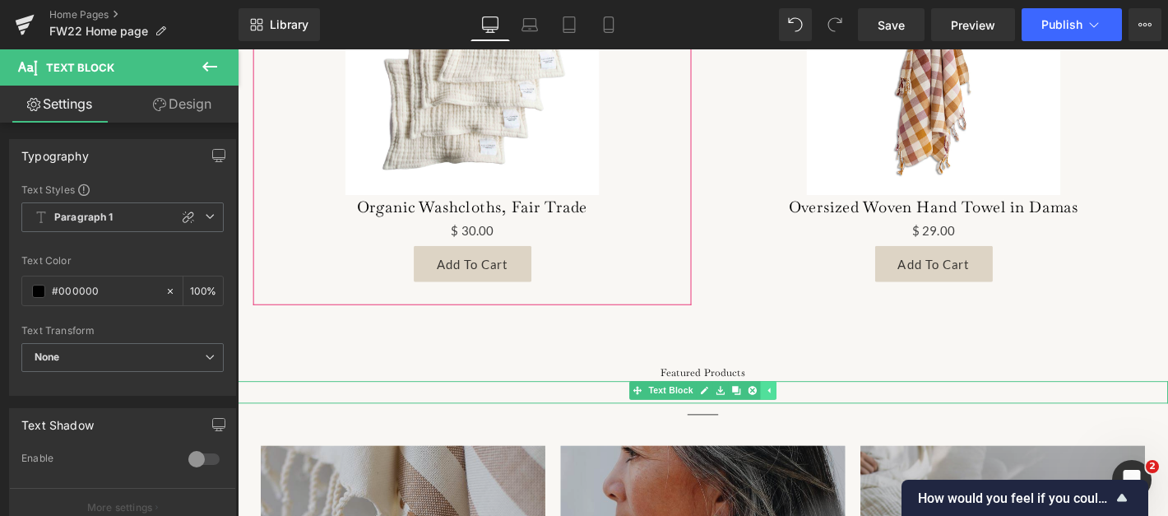
click at [784, 419] on icon at bounding box center [788, 414] width 9 height 10
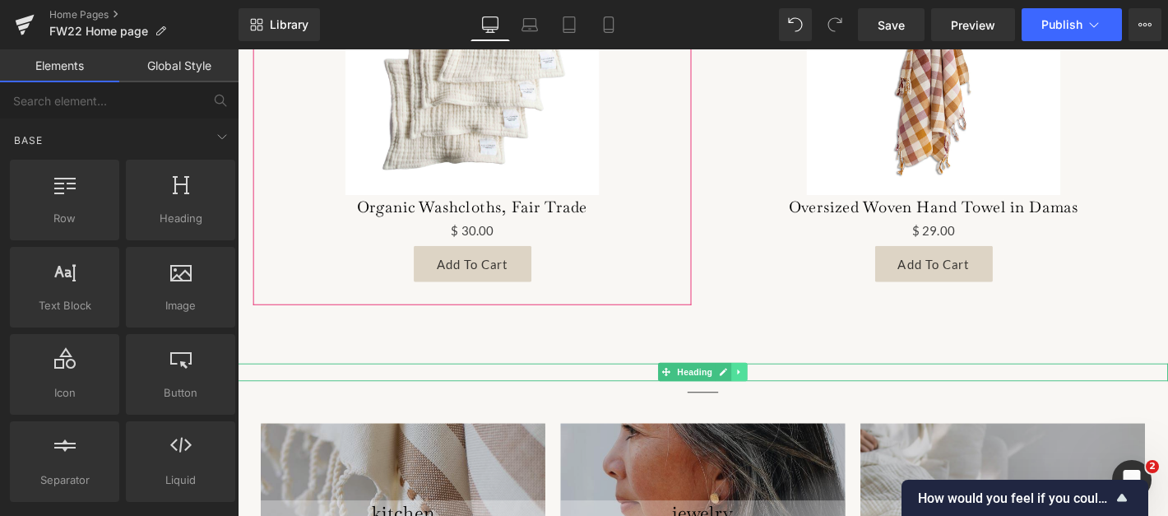
click at [766, 393] on link at bounding box center [774, 394] width 17 height 20
click at [728, 397] on icon at bounding box center [731, 394] width 9 height 10
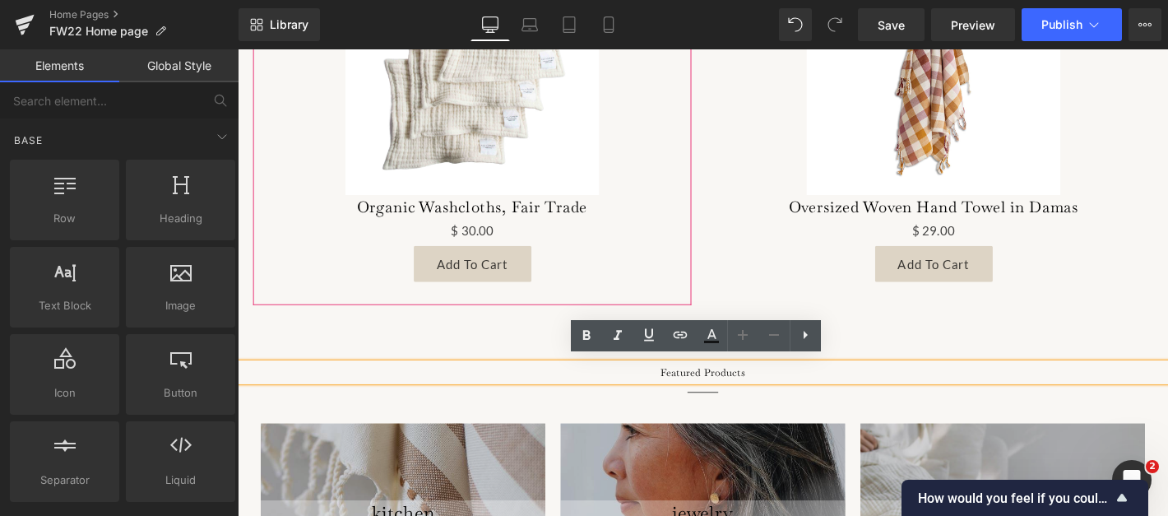
click at [728, 397] on h5 "Featured Products" at bounding box center [736, 394] width 996 height 19
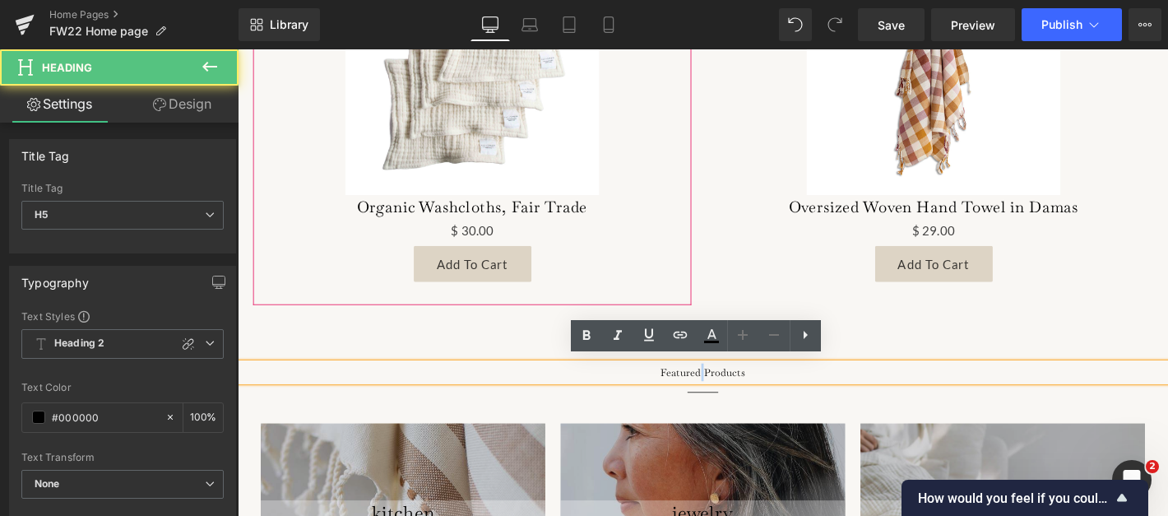
click at [728, 397] on h5 "Featured Products" at bounding box center [736, 394] width 996 height 19
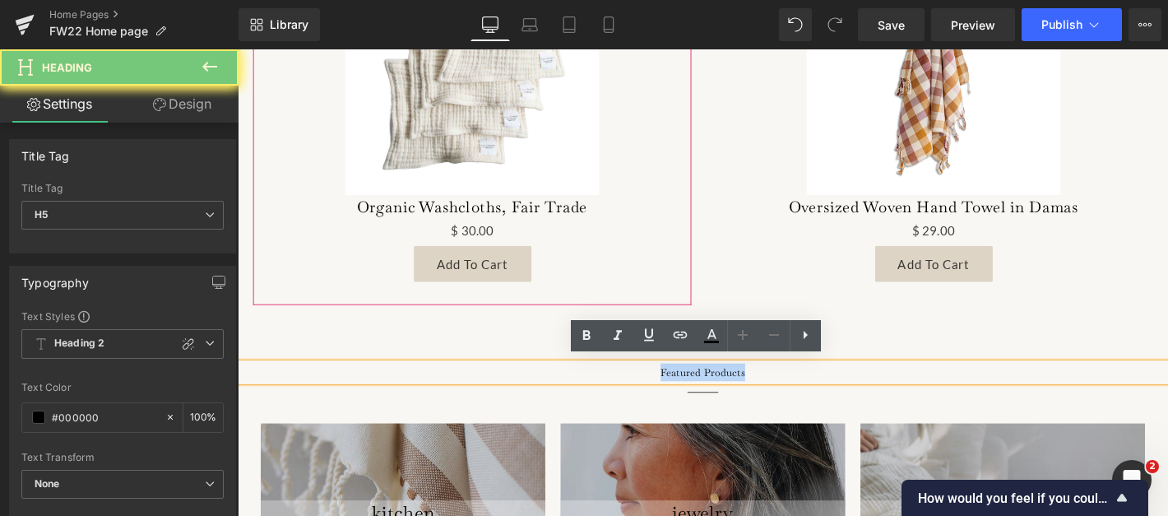
click at [728, 397] on h5 "Featured Products" at bounding box center [736, 394] width 996 height 19
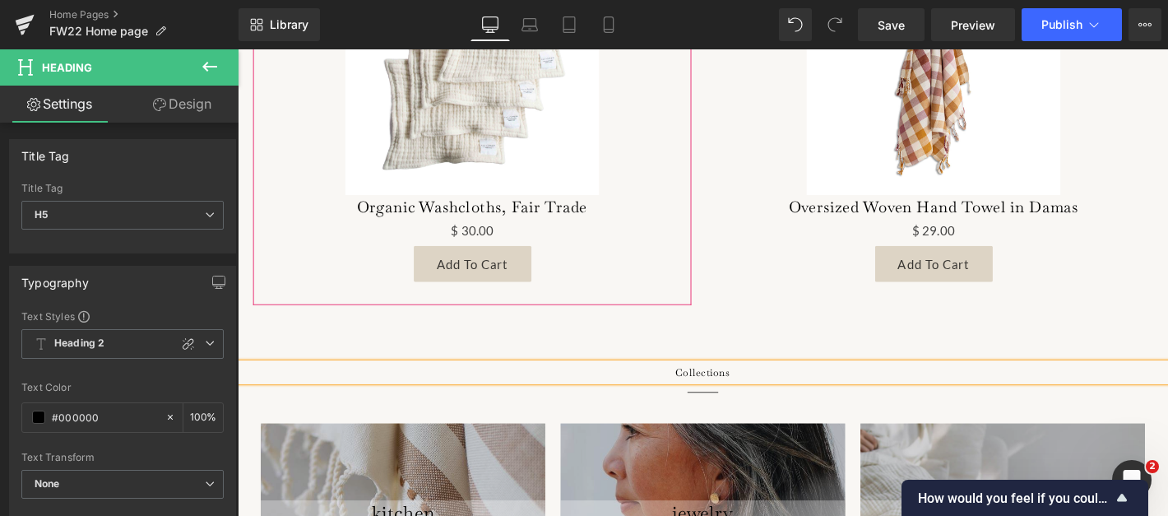
click at [238, 49] on div "76px" at bounding box center [238, 49] width 0 height 0
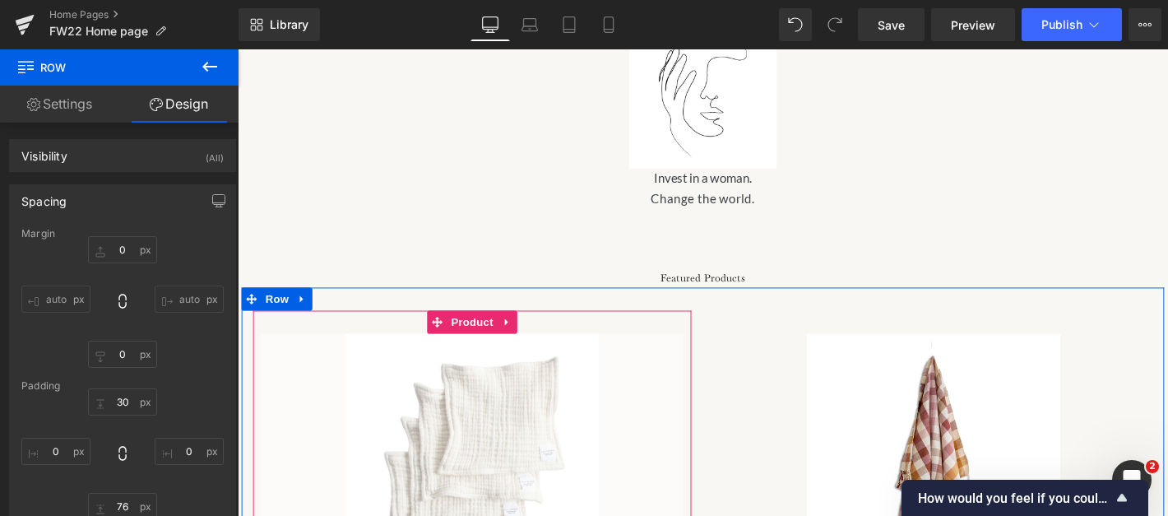
scroll to position [825, 0]
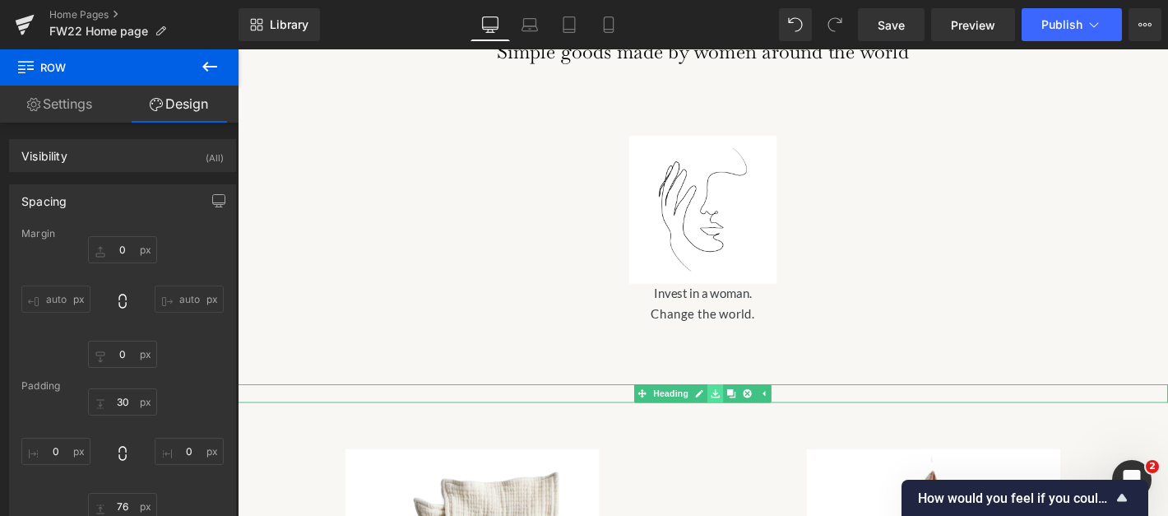
click at [752, 413] on icon at bounding box center [749, 418] width 9 height 10
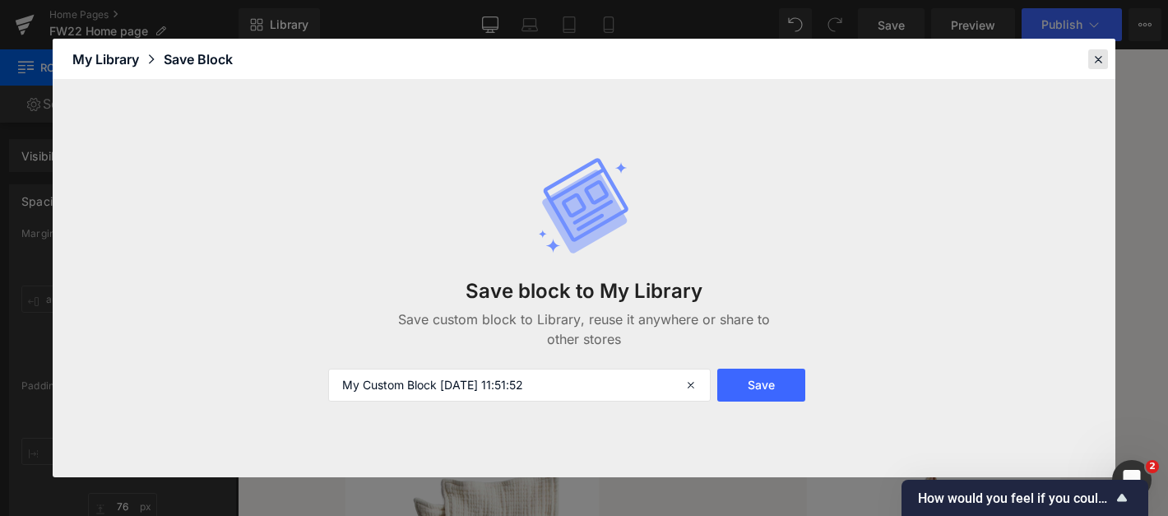
drag, startPoint x: 1097, startPoint y: 62, endPoint x: 769, endPoint y: 110, distance: 331.1
click at [1097, 62] on icon at bounding box center [1098, 59] width 15 height 15
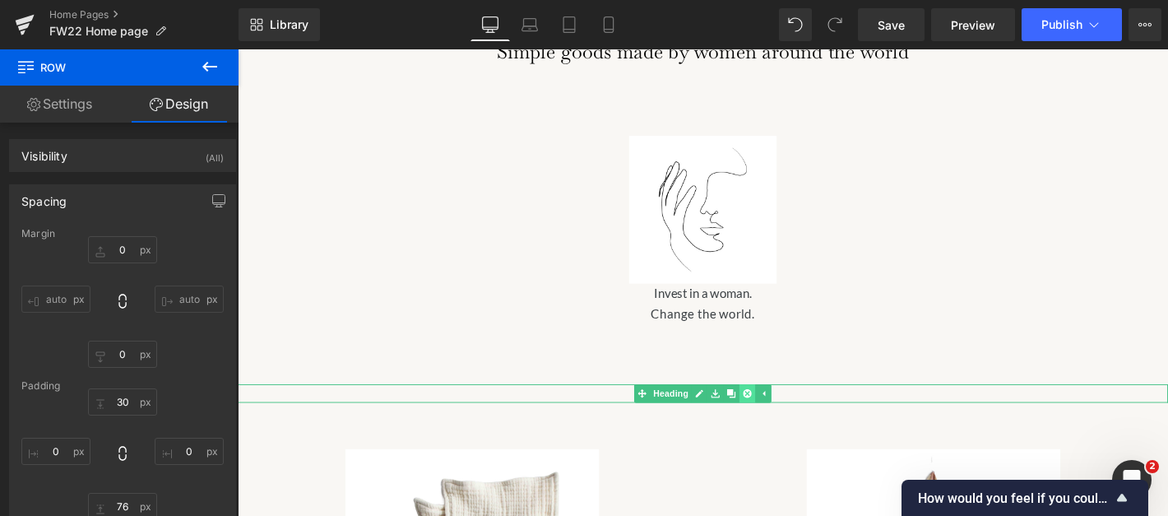
click at [782, 413] on icon at bounding box center [783, 417] width 9 height 9
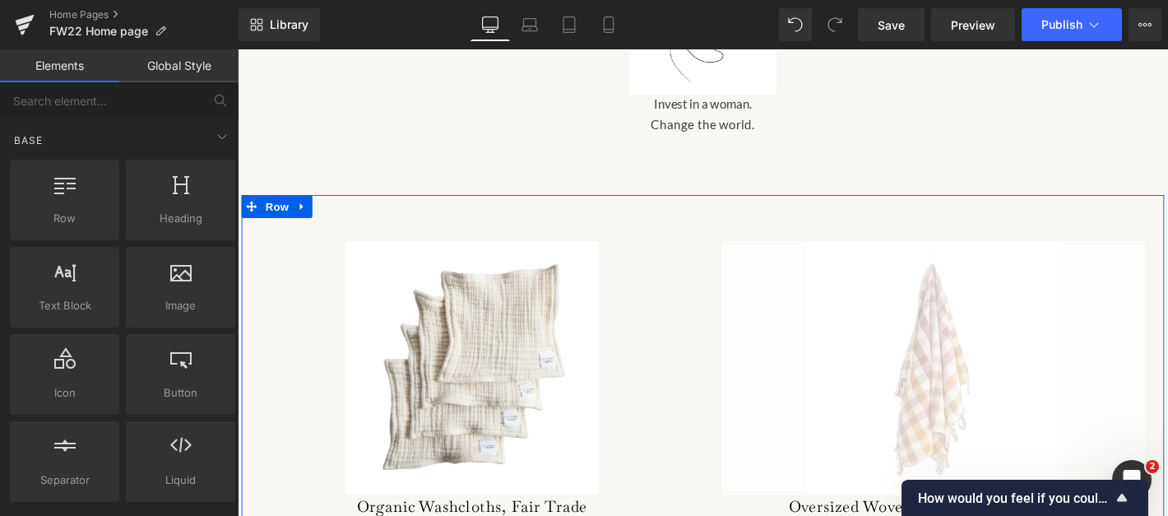
scroll to position [1039, 0]
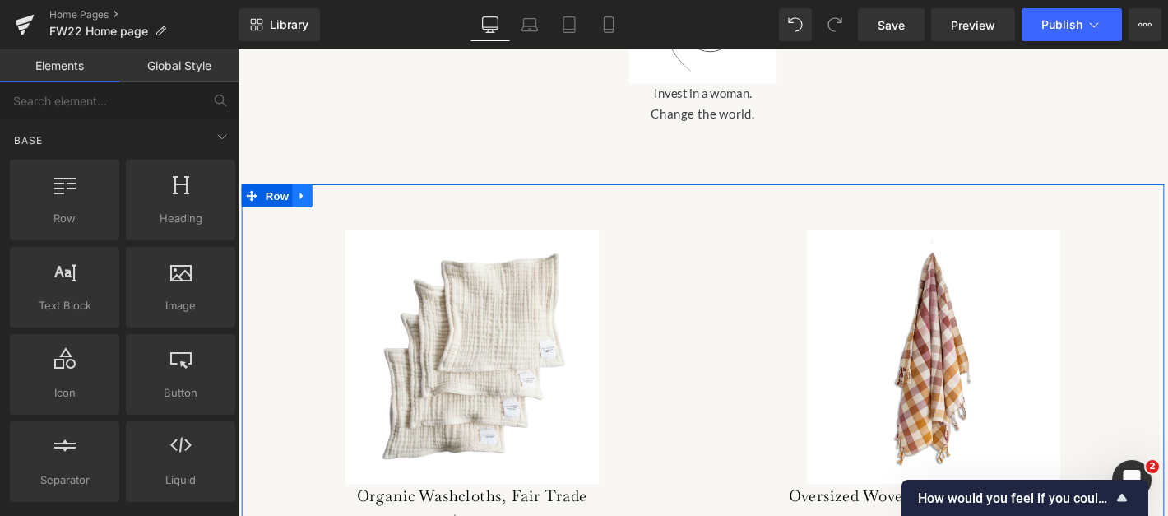
click at [304, 201] on icon at bounding box center [307, 207] width 12 height 12
click at [341, 194] on link at bounding box center [349, 206] width 21 height 25
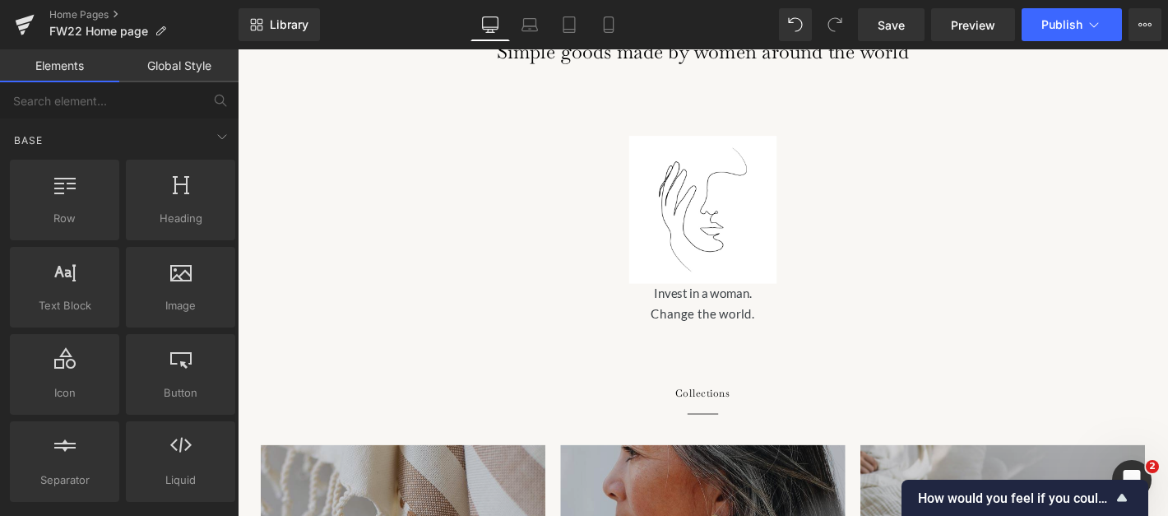
scroll to position [0, 0]
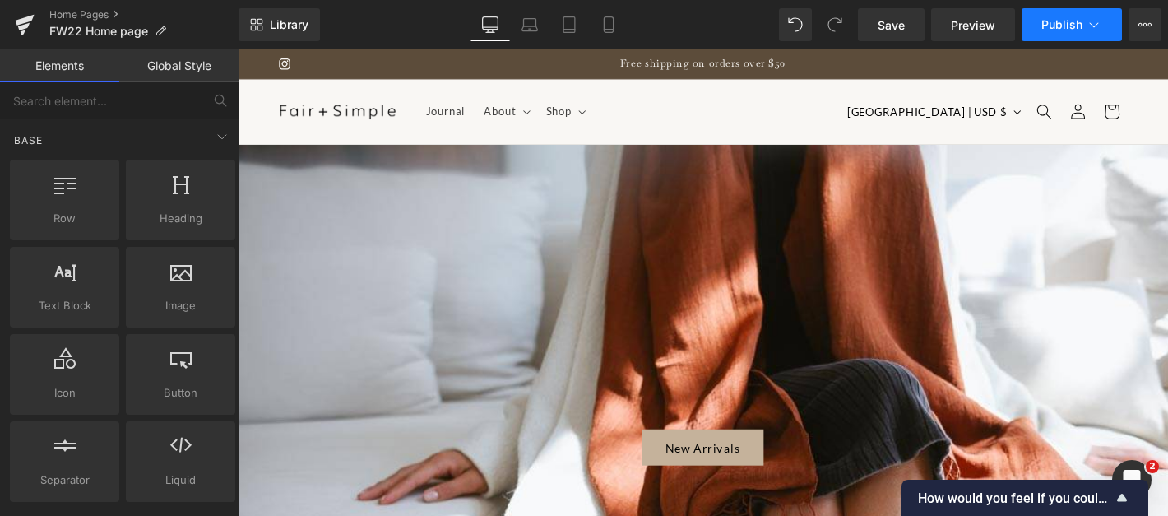
click at [1041, 29] on button "Publish" at bounding box center [1072, 24] width 100 height 33
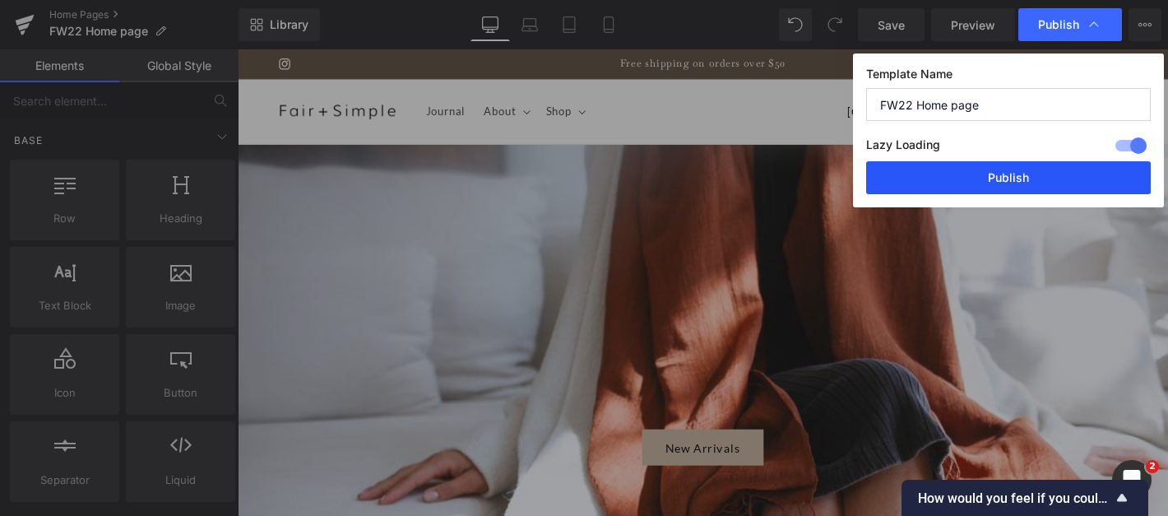
click at [1065, 182] on button "Publish" at bounding box center [1008, 177] width 285 height 33
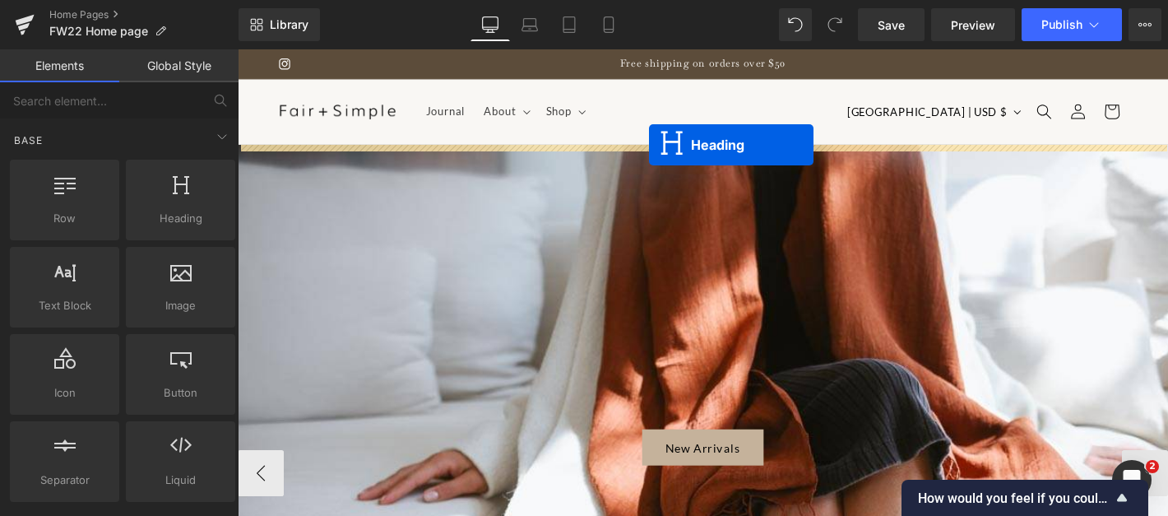
drag, startPoint x: 696, startPoint y: 241, endPoint x: 678, endPoint y: 151, distance: 91.5
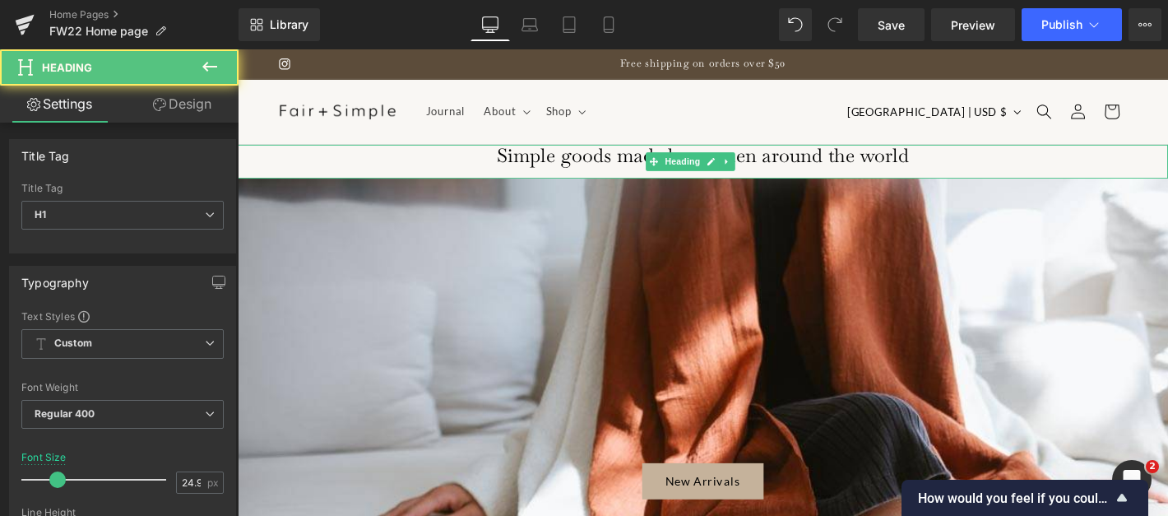
click at [606, 160] on h1 "Simple goods made by women around the world" at bounding box center [736, 163] width 996 height 25
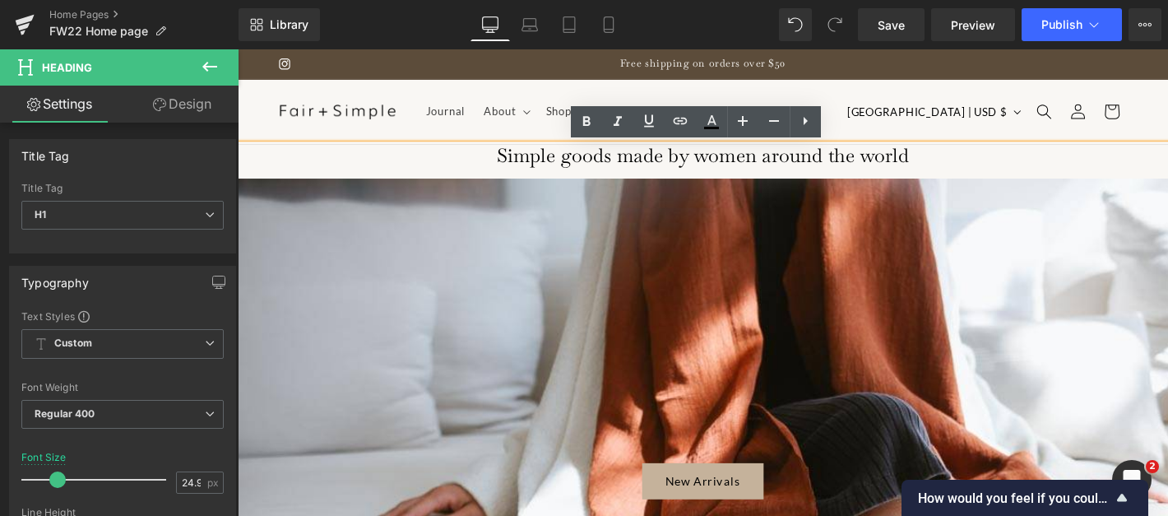
click at [170, 104] on link "Design" at bounding box center [182, 104] width 119 height 37
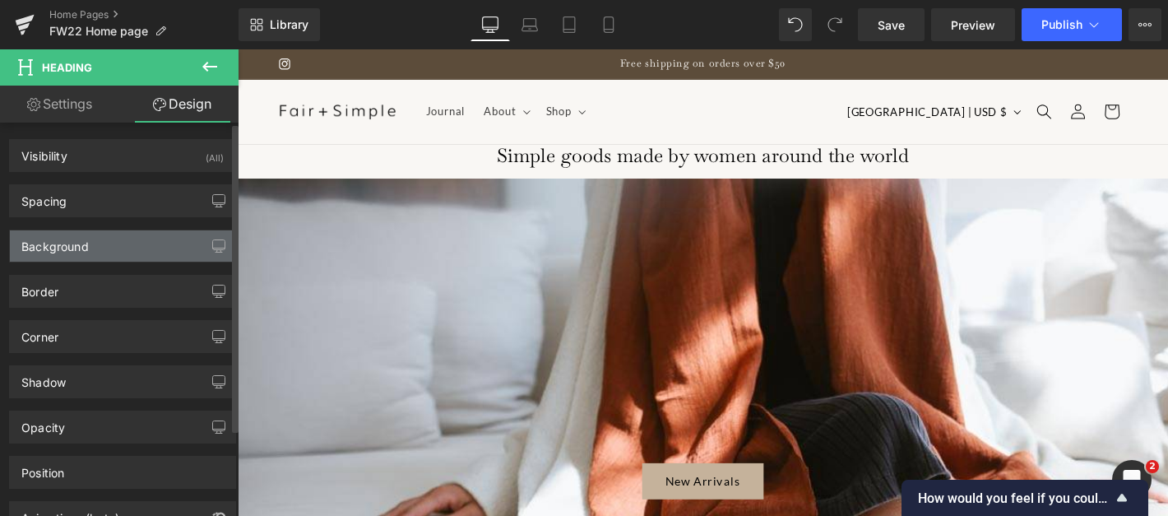
click at [130, 235] on div "Background" at bounding box center [122, 245] width 225 height 31
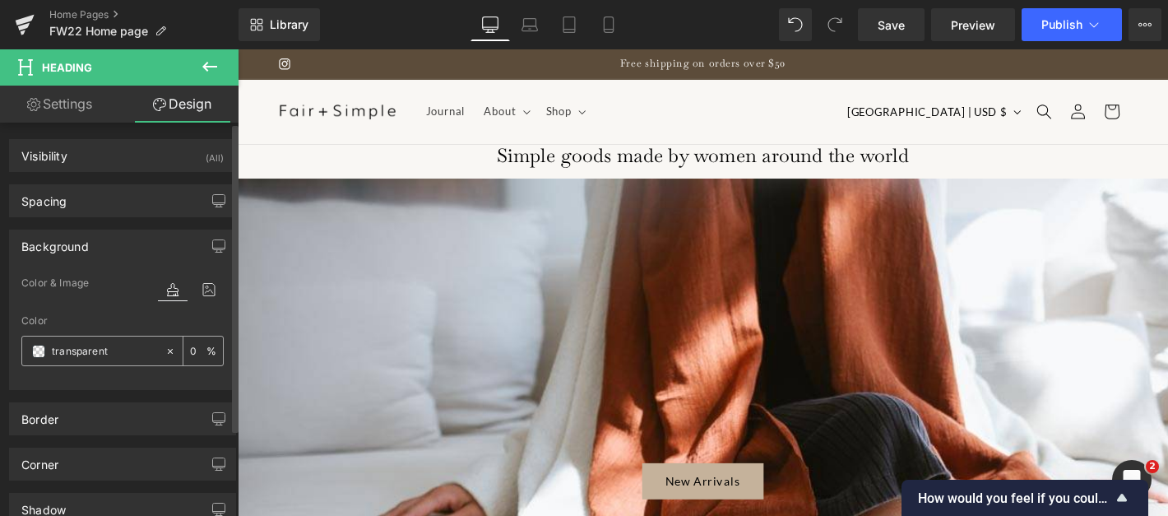
click at [115, 352] on input "transparent" at bounding box center [104, 351] width 105 height 18
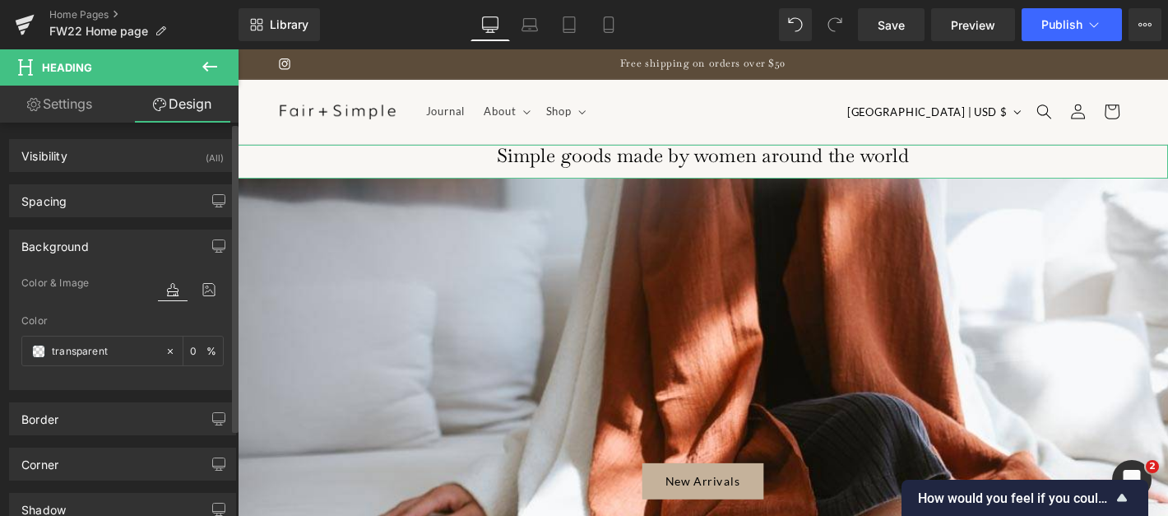
paste input "efebe5"
type input "efebe5"
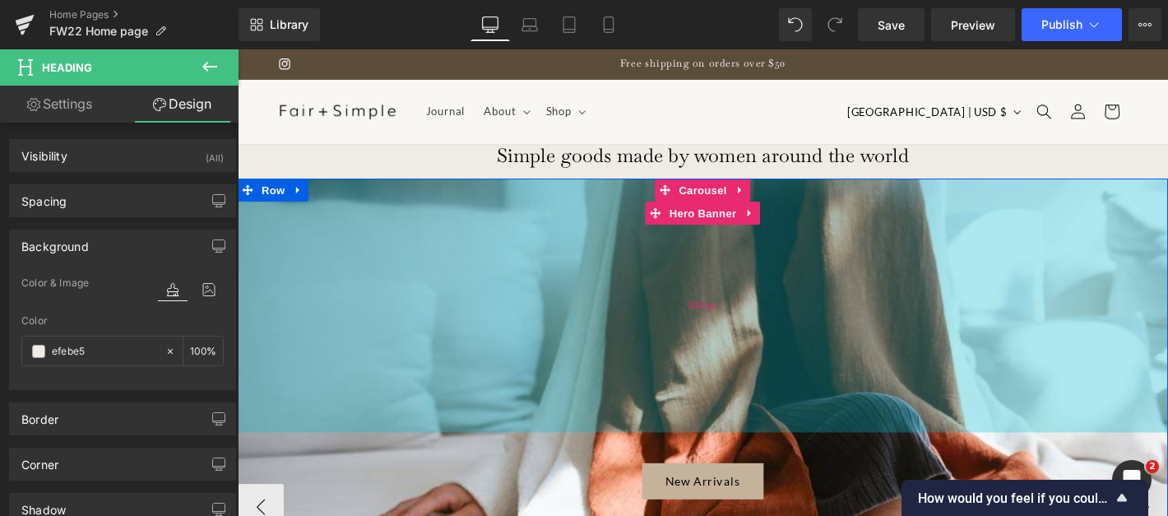
click at [281, 326] on div "330px" at bounding box center [736, 324] width 996 height 272
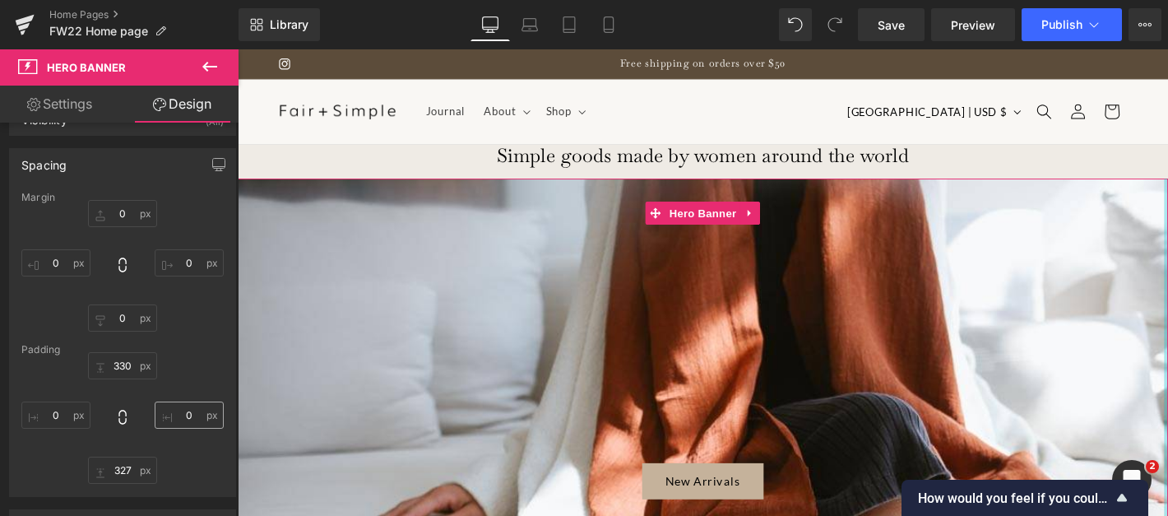
scroll to position [42, 0]
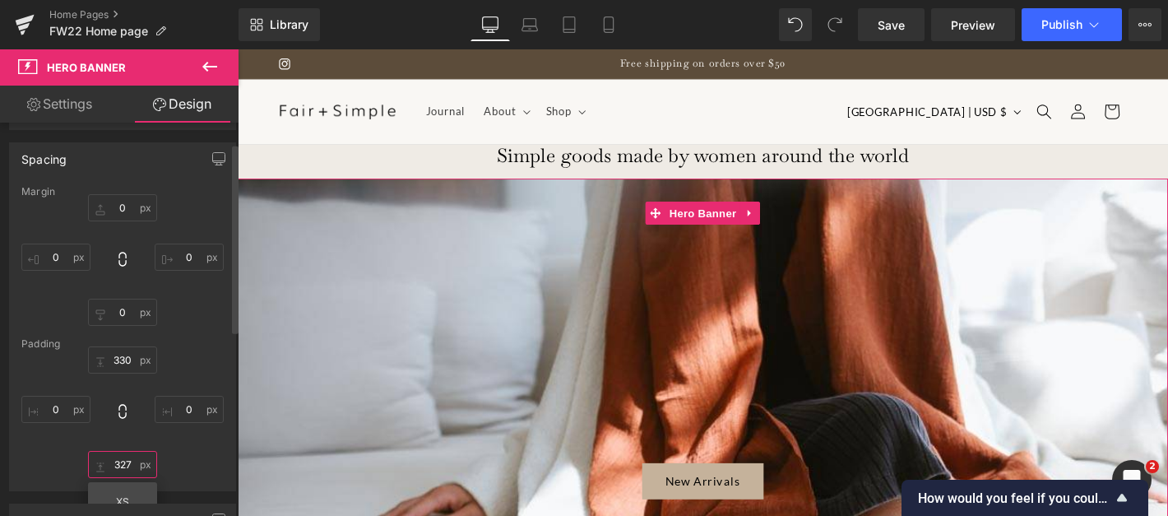
click at [128, 467] on input "text" at bounding box center [122, 464] width 69 height 27
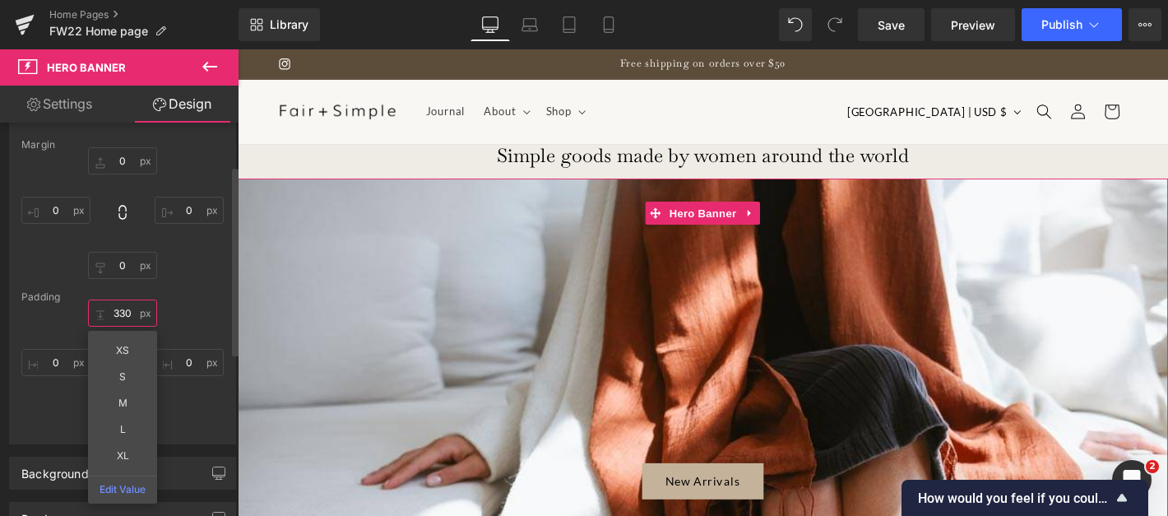
click at [120, 324] on input "text" at bounding box center [122, 313] width 69 height 27
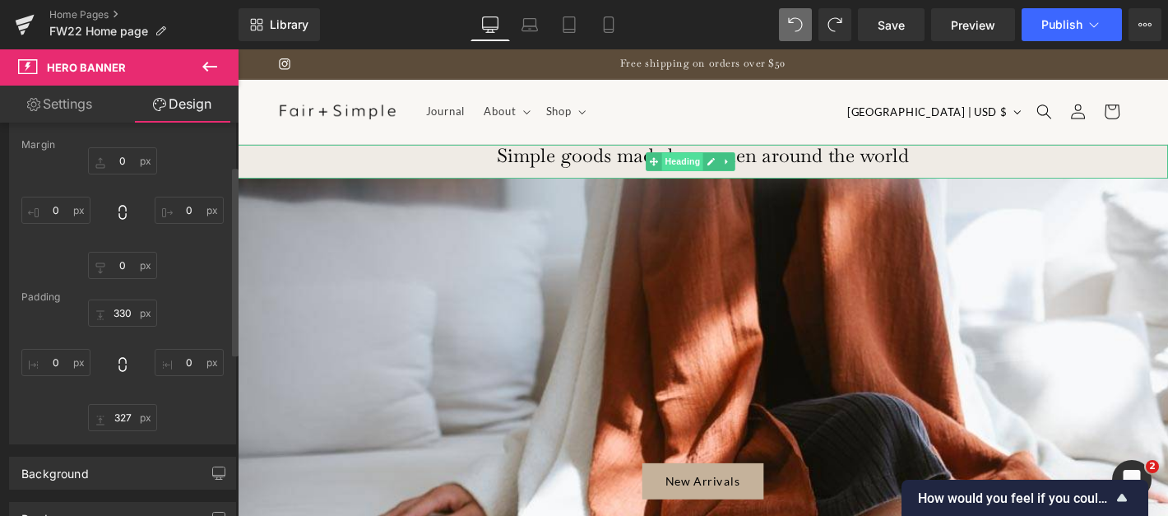
click at [718, 168] on span "Heading" at bounding box center [714, 170] width 44 height 20
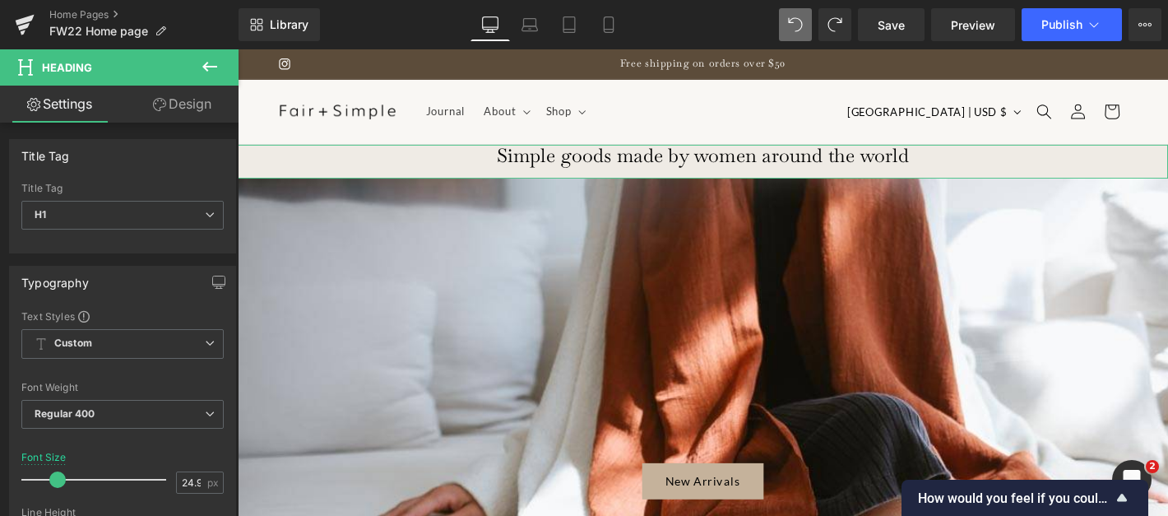
click at [174, 102] on link "Design" at bounding box center [182, 104] width 119 height 37
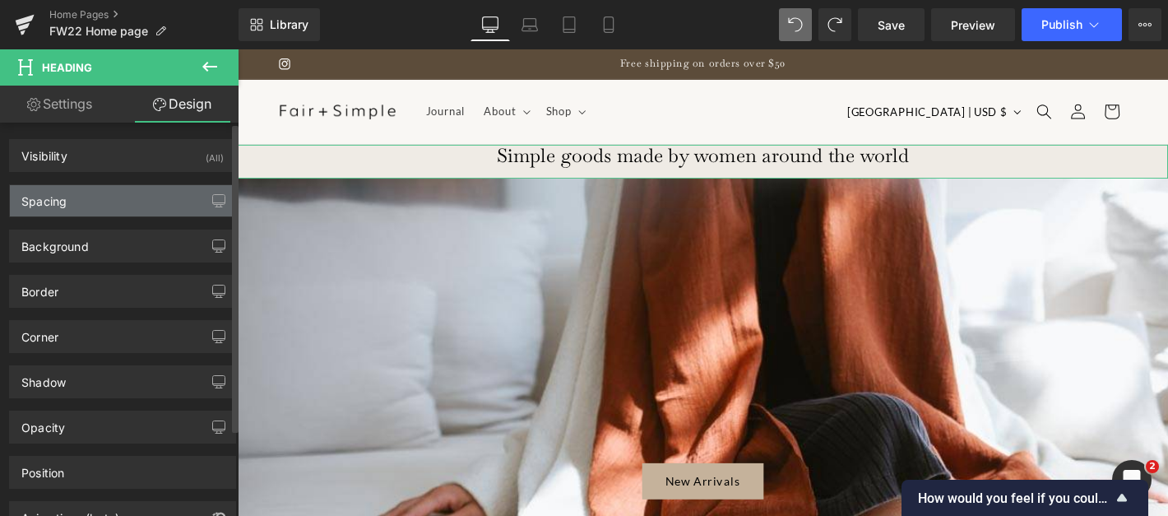
click at [95, 205] on div "Spacing" at bounding box center [122, 200] width 225 height 31
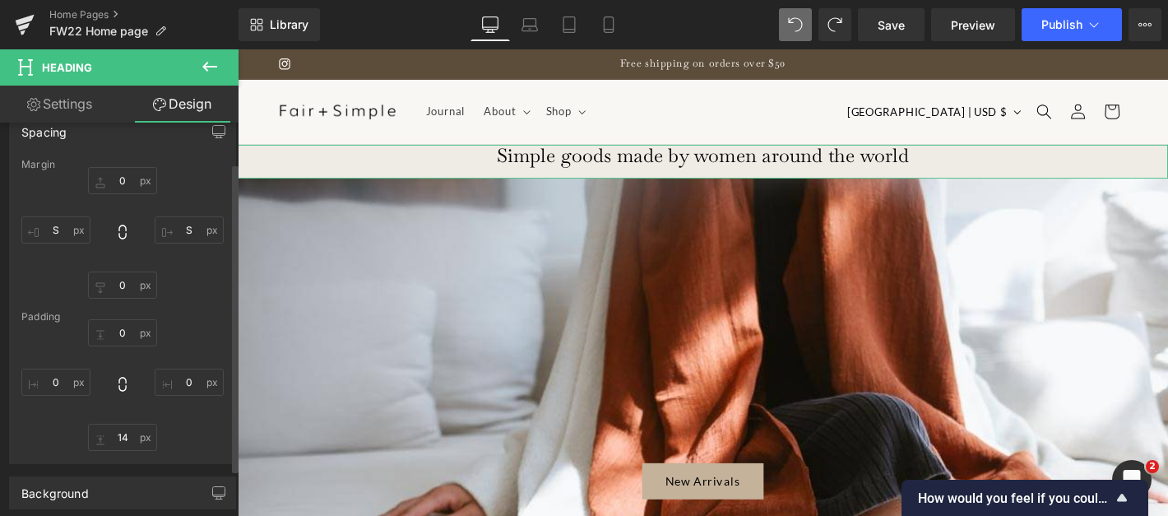
scroll to position [77, 0]
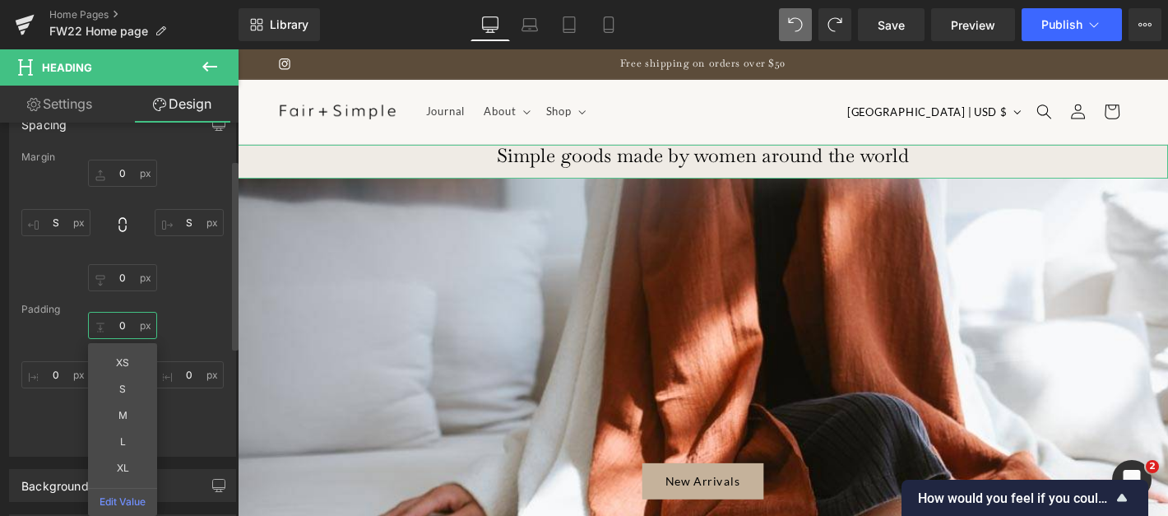
click at [117, 323] on input "0" at bounding box center [122, 325] width 69 height 27
type input "14"
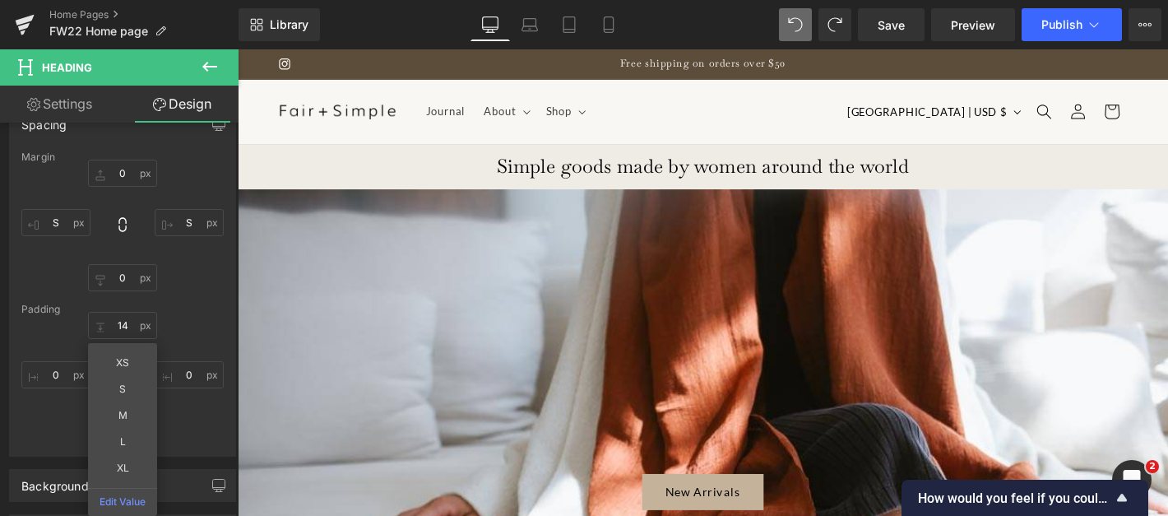
click at [240, 136] on sticky-header "Journal About About Made by Women Fund Artisans Dear Reader Sustainability Shop" at bounding box center [736, 116] width 996 height 70
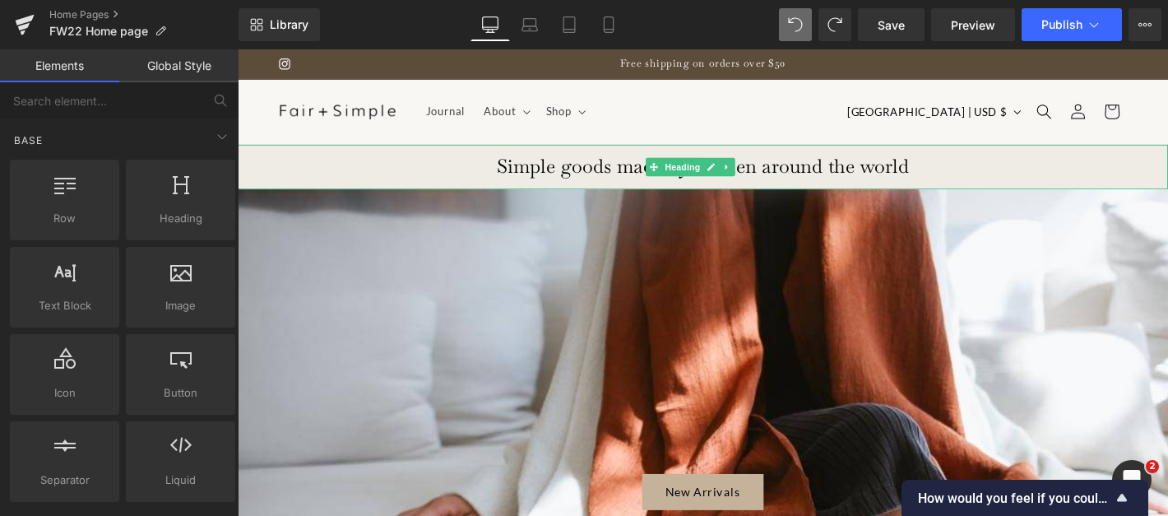
click at [283, 171] on h1 "Simple goods made by women around the world" at bounding box center [736, 175] width 996 height 25
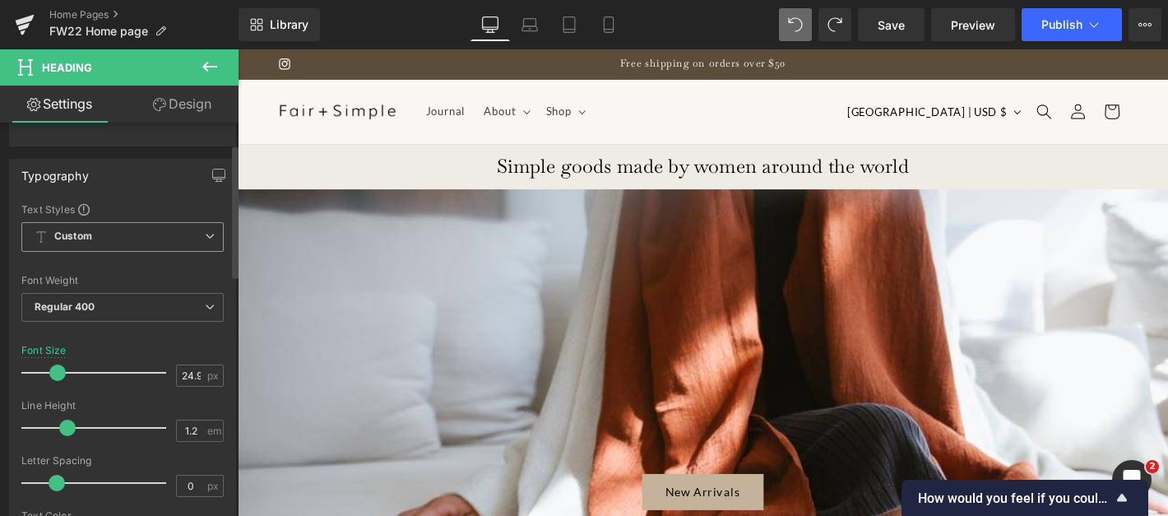
scroll to position [115, 0]
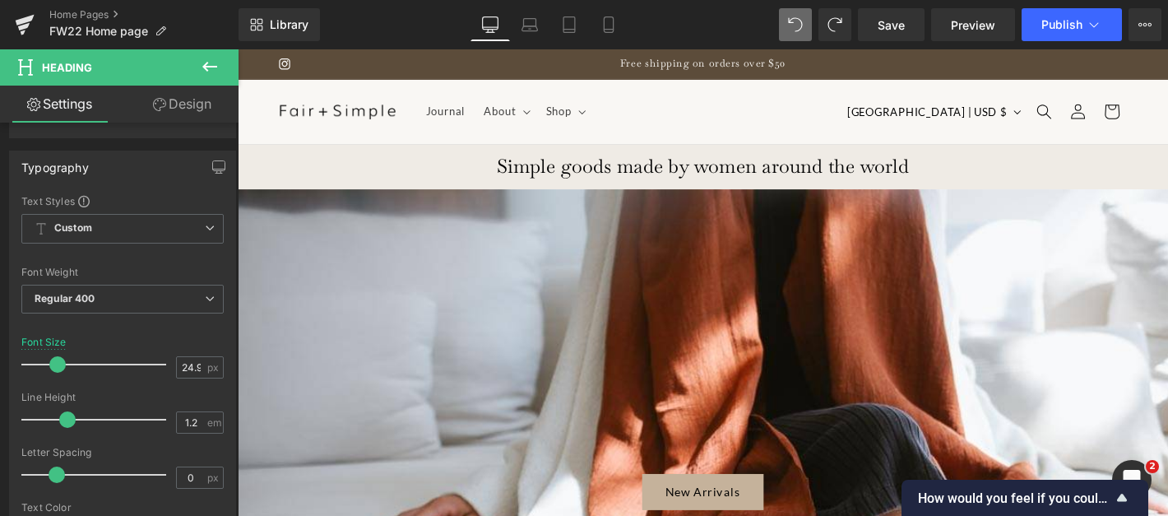
click at [181, 96] on link "Design" at bounding box center [182, 104] width 119 height 37
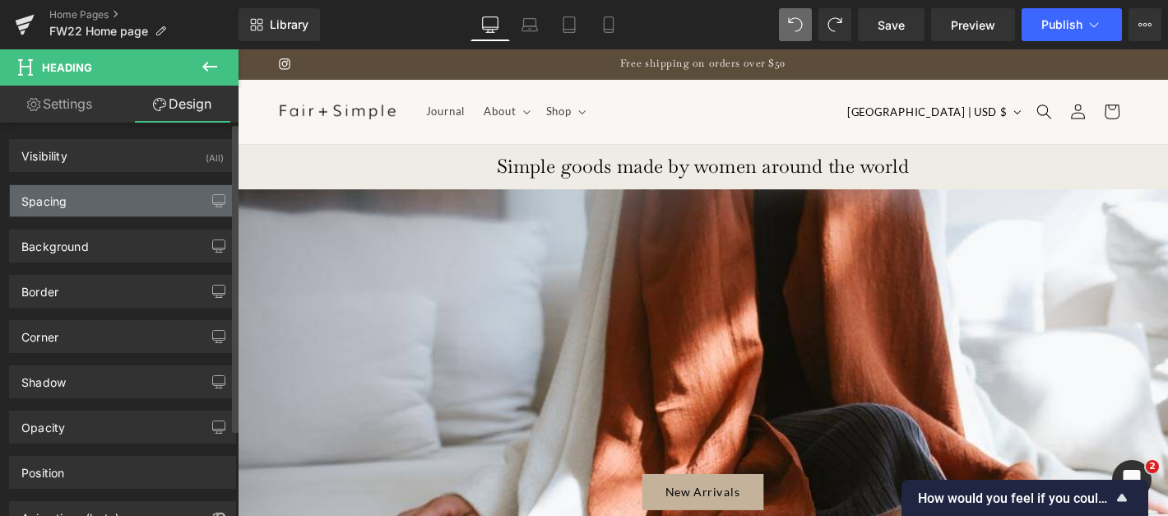
click at [72, 193] on div "Spacing" at bounding box center [122, 200] width 225 height 31
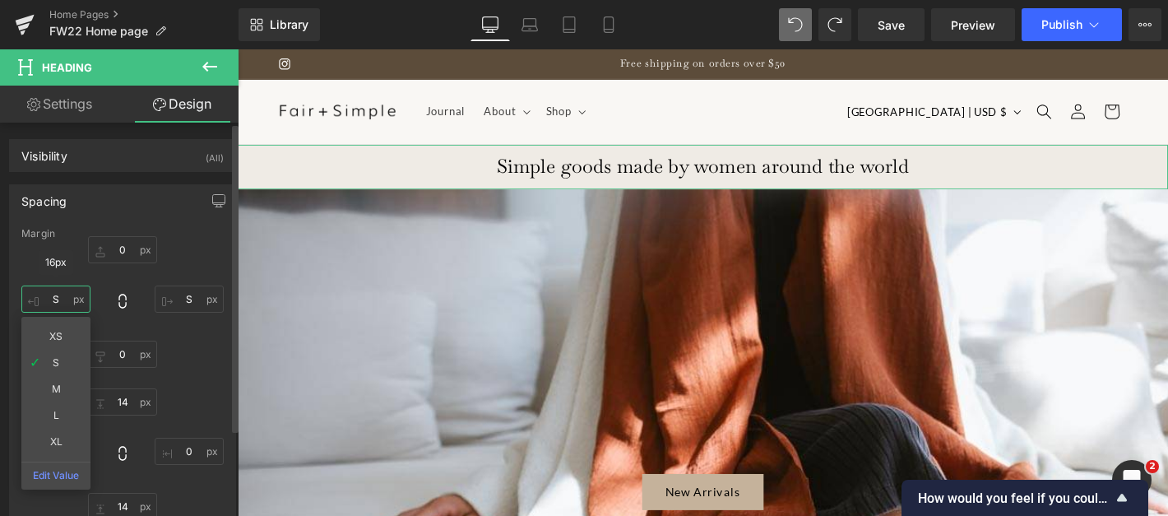
click at [53, 302] on input "S" at bounding box center [55, 299] width 69 height 27
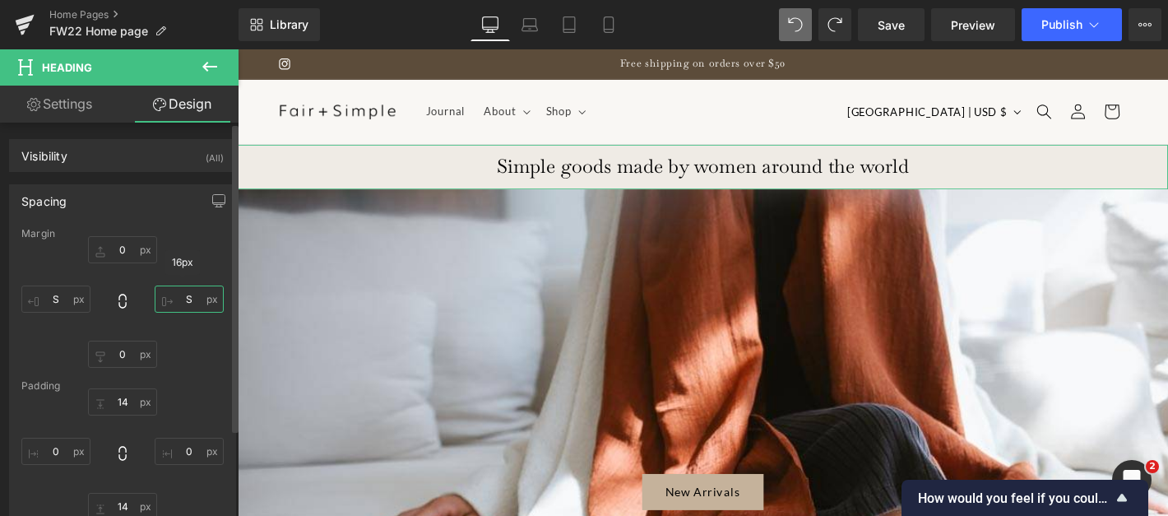
click at [181, 295] on input "S" at bounding box center [189, 299] width 69 height 27
click at [61, 453] on input "0" at bounding box center [55, 451] width 69 height 27
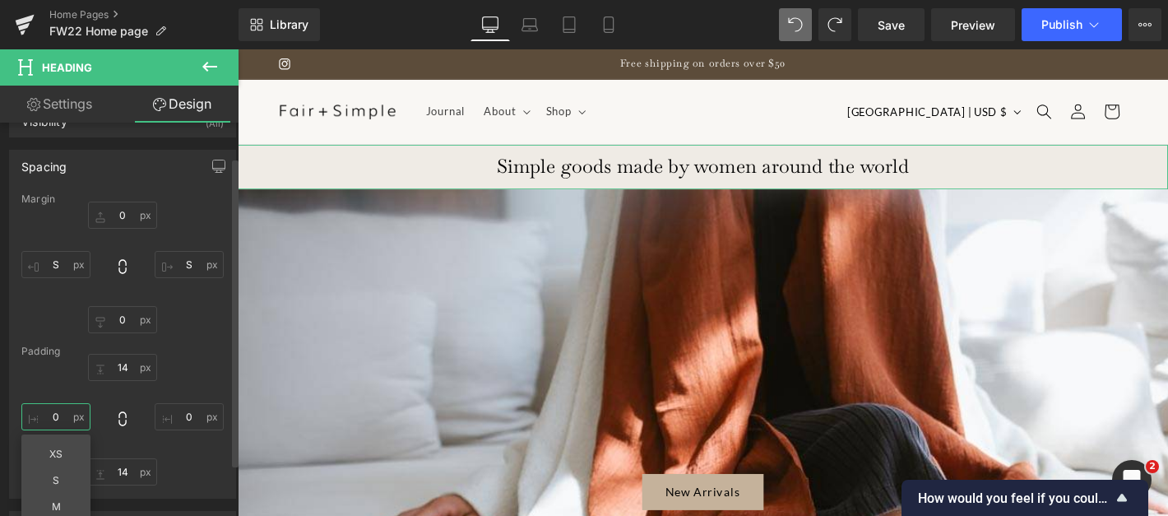
scroll to position [46, 0]
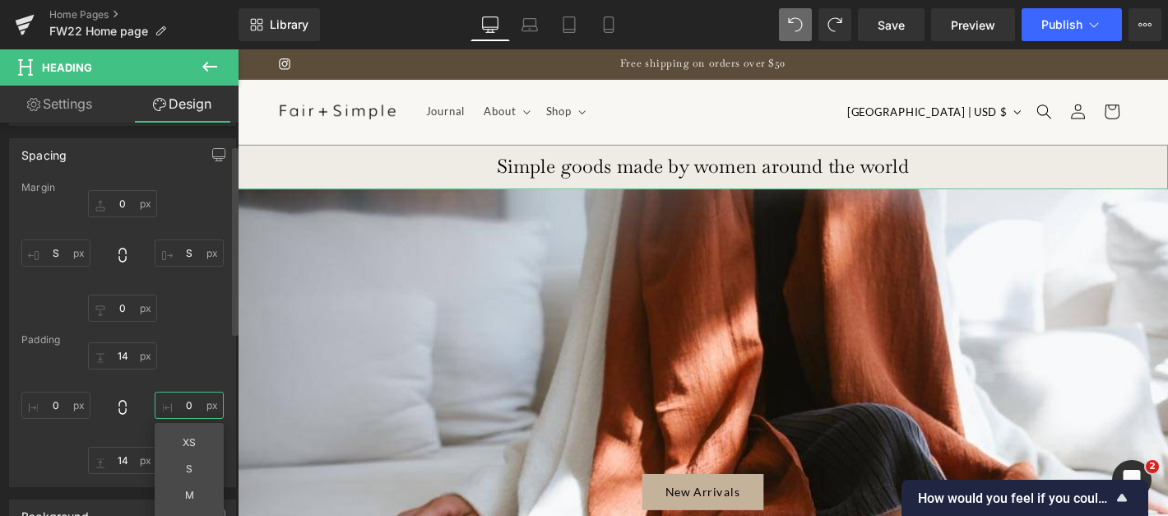
click at [184, 406] on input "0" at bounding box center [189, 405] width 69 height 27
click at [56, 252] on input "S" at bounding box center [55, 252] width 69 height 27
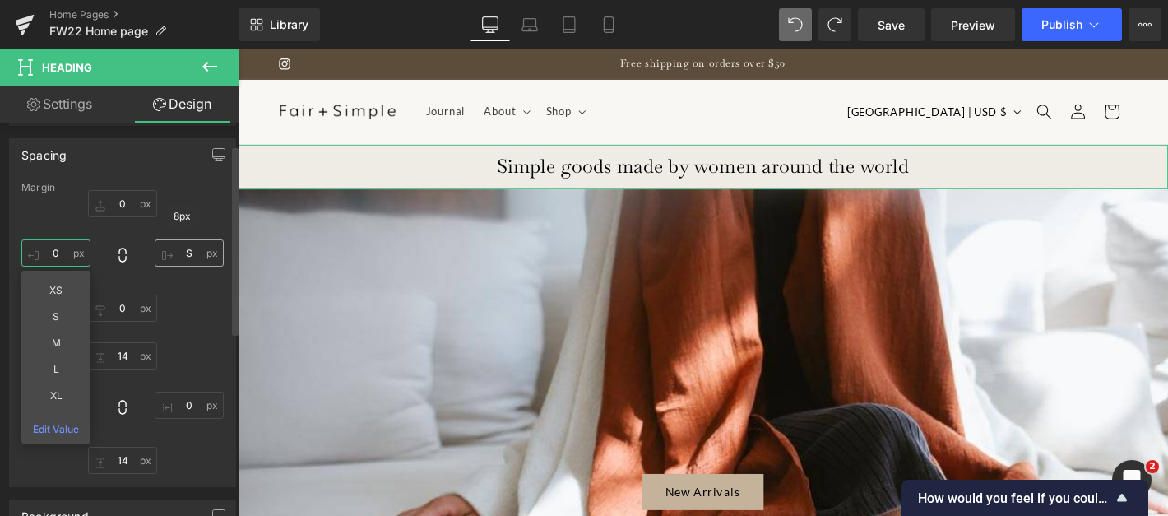
type input "0"
click at [184, 247] on input "S" at bounding box center [189, 252] width 69 height 27
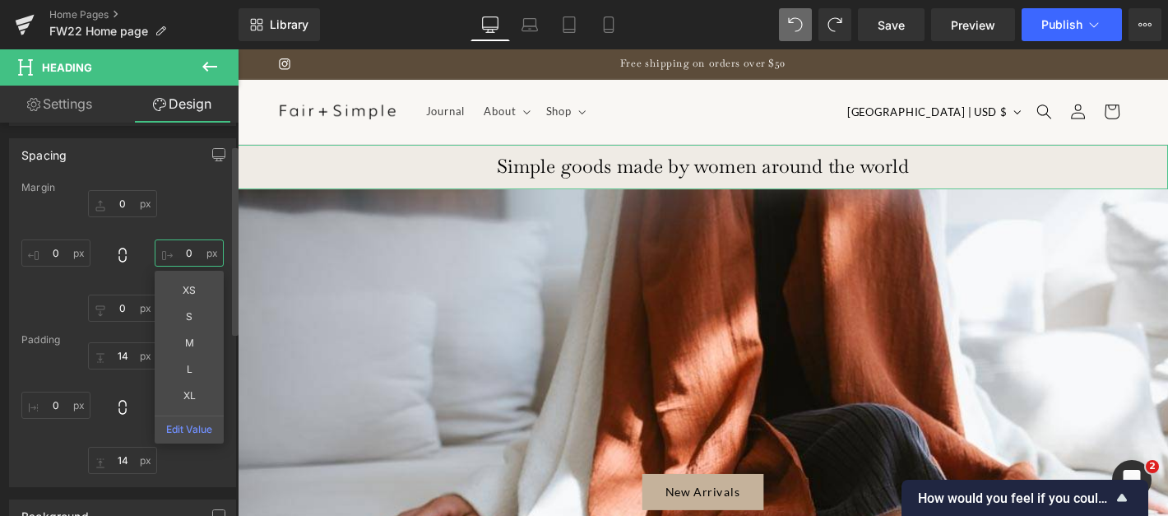
type input "0"
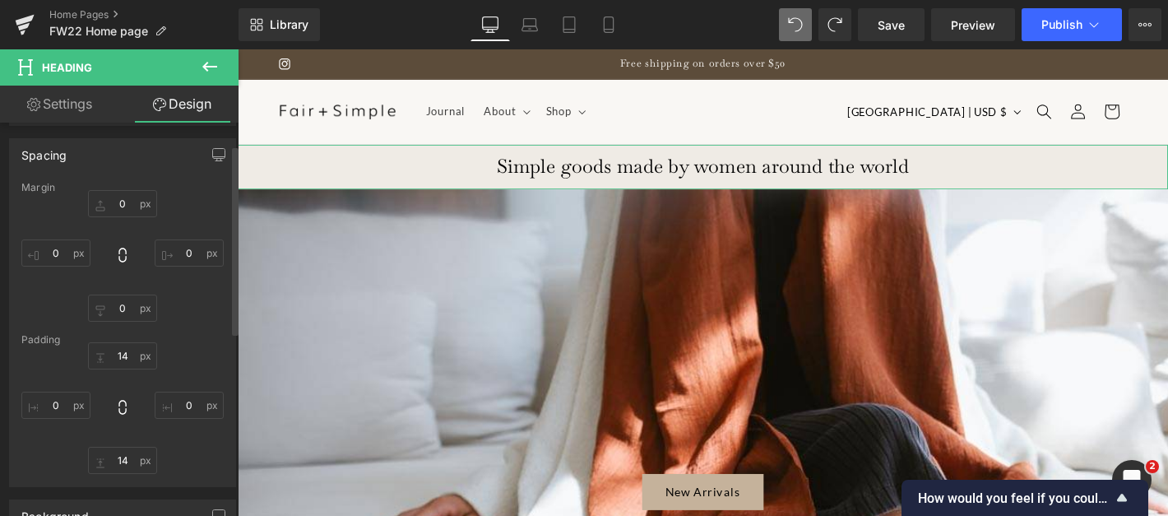
click at [211, 194] on div "0 0 0 0" at bounding box center [122, 256] width 202 height 132
click at [1060, 26] on span "Publish" at bounding box center [1062, 24] width 41 height 13
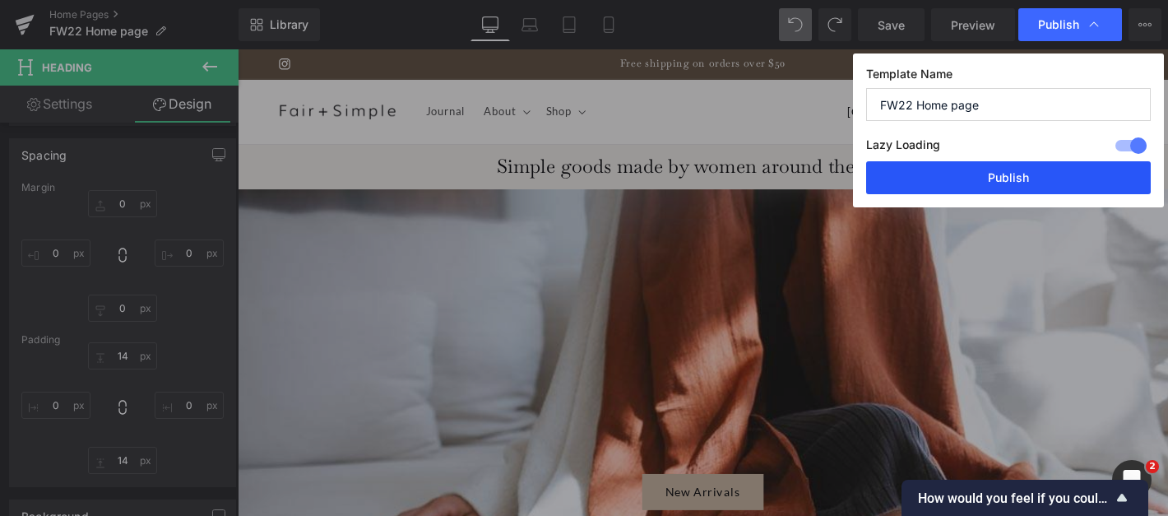
click at [1031, 173] on button "Publish" at bounding box center [1008, 177] width 285 height 33
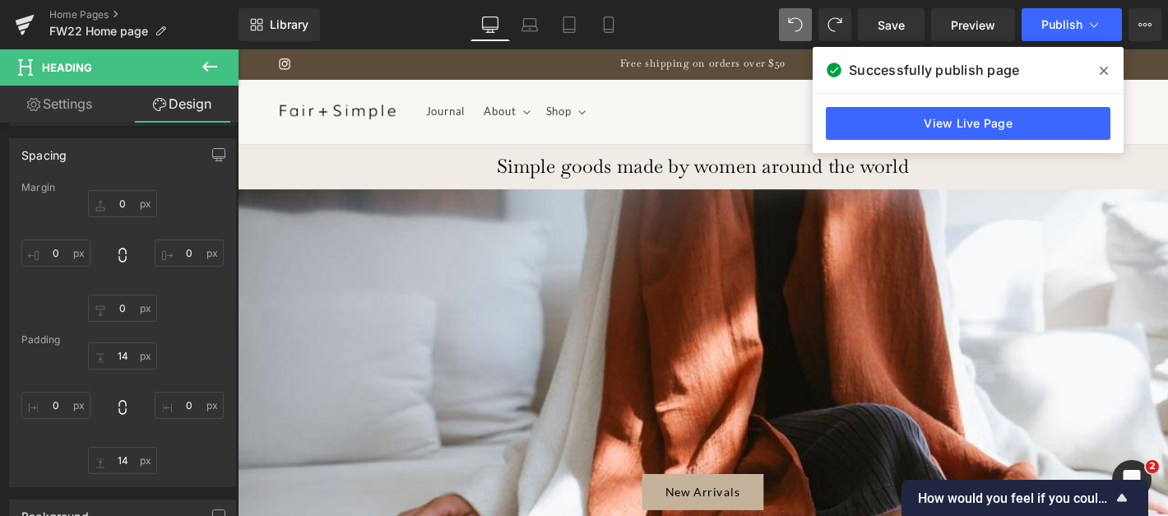
click at [205, 66] on icon at bounding box center [209, 67] width 15 height 10
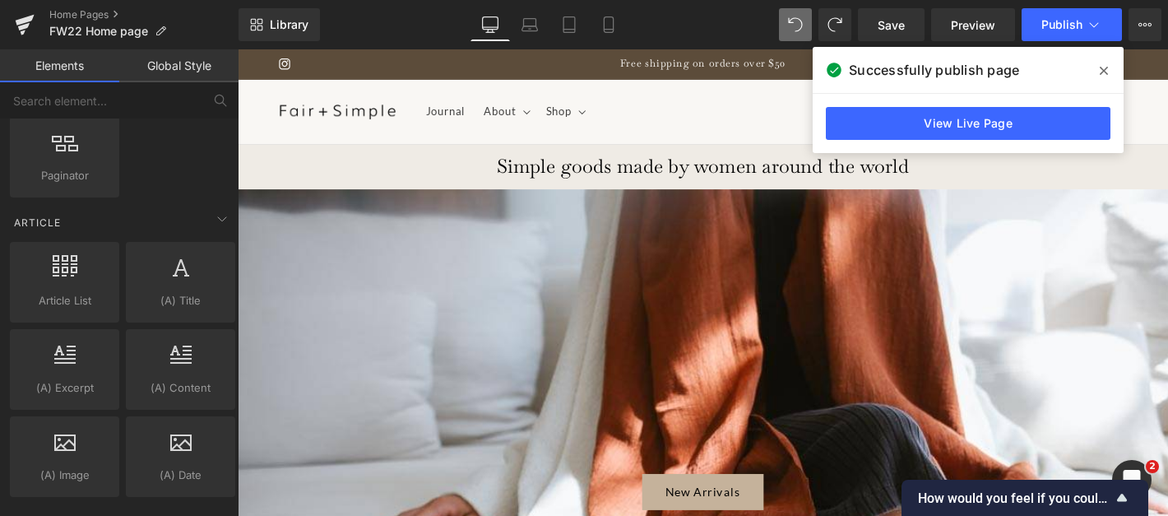
scroll to position [3059, 0]
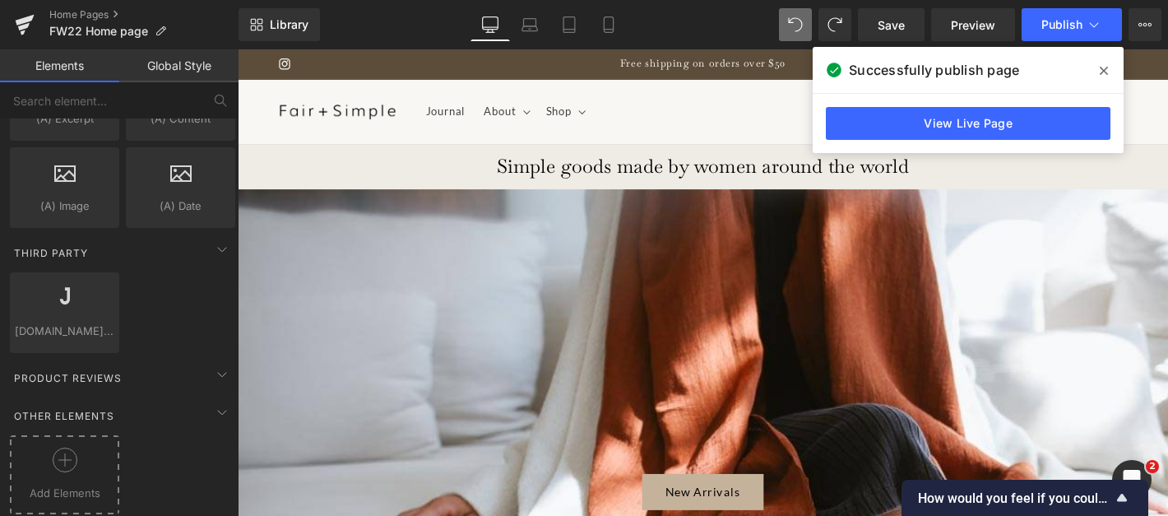
click at [81, 449] on div at bounding box center [64, 466] width 101 height 37
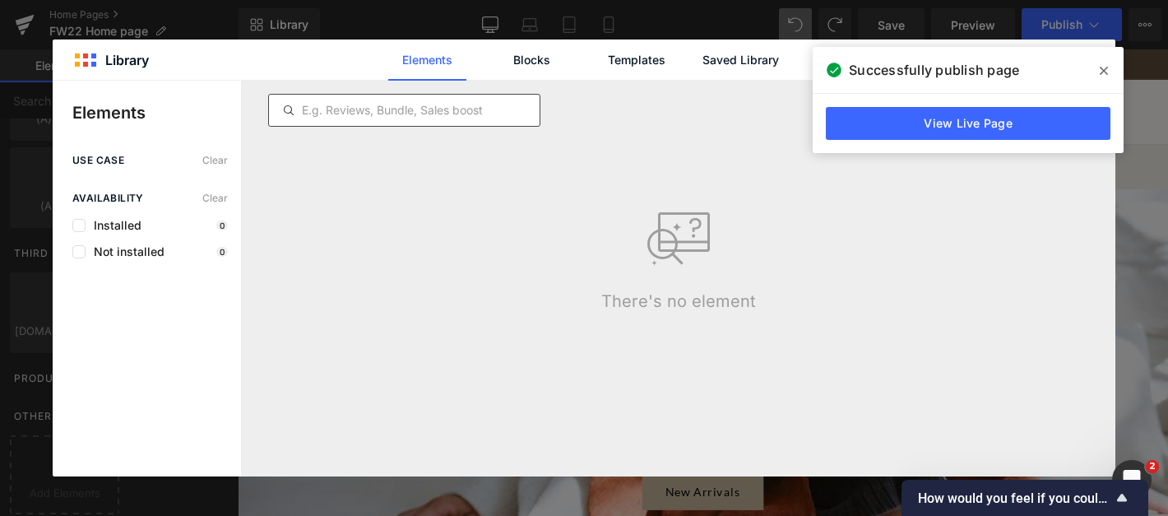
click at [458, 106] on input "text" at bounding box center [404, 110] width 271 height 20
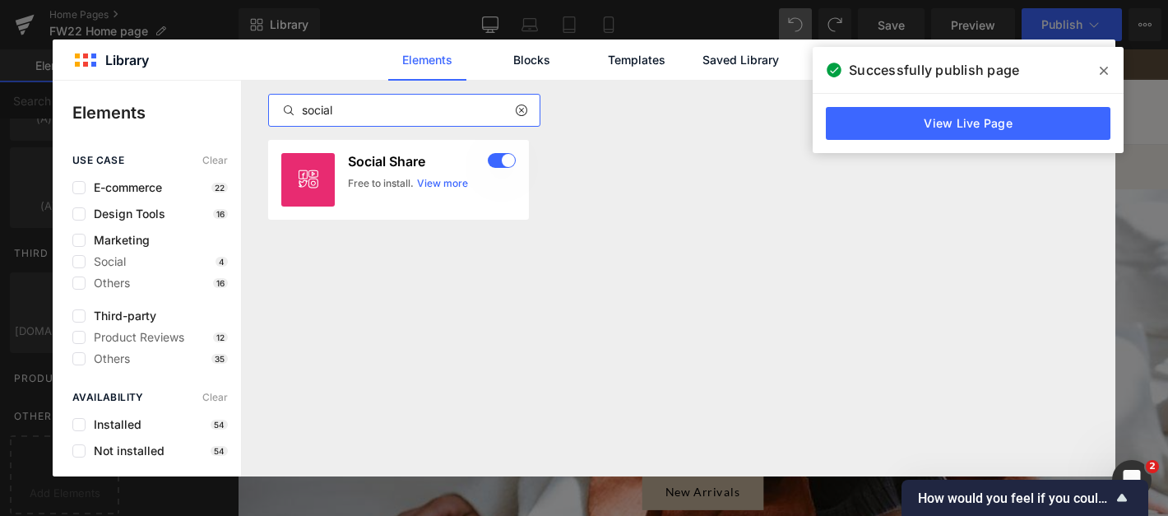
type input "social"
click at [484, 327] on div "social Latest First Most View Latest First Sort: Latest First Social Share Free…" at bounding box center [679, 279] width 874 height 396
